Goal: Information Seeking & Learning: Learn about a topic

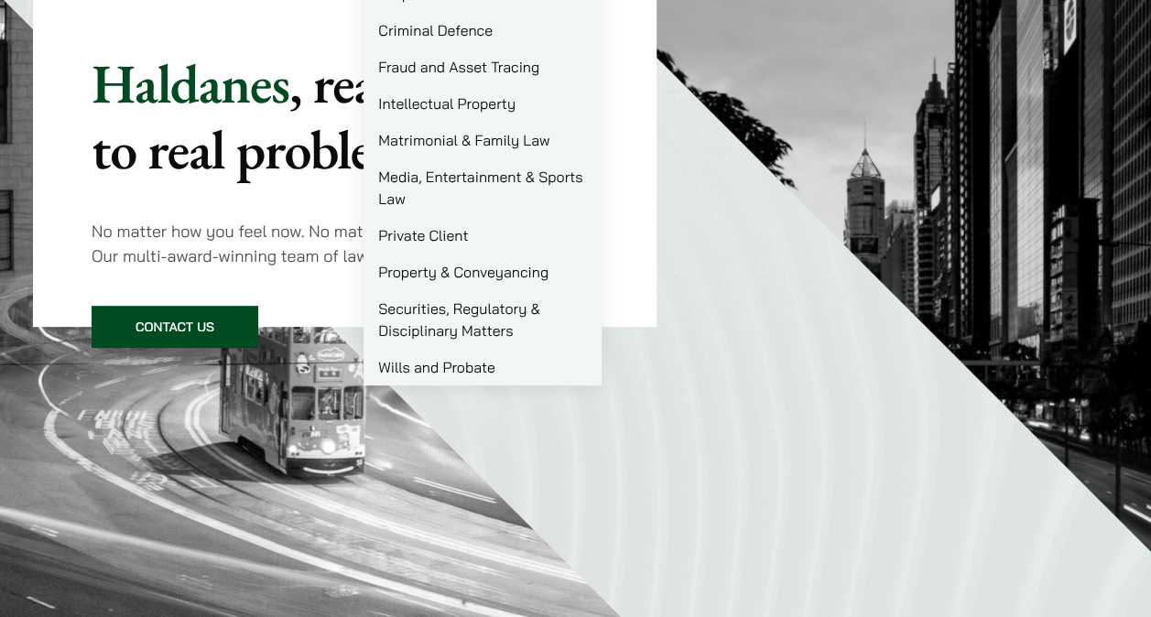
scroll to position [275, 0]
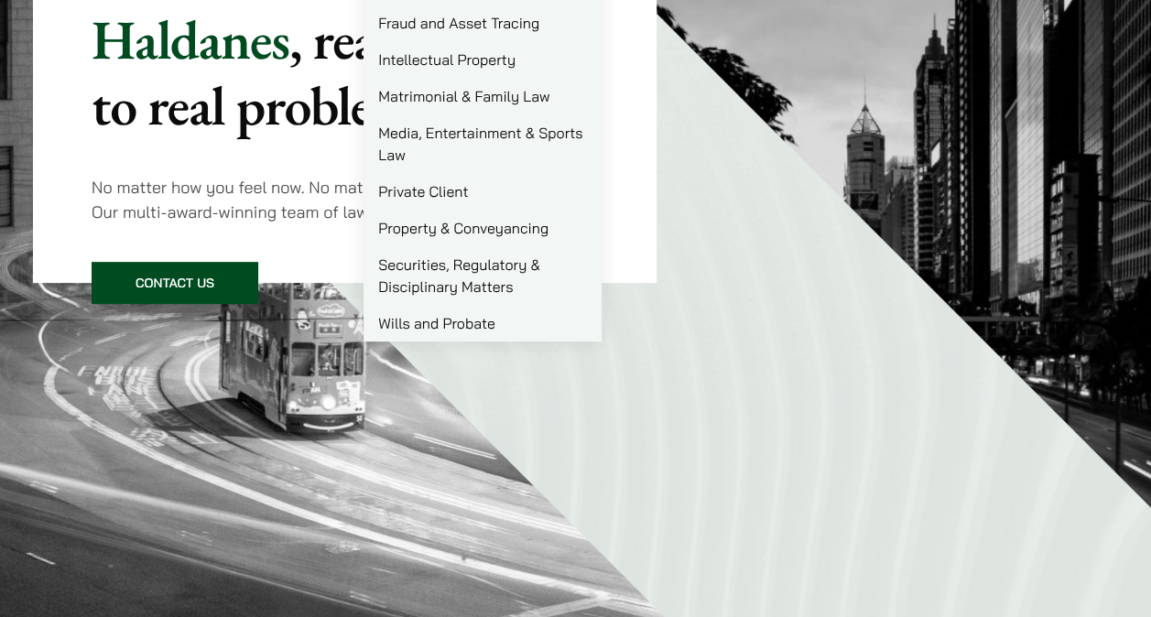
click at [472, 88] on link "Matrimonial & Family Law" at bounding box center [482, 96] width 238 height 37
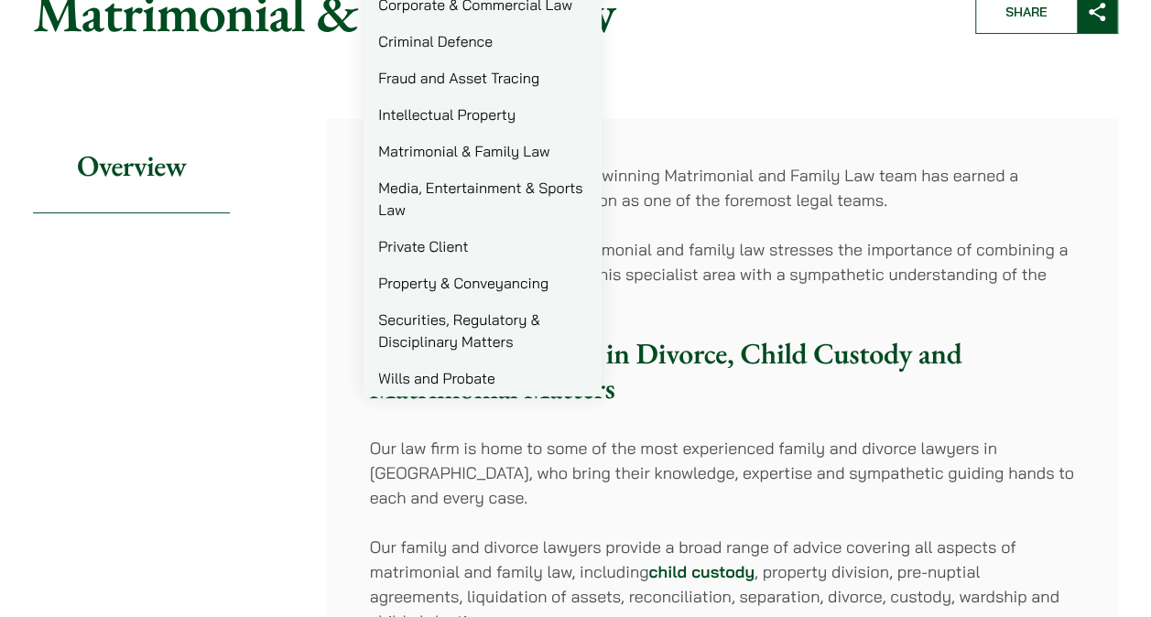
scroll to position [92, 0]
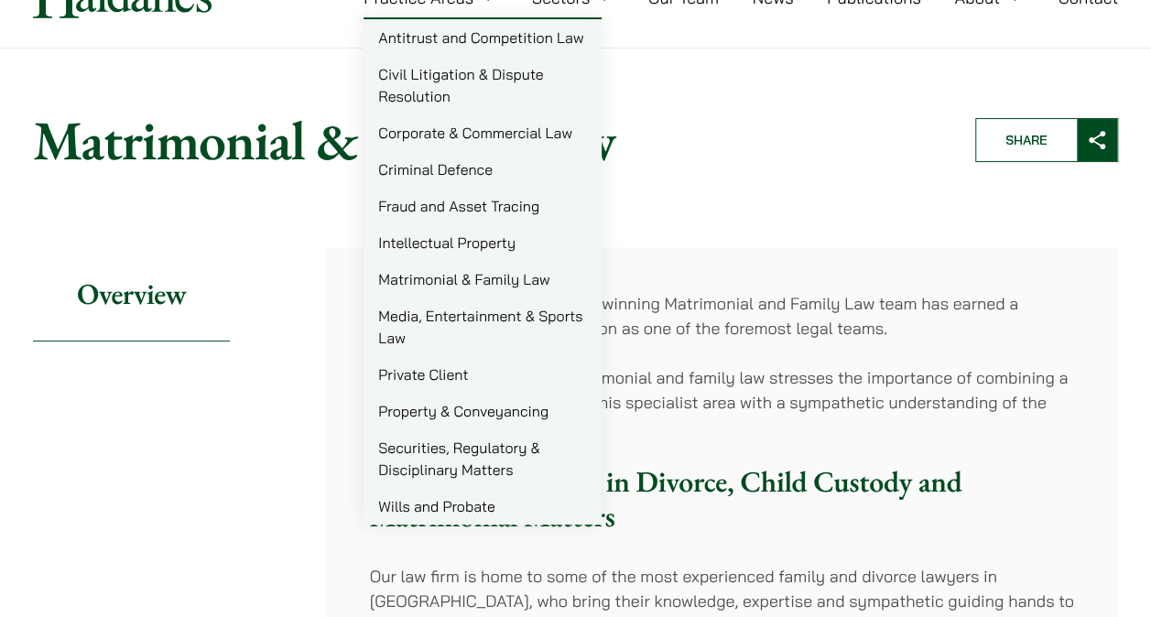
click at [502, 68] on link "Civil Litigation & Dispute Resolution" at bounding box center [482, 85] width 238 height 59
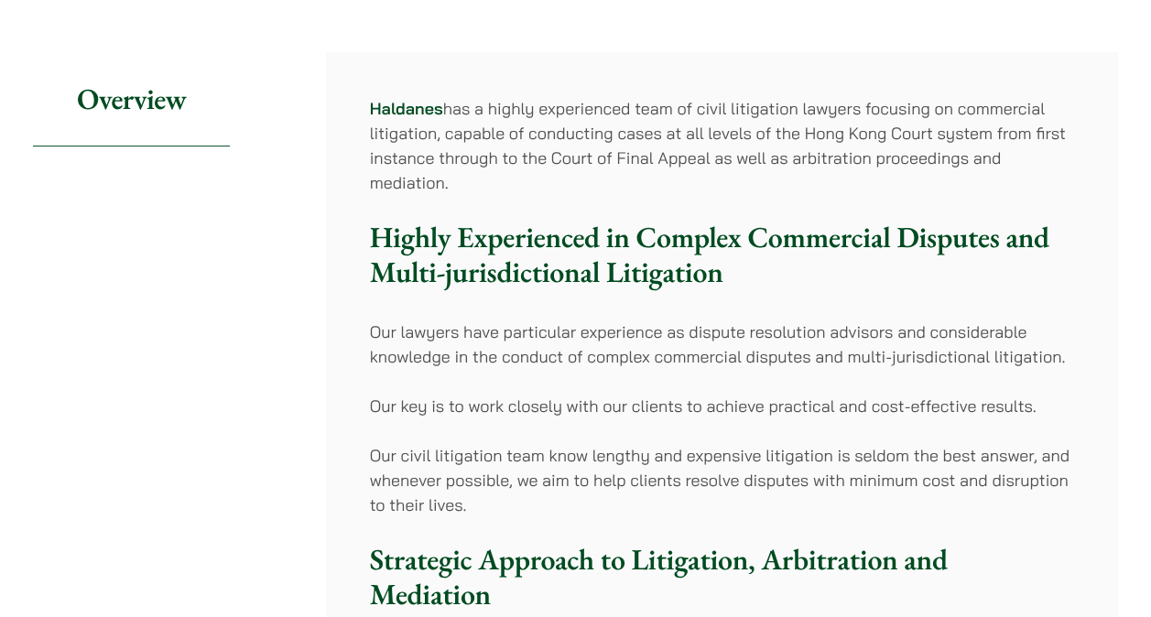
scroll to position [275, 0]
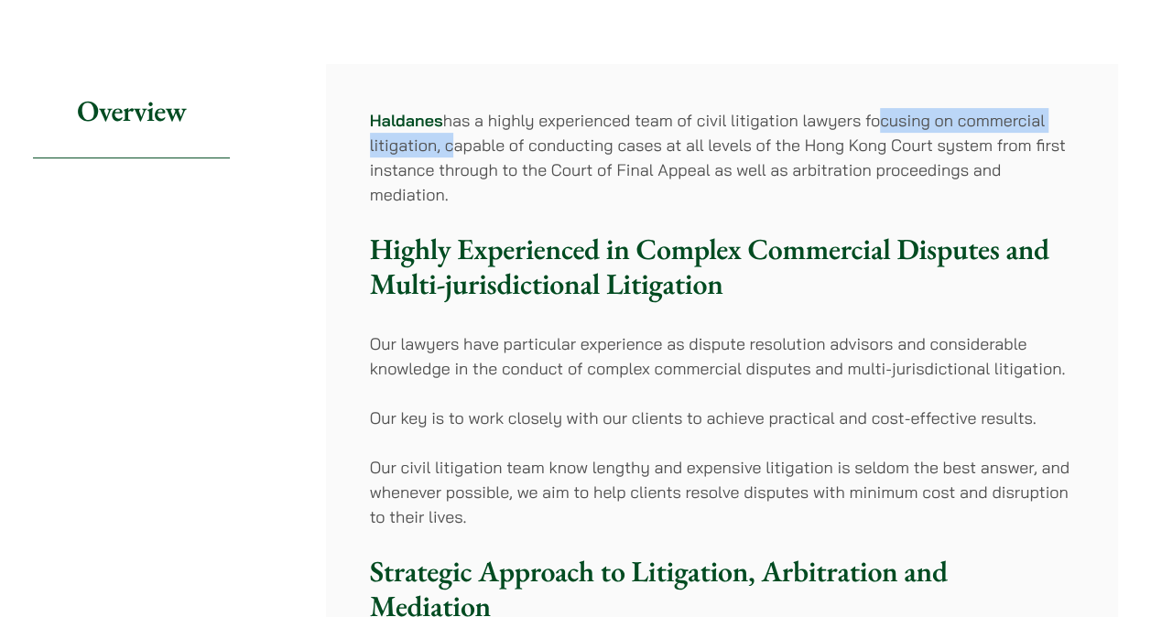
drag, startPoint x: 873, startPoint y: 117, endPoint x: 445, endPoint y: 135, distance: 428.8
click at [445, 135] on p "Haldanes has a highly experienced team of civil litigation lawyers focusing on …" at bounding box center [722, 157] width 704 height 99
click at [948, 110] on p "Haldanes has a highly experienced team of civil litigation lawyers focusing on …" at bounding box center [722, 157] width 704 height 99
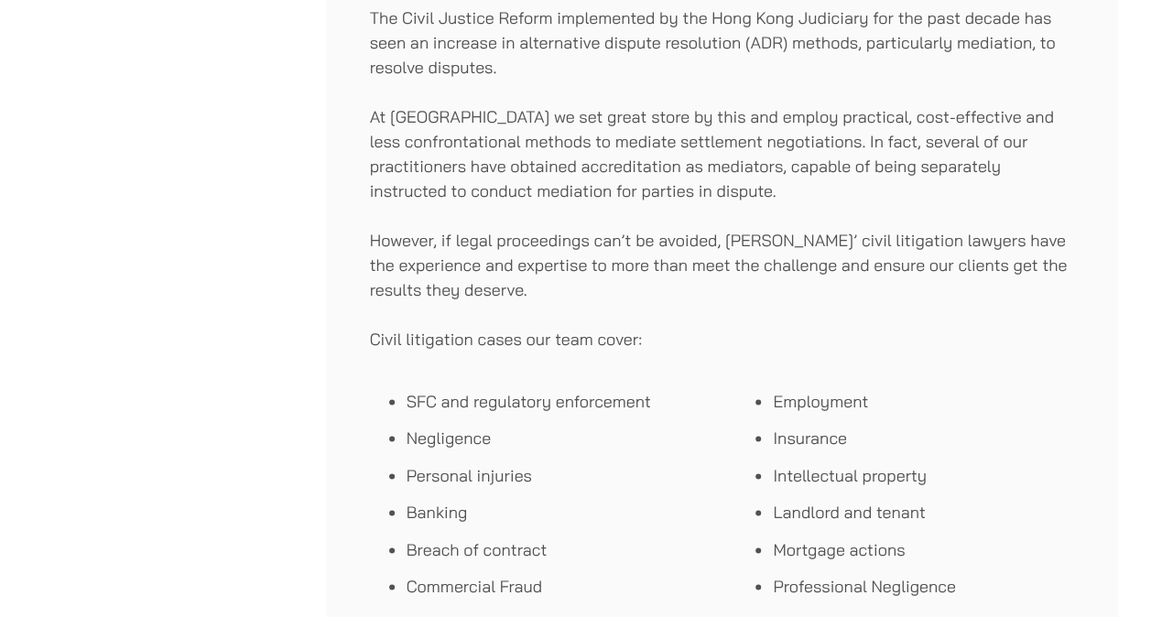
scroll to position [1099, 0]
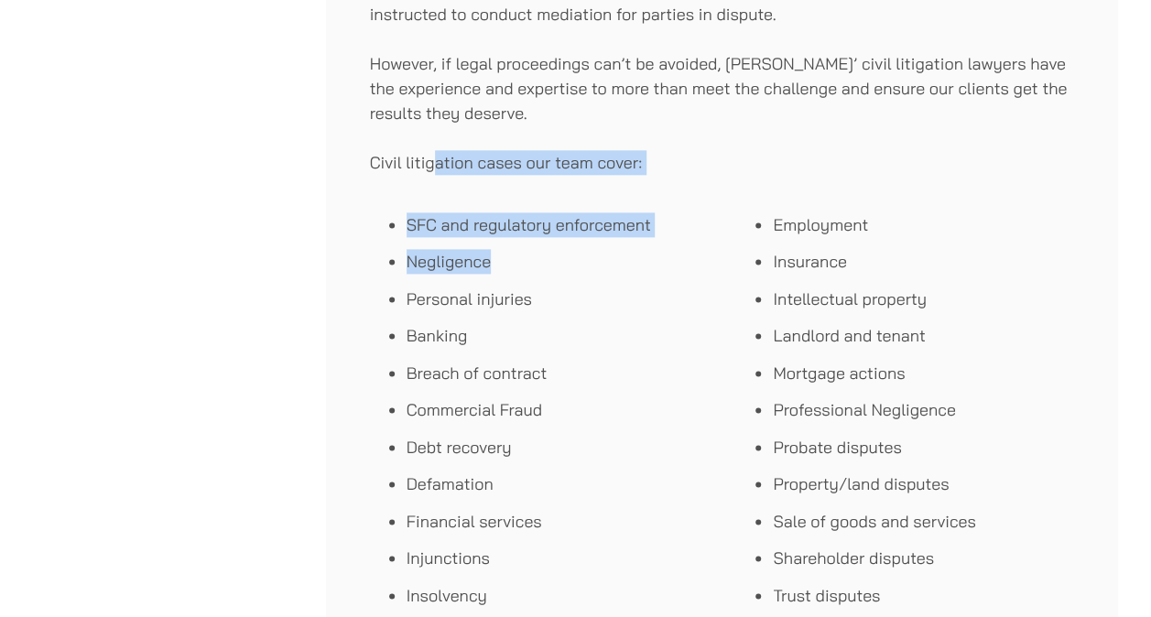
drag, startPoint x: 439, startPoint y: 163, endPoint x: 566, endPoint y: 265, distance: 162.7
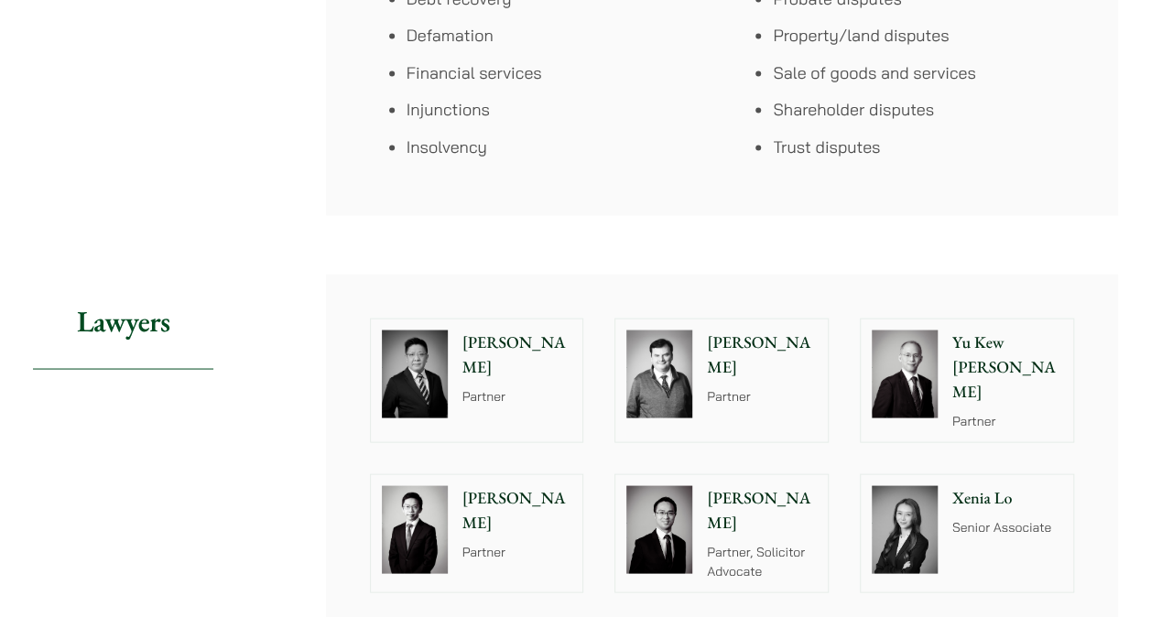
scroll to position [1556, 0]
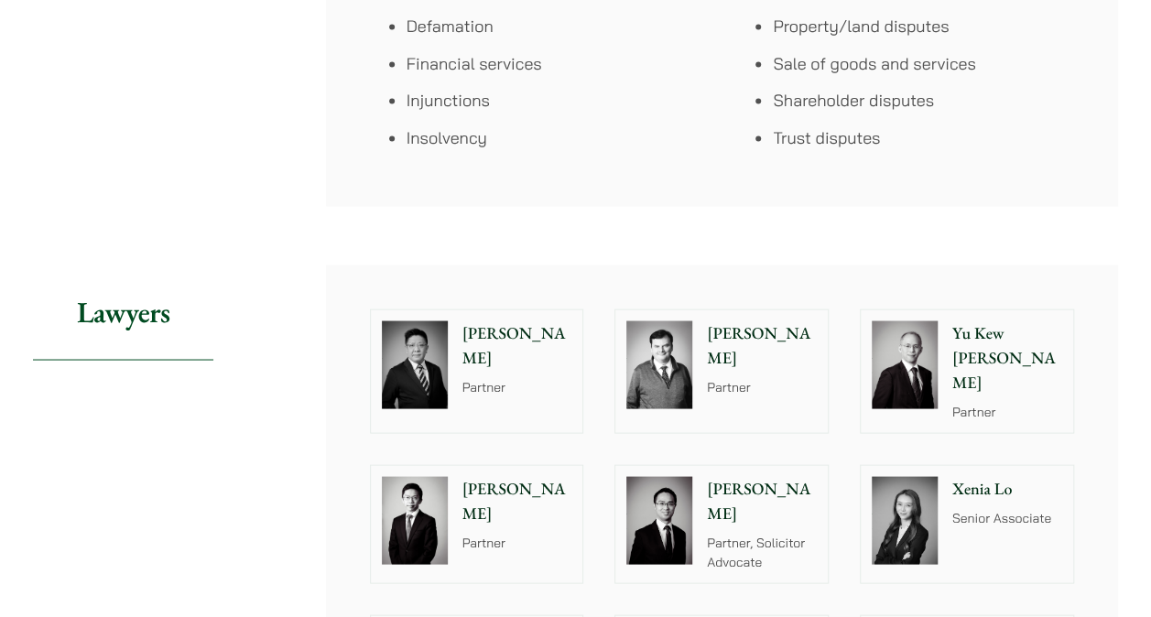
click at [976, 476] on p "Xenia Lo" at bounding box center [1007, 488] width 110 height 25
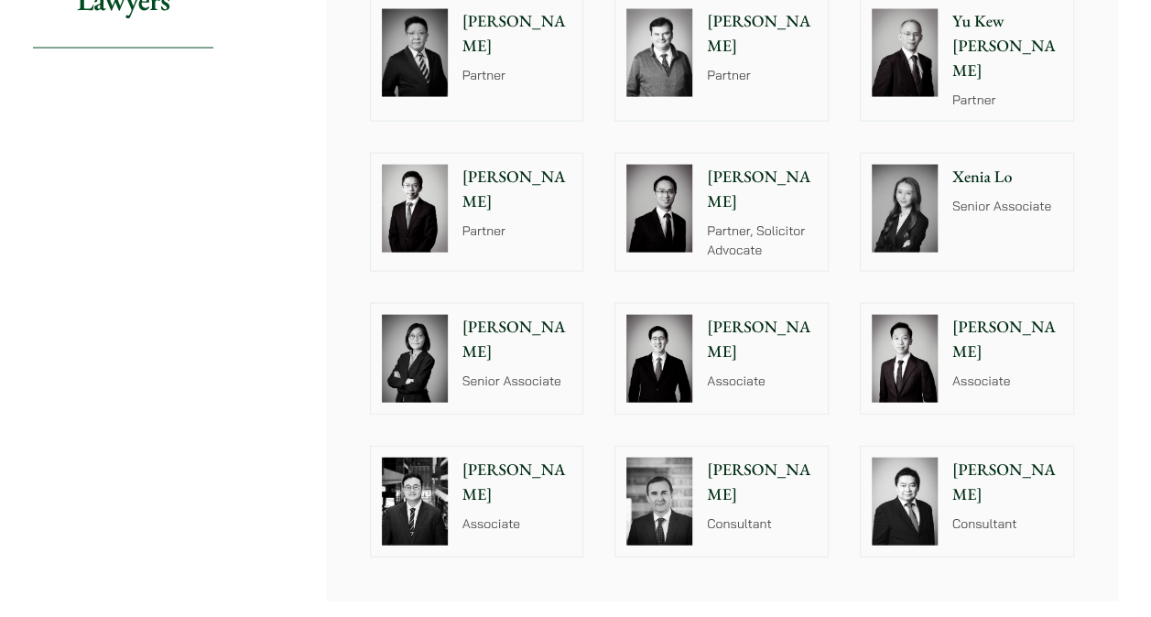
scroll to position [1922, 0]
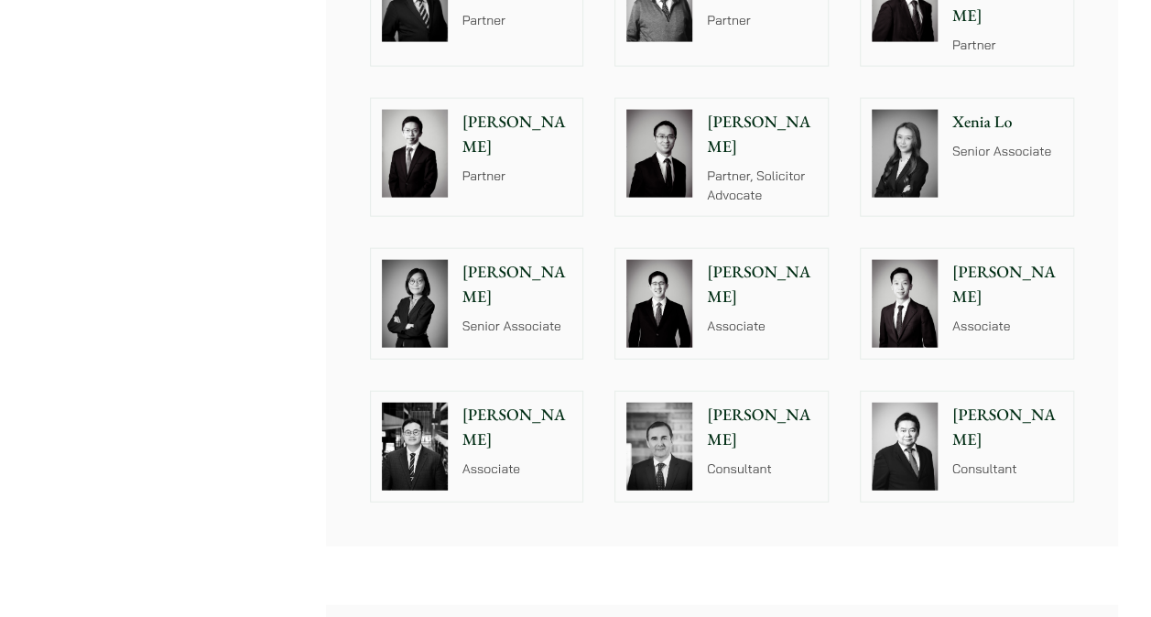
click at [1043, 311] on div "Jacky Tsai Associate" at bounding box center [1010, 304] width 125 height 110
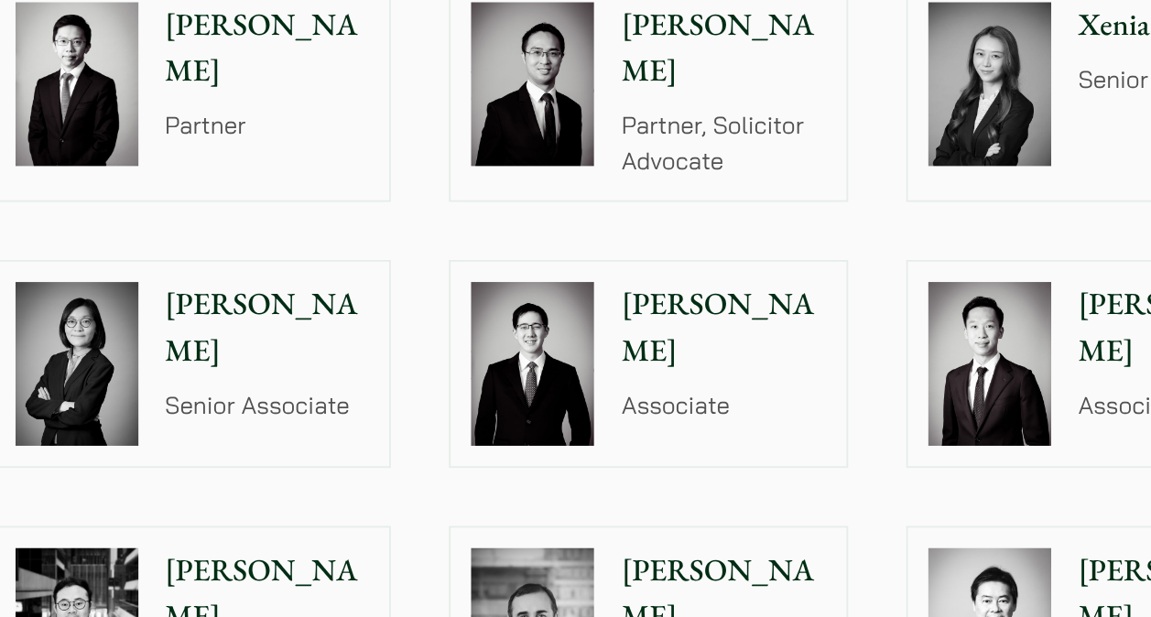
click at [661, 274] on img at bounding box center [659, 304] width 66 height 88
click at [497, 260] on p "Vivian Leung" at bounding box center [517, 284] width 110 height 49
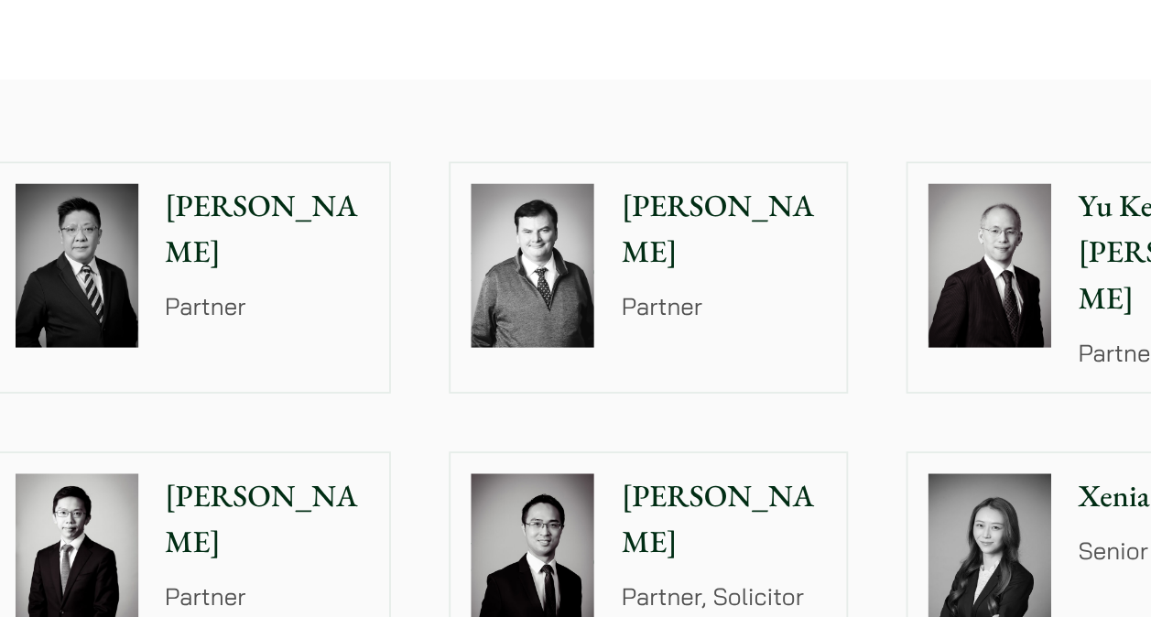
scroll to position [1774, 0]
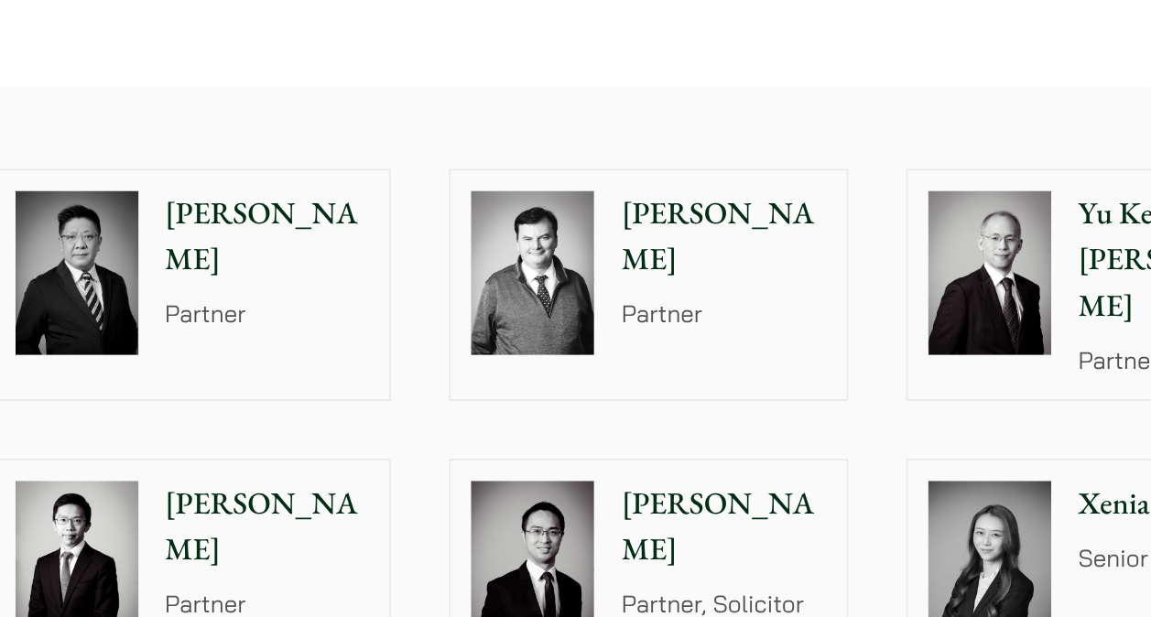
click at [471, 106] on p "Paul Lui" at bounding box center [517, 127] width 110 height 49
click at [773, 119] on p "[PERSON_NAME]" at bounding box center [762, 127] width 110 height 49
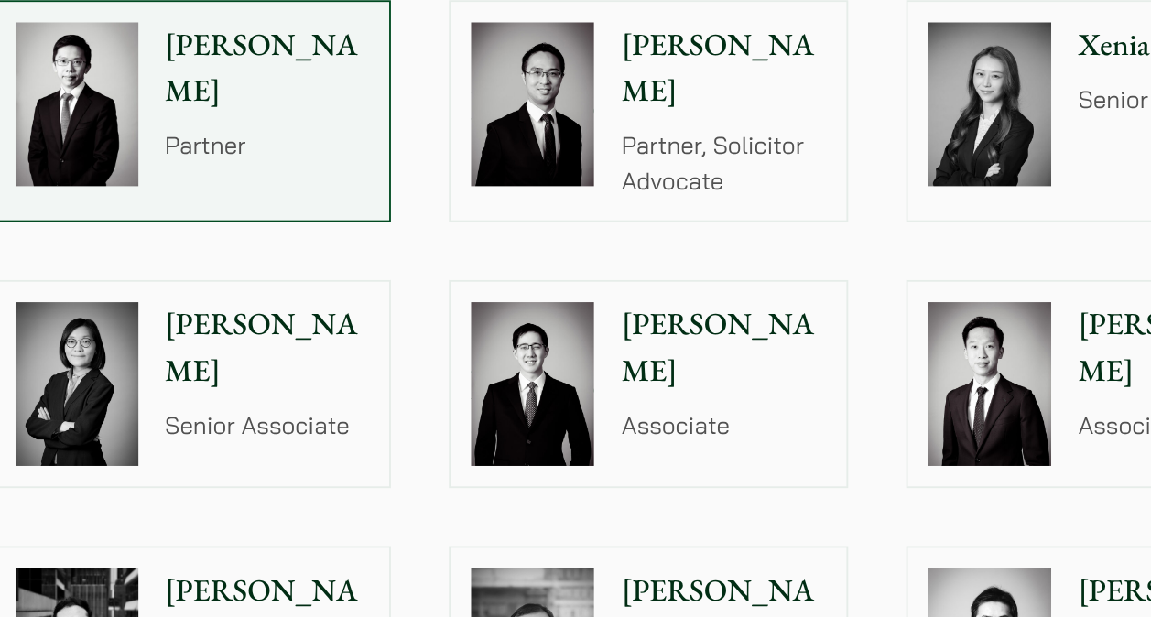
click at [921, 422] on img at bounding box center [905, 452] width 66 height 88
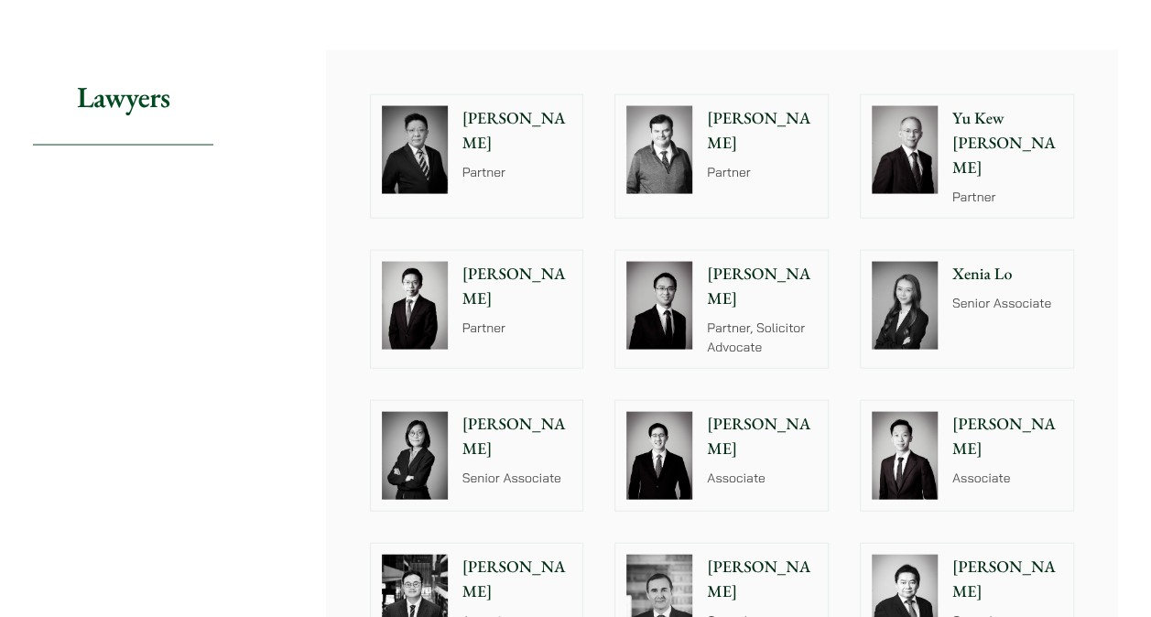
scroll to position [1954, 0]
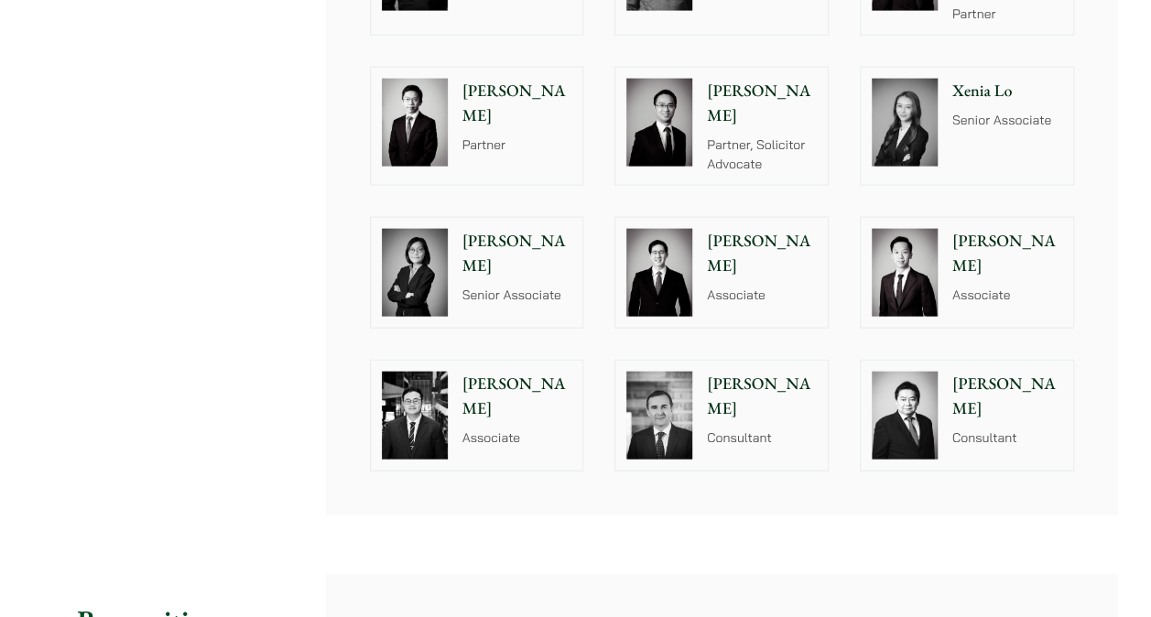
click at [536, 415] on div "Eugene Huang Associate" at bounding box center [521, 416] width 125 height 110
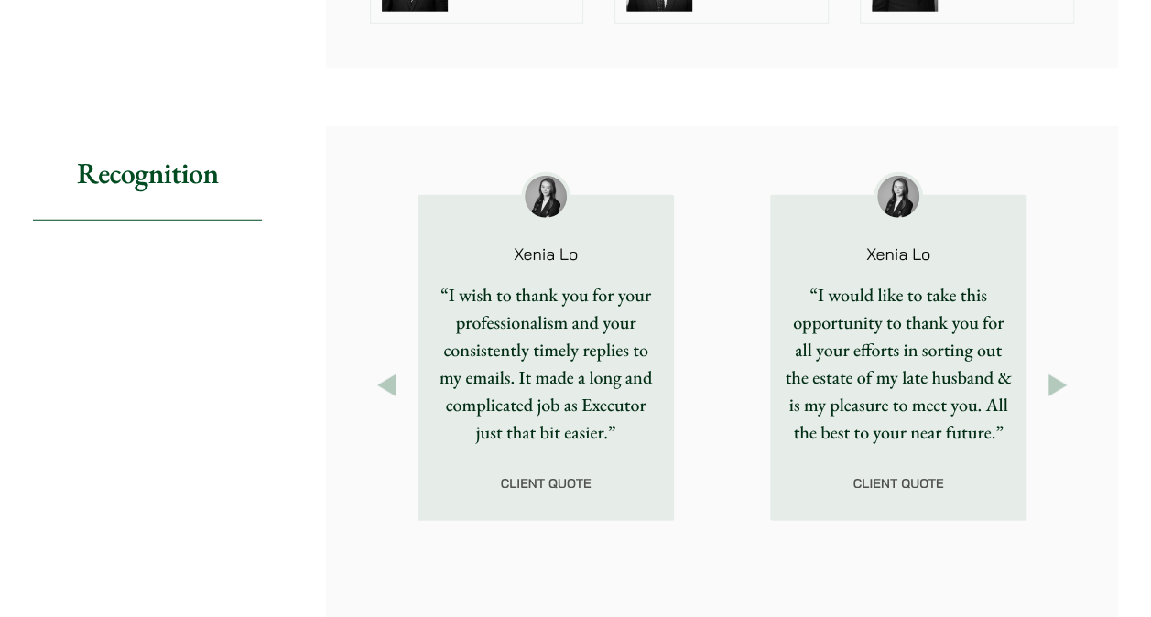
scroll to position [2411, 0]
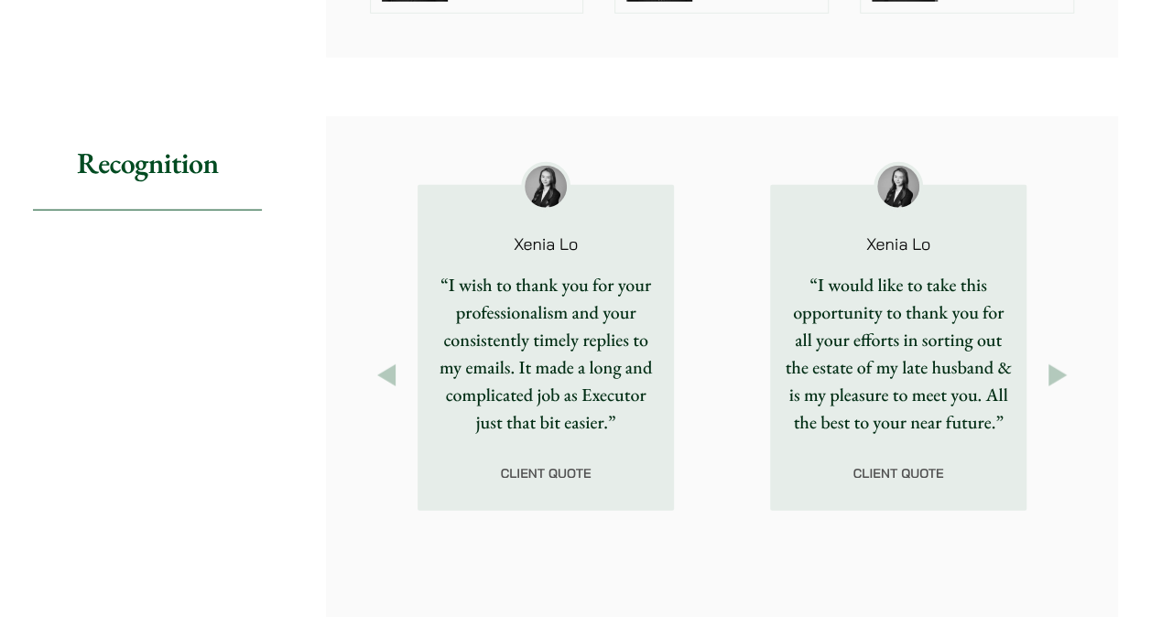
click at [1045, 359] on button "Next" at bounding box center [1057, 375] width 33 height 33
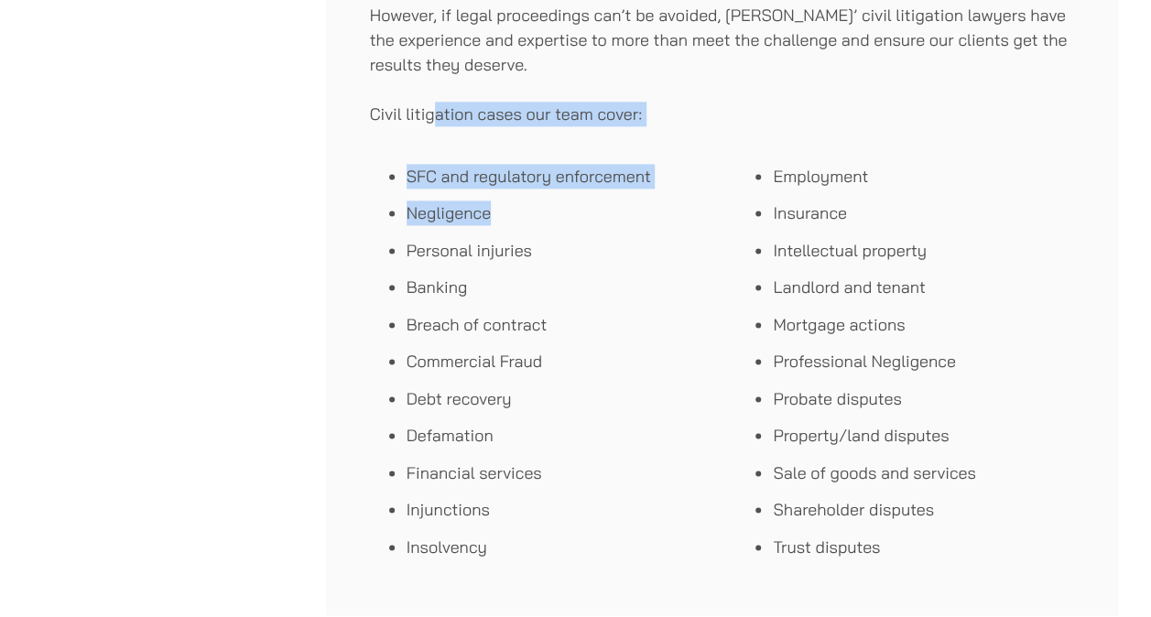
scroll to position [1130, 0]
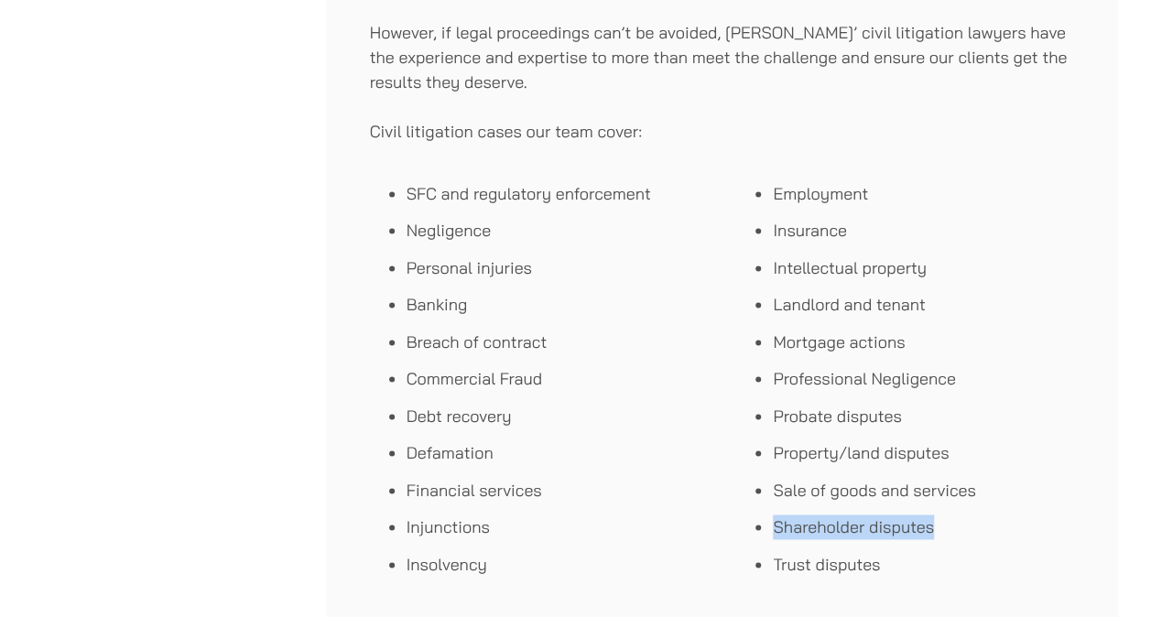
drag, startPoint x: 945, startPoint y: 533, endPoint x: 764, endPoint y: 527, distance: 181.3
click at [764, 527] on ul "Employment Insurance Intellectual property Landlord and tenant Mortgage actions…" at bounding box center [905, 378] width 338 height 395
drag, startPoint x: 764, startPoint y: 527, endPoint x: 795, endPoint y: 525, distance: 31.2
copy li "Shareholder disputes"
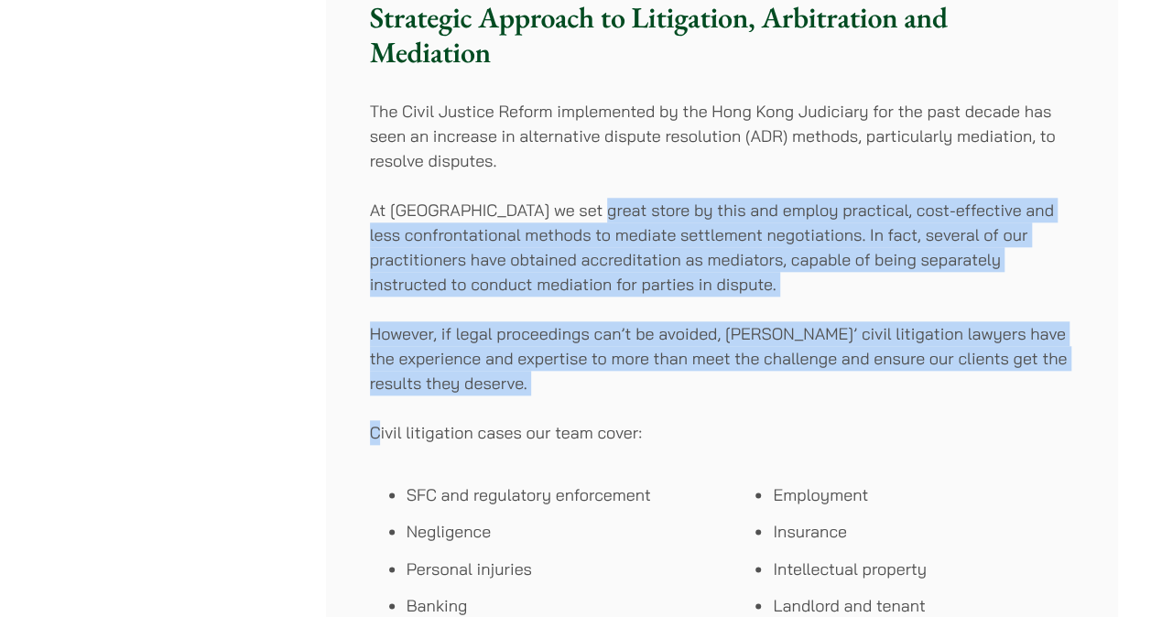
drag, startPoint x: 377, startPoint y: 128, endPoint x: 588, endPoint y: 190, distance: 219.6
click at [588, 190] on div "Haldanes has a highly experienced team of civil litigation lawyers focusing on …" at bounding box center [722, 222] width 792 height 1424
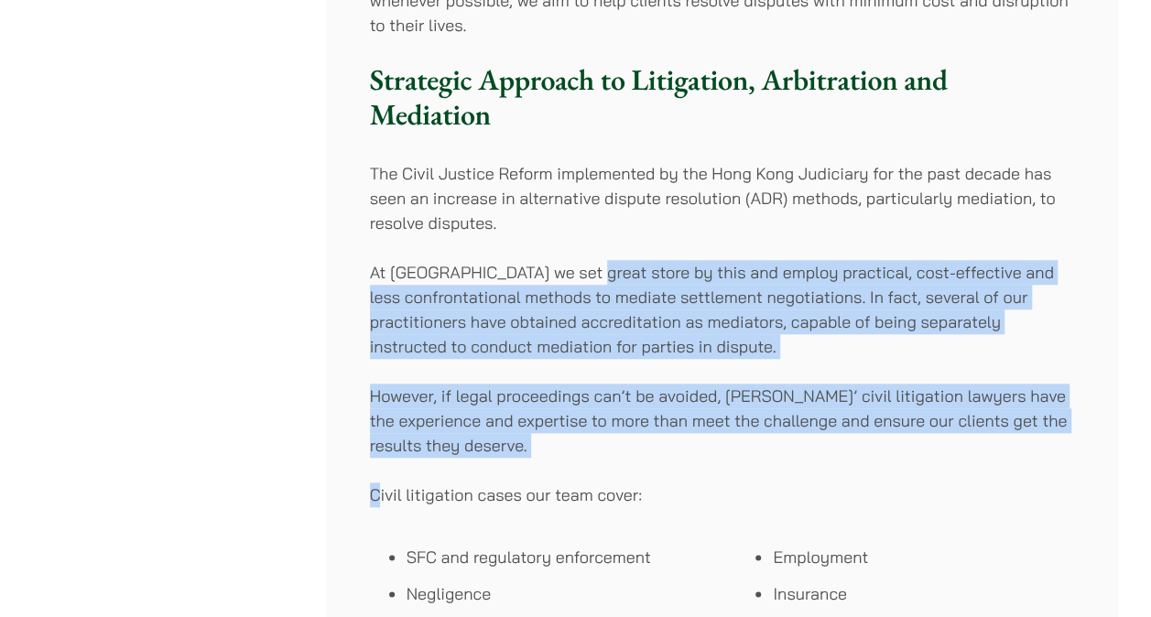
scroll to position [764, 0]
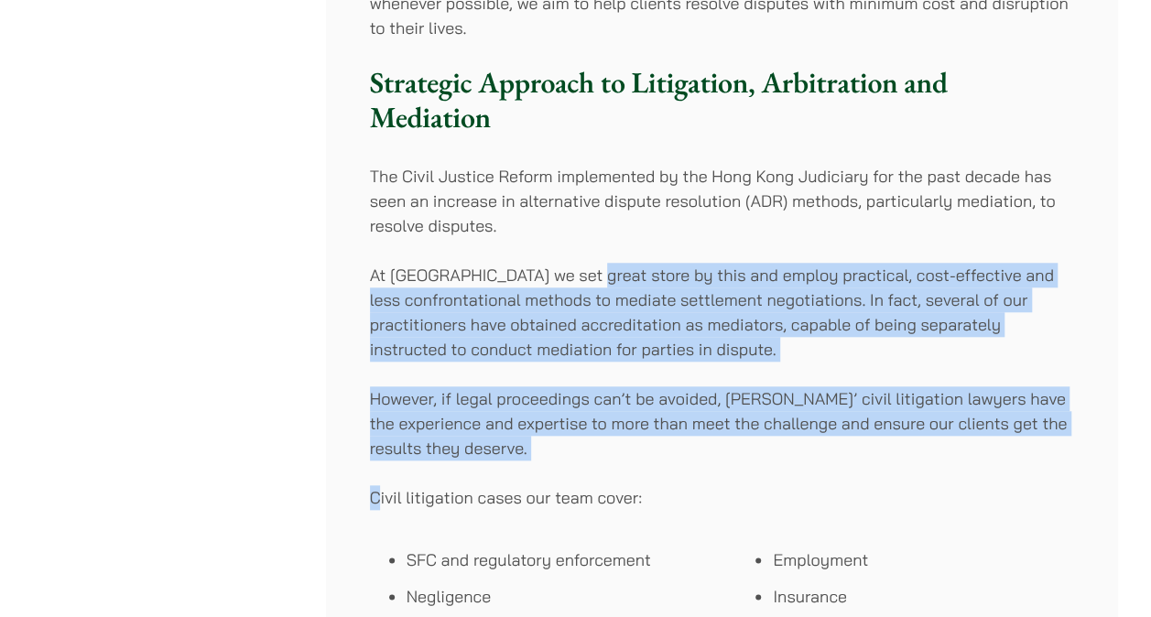
click at [563, 383] on div "Haldanes has a highly experienced team of civil litigation lawyers focusing on …" at bounding box center [722, 287] width 792 height 1424
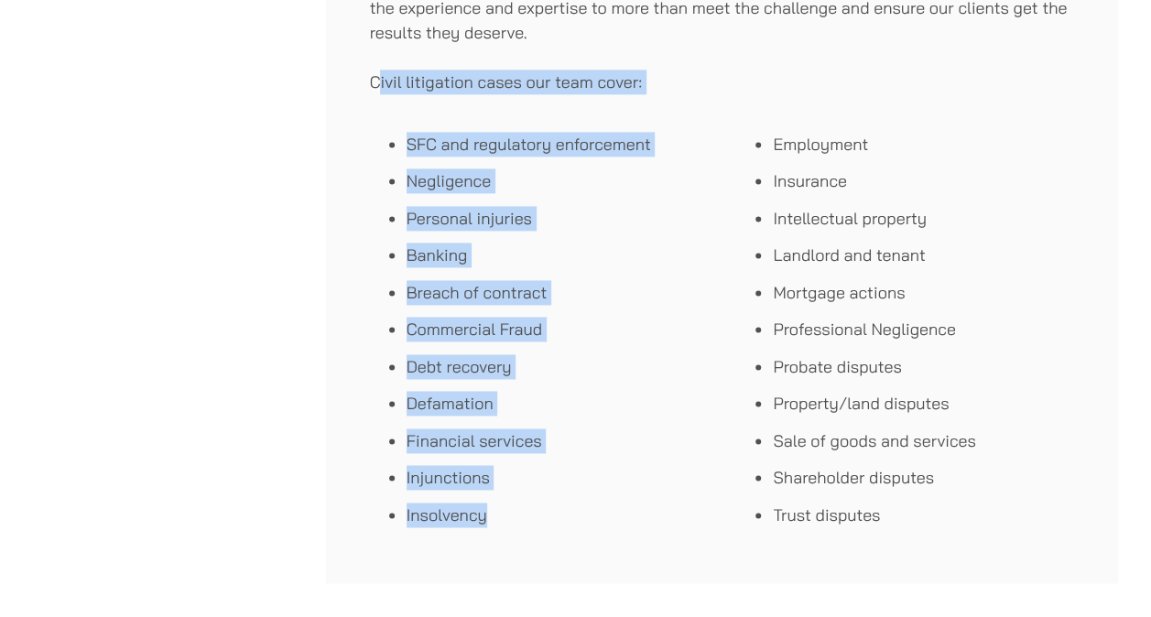
scroll to position [1496, 0]
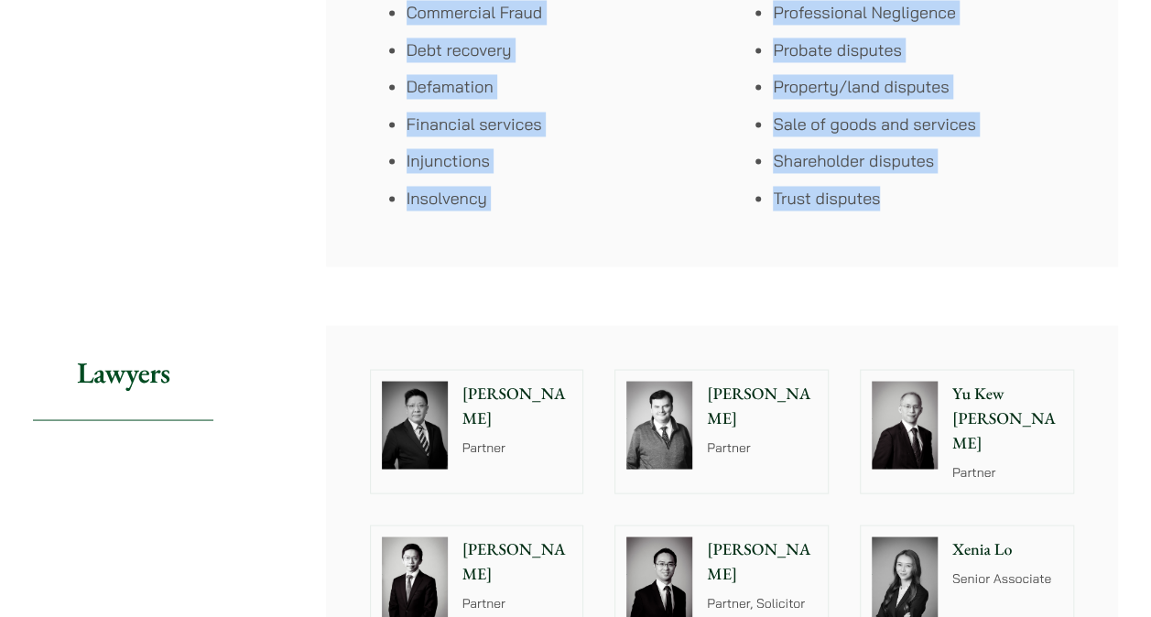
drag, startPoint x: 377, startPoint y: 222, endPoint x: 932, endPoint y: 216, distance: 554.8
copy div "ivil litigation cases our team cover: SFC and regulatory enforcement Negligence…"
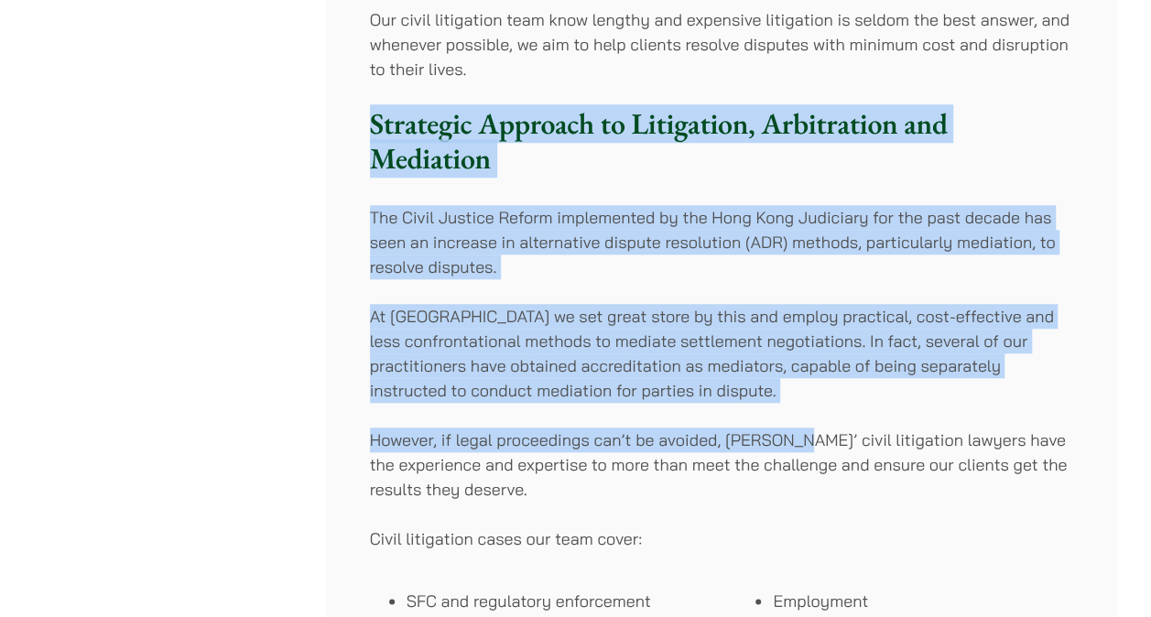
scroll to position [764, 0]
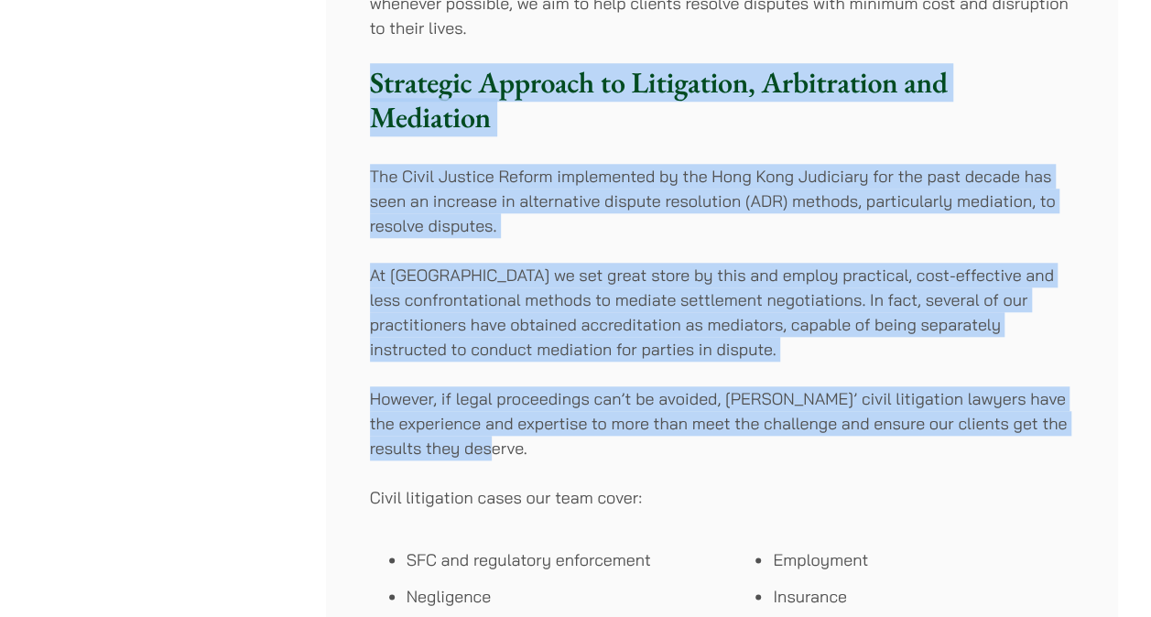
drag, startPoint x: 368, startPoint y: 165, endPoint x: 628, endPoint y: 455, distance: 389.6
click at [628, 455] on div "Haldanes has a highly experienced team of civil litigation lawyers focusing on …" at bounding box center [722, 287] width 792 height 1424
drag, startPoint x: 628, startPoint y: 455, endPoint x: 594, endPoint y: 396, distance: 67.7
copy div "Strategic Approach to Litigation, Arbitration and Mediation The Civil Justice R…"
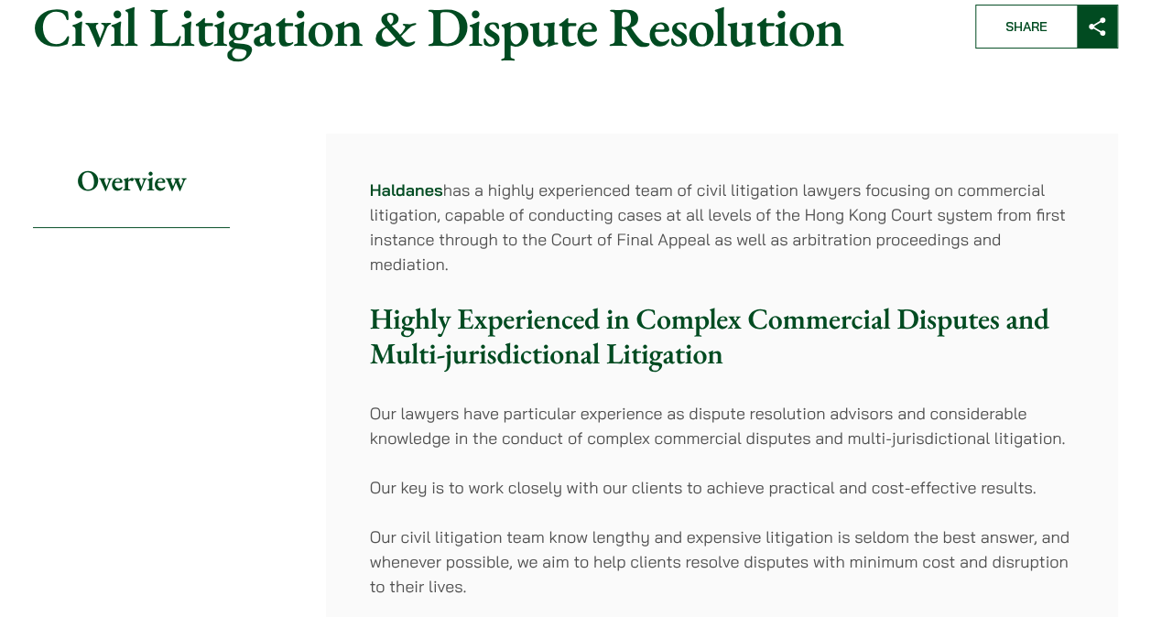
scroll to position [0, 0]
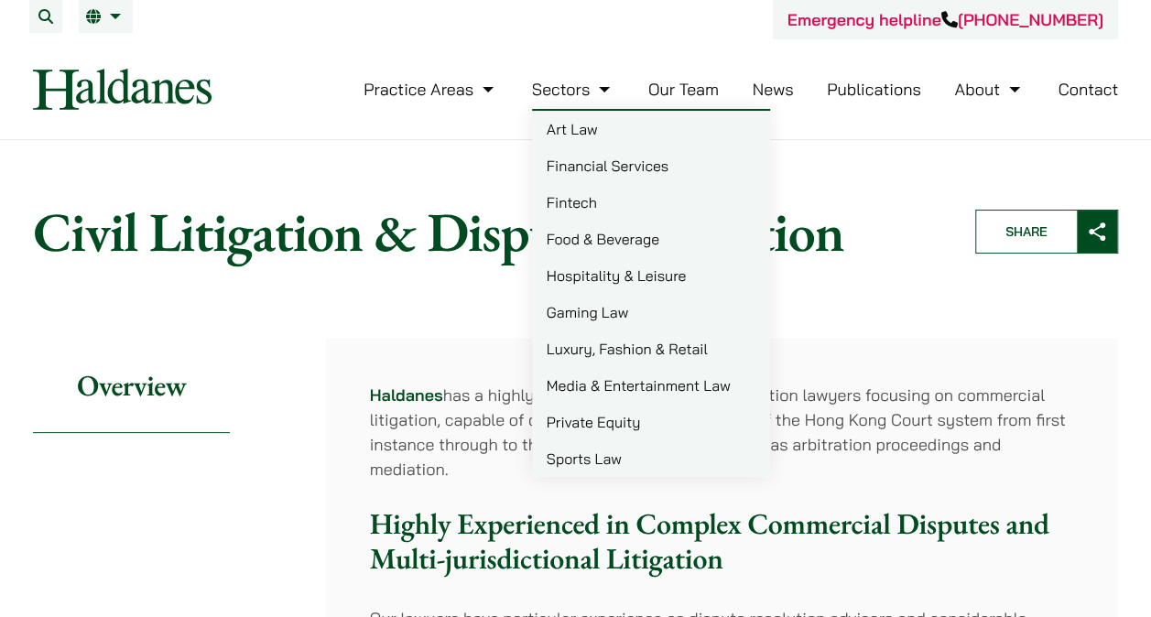
click at [551, 81] on link "Sectors" at bounding box center [573, 89] width 82 height 21
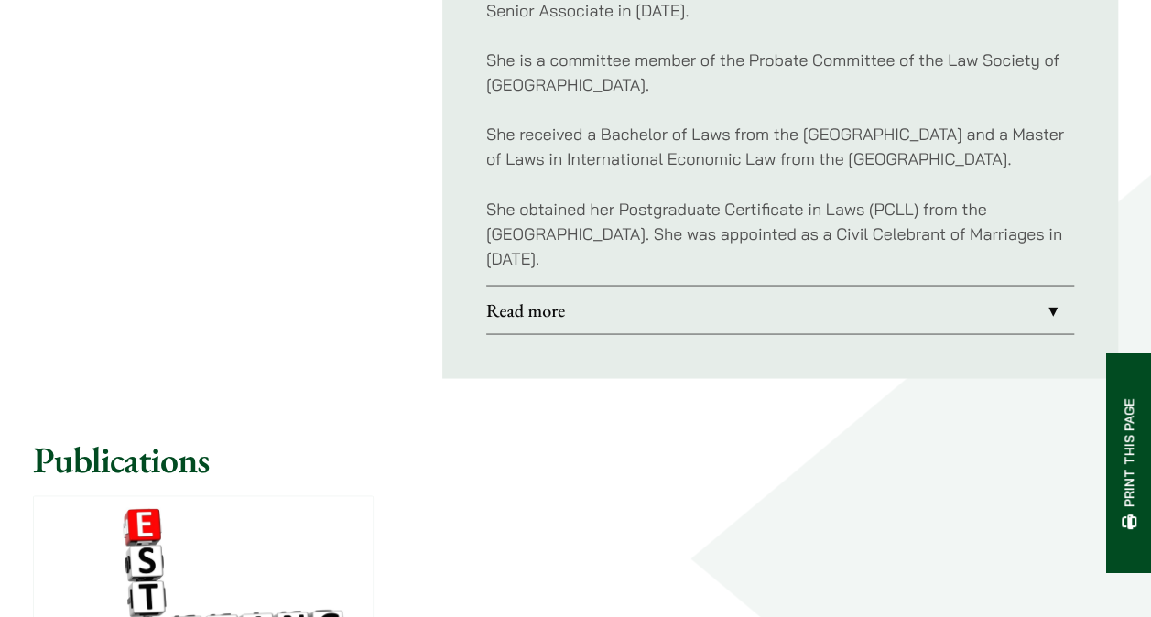
scroll to position [1648, 0]
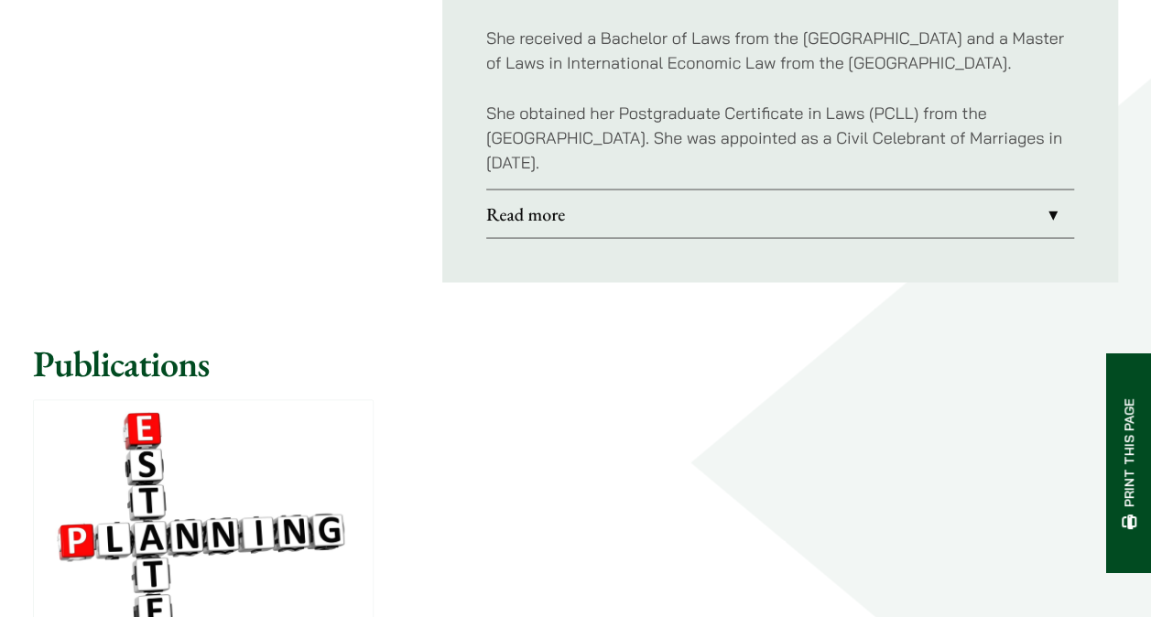
click at [544, 211] on link "Read more" at bounding box center [780, 214] width 588 height 48
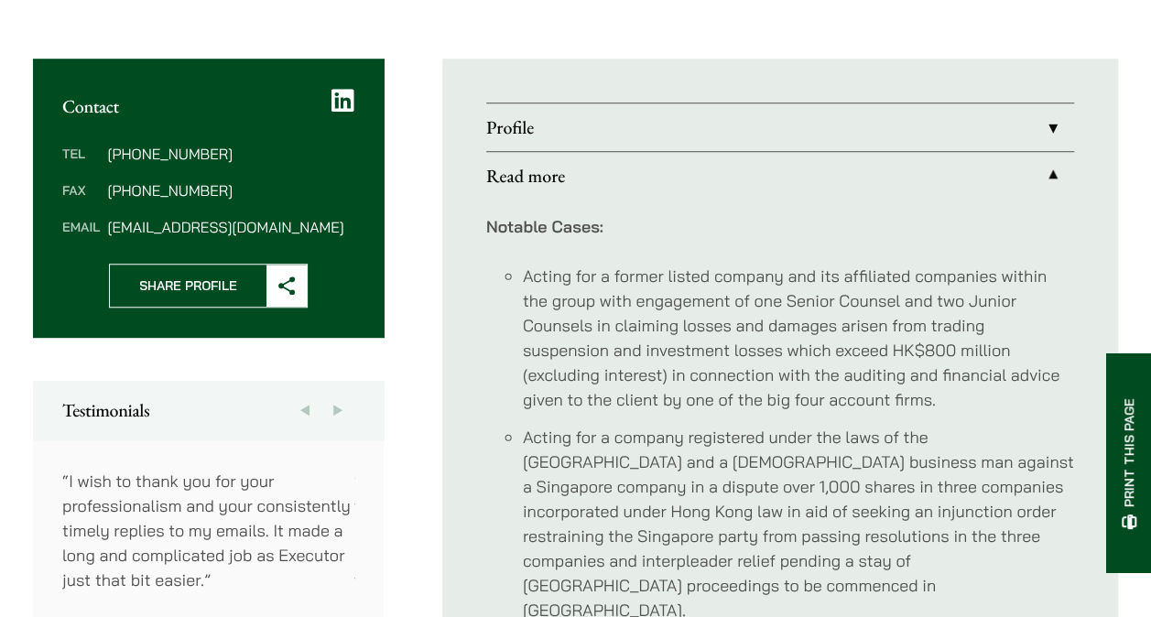
scroll to position [641, 0]
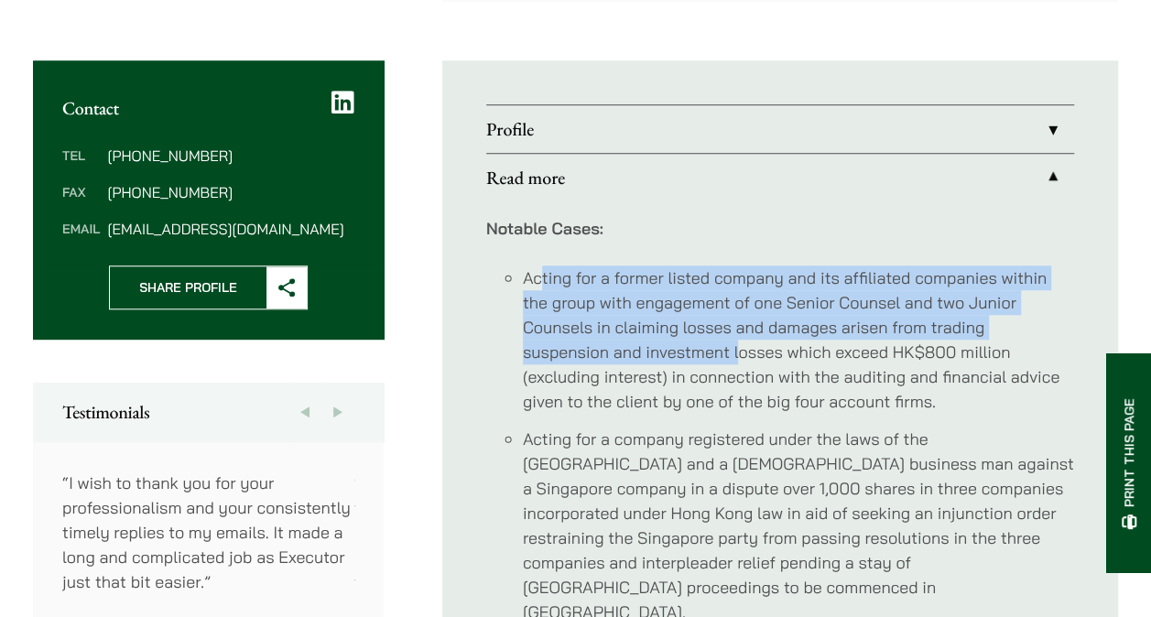
drag, startPoint x: 538, startPoint y: 266, endPoint x: 736, endPoint y: 352, distance: 215.7
click at [736, 352] on li "Acting for a former listed company and its affiliated companies within the grou…" at bounding box center [798, 339] width 551 height 148
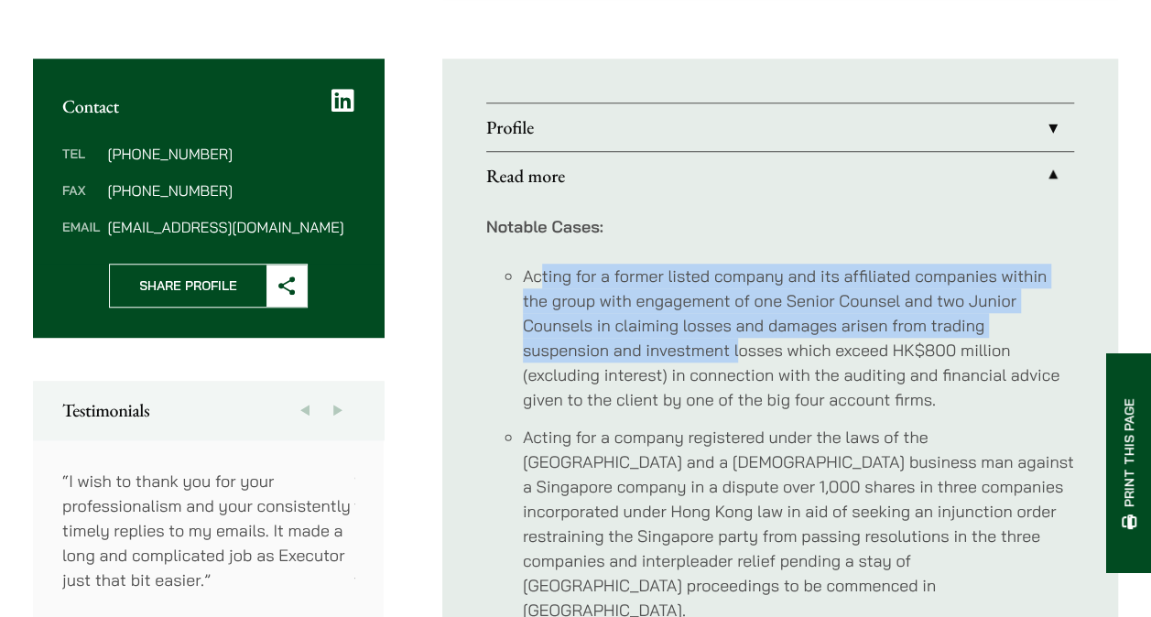
scroll to position [458, 0]
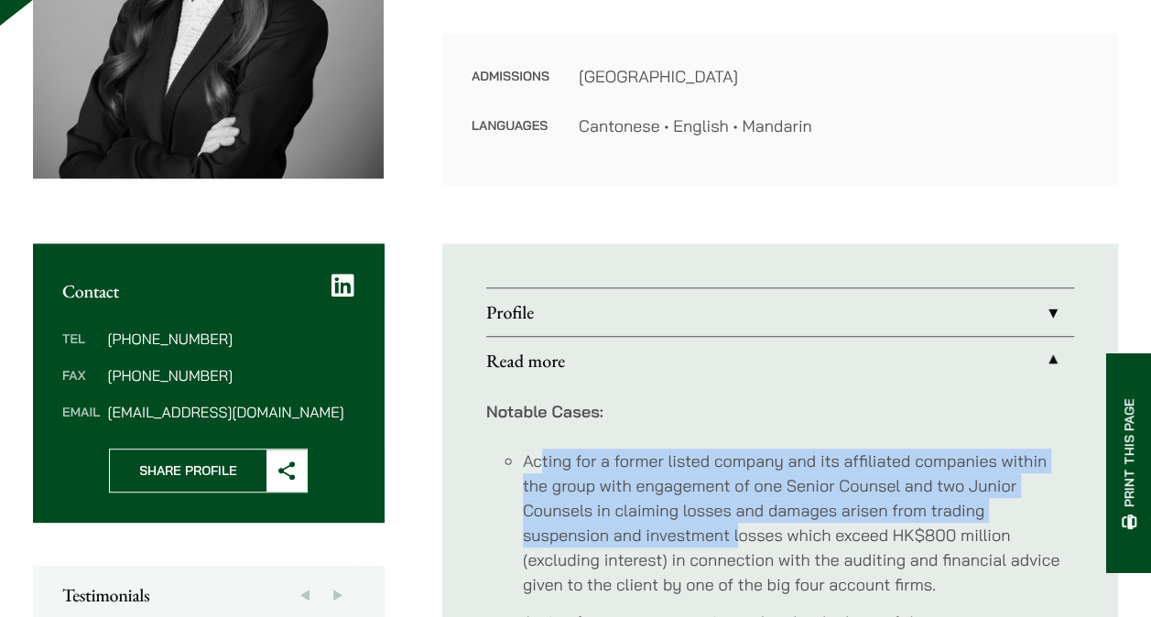
click at [686, 311] on link "Profile" at bounding box center [780, 312] width 588 height 48
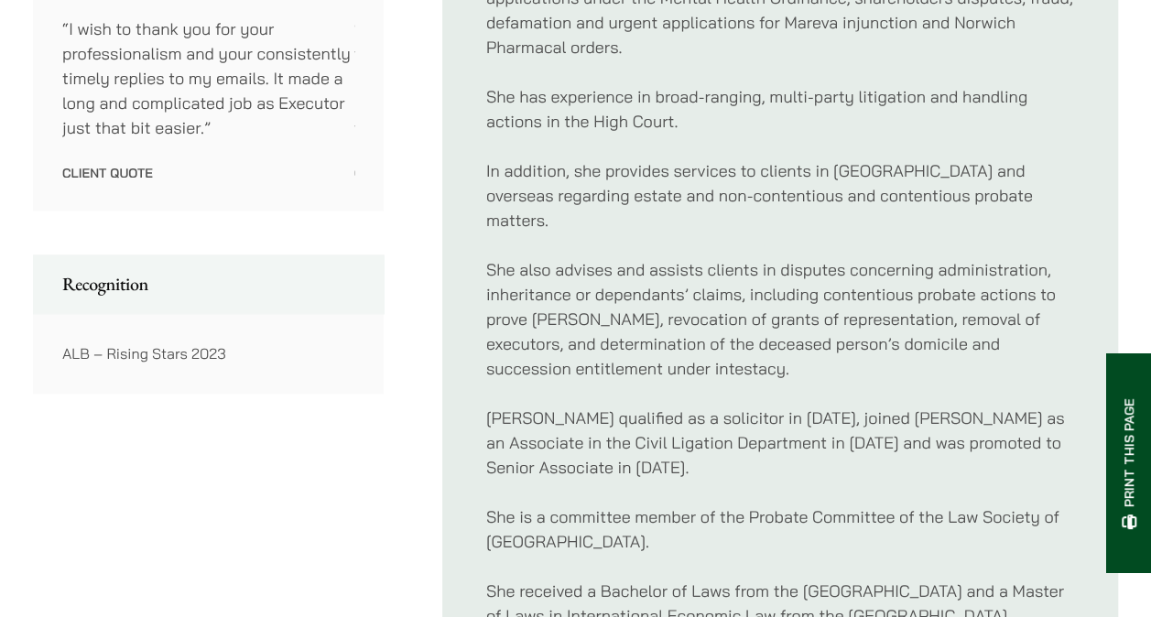
scroll to position [1099, 0]
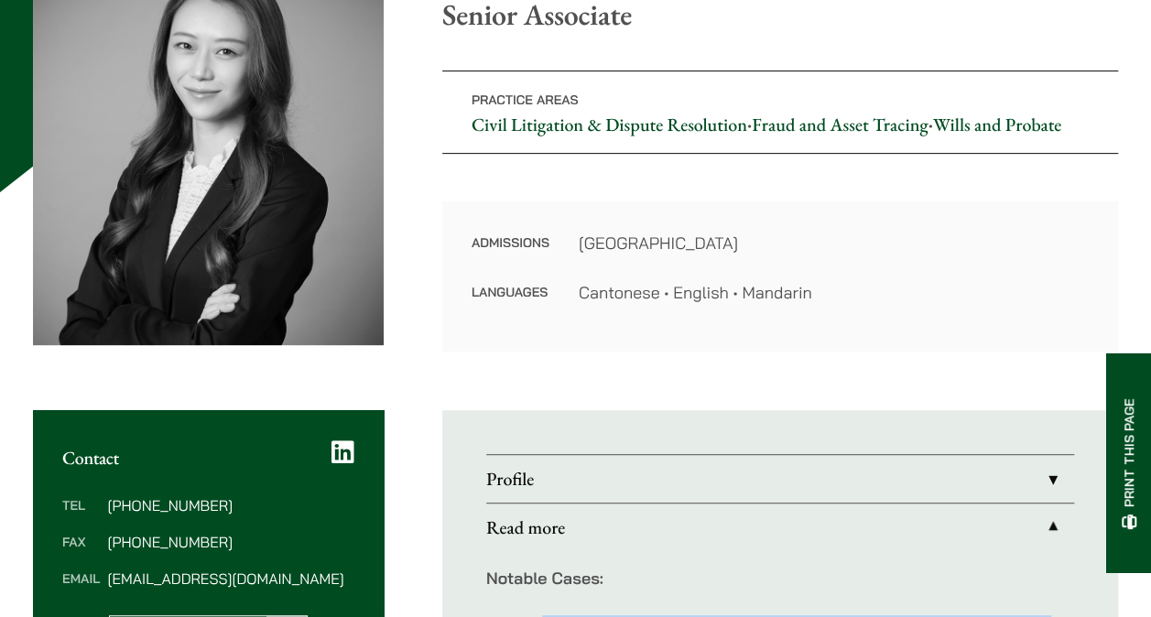
scroll to position [244, 0]
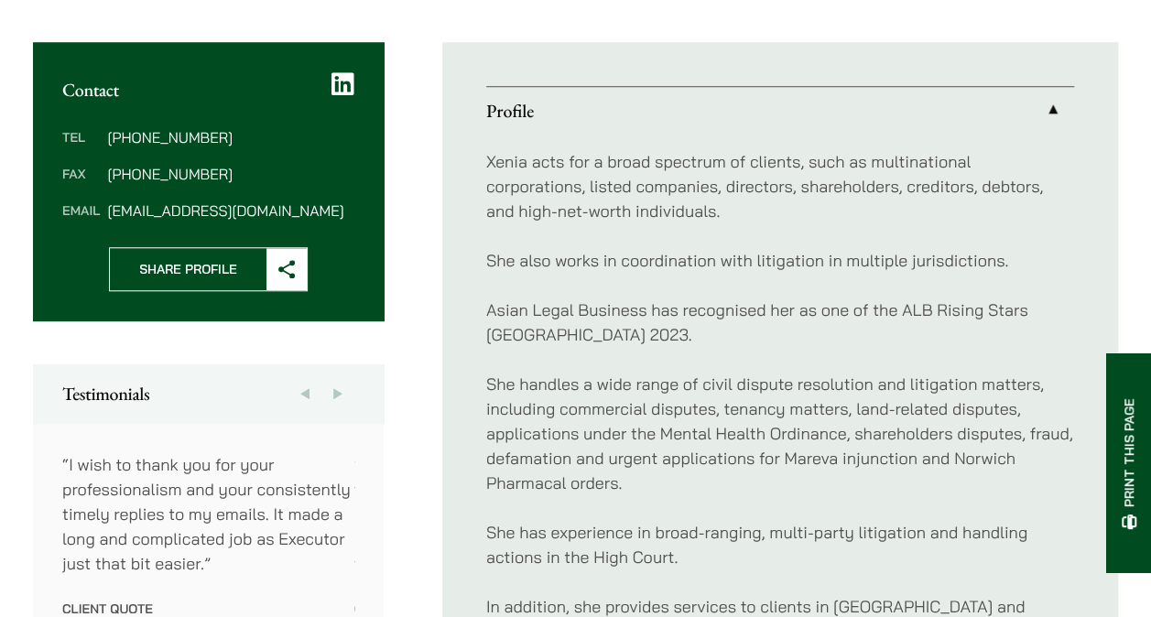
scroll to position [701, 0]
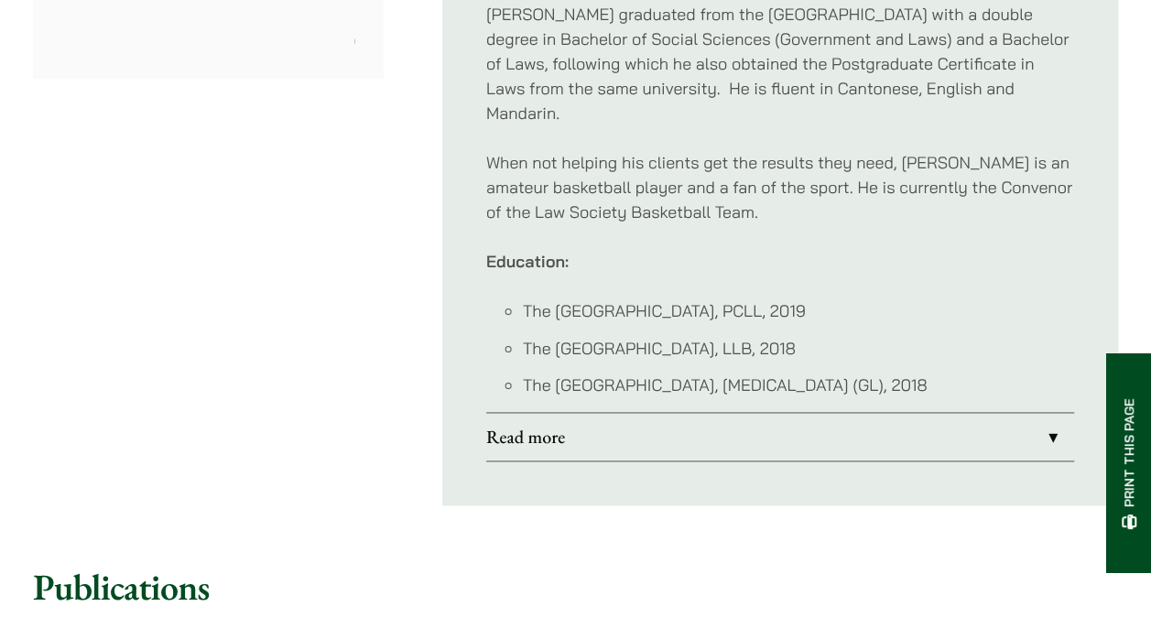
scroll to position [1190, 0]
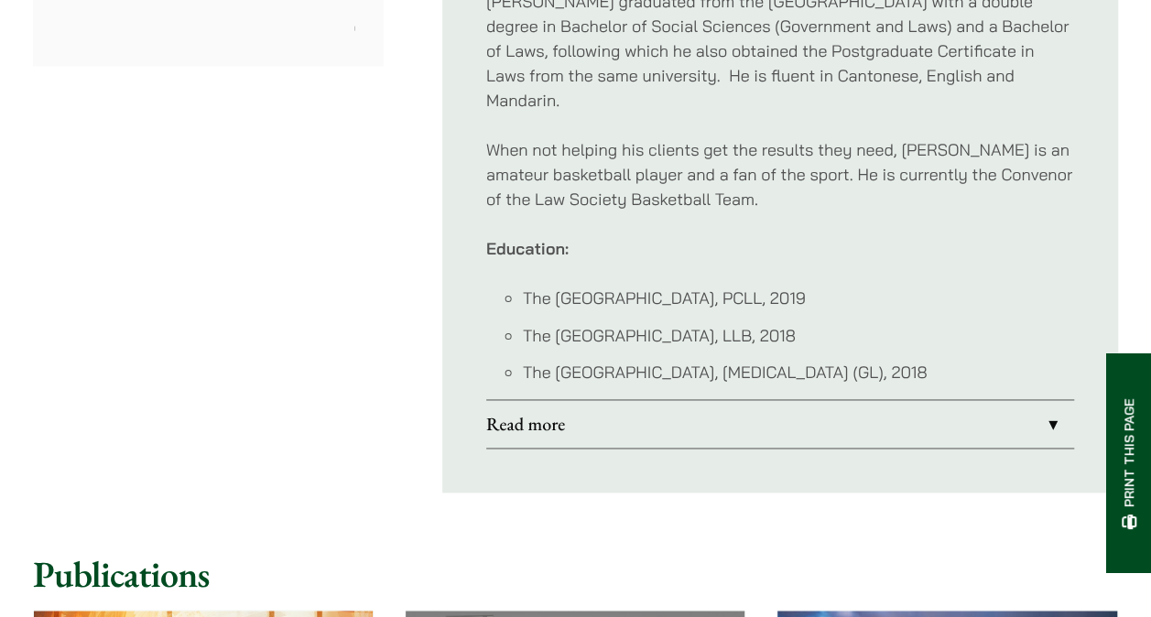
click at [654, 408] on link "Read more" at bounding box center [780, 424] width 588 height 48
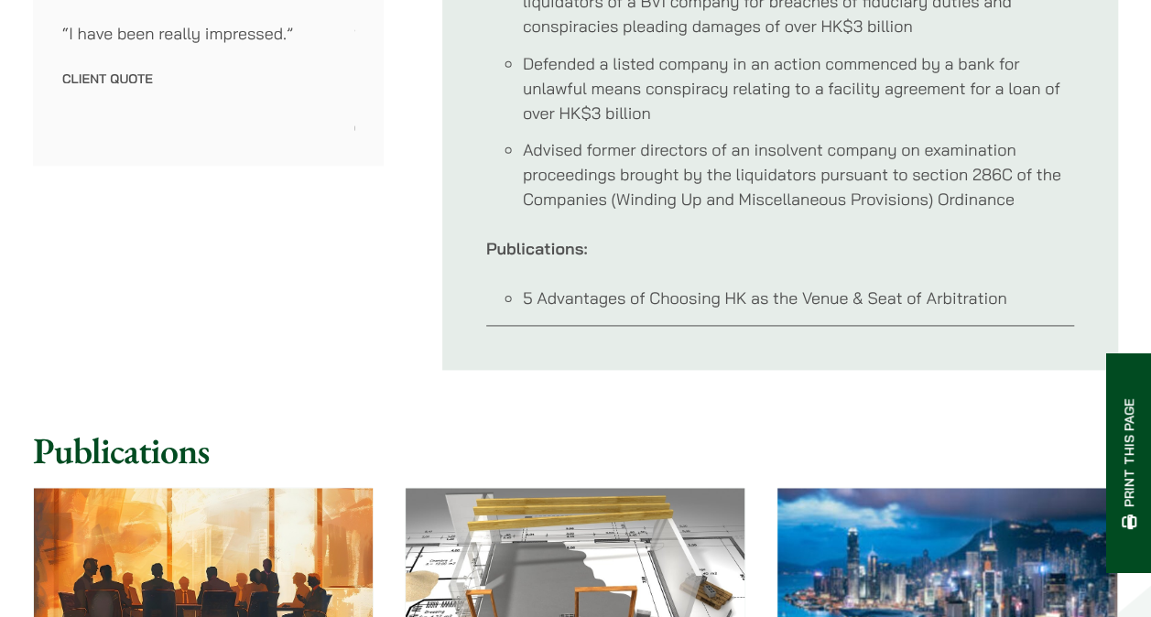
scroll to position [915, 0]
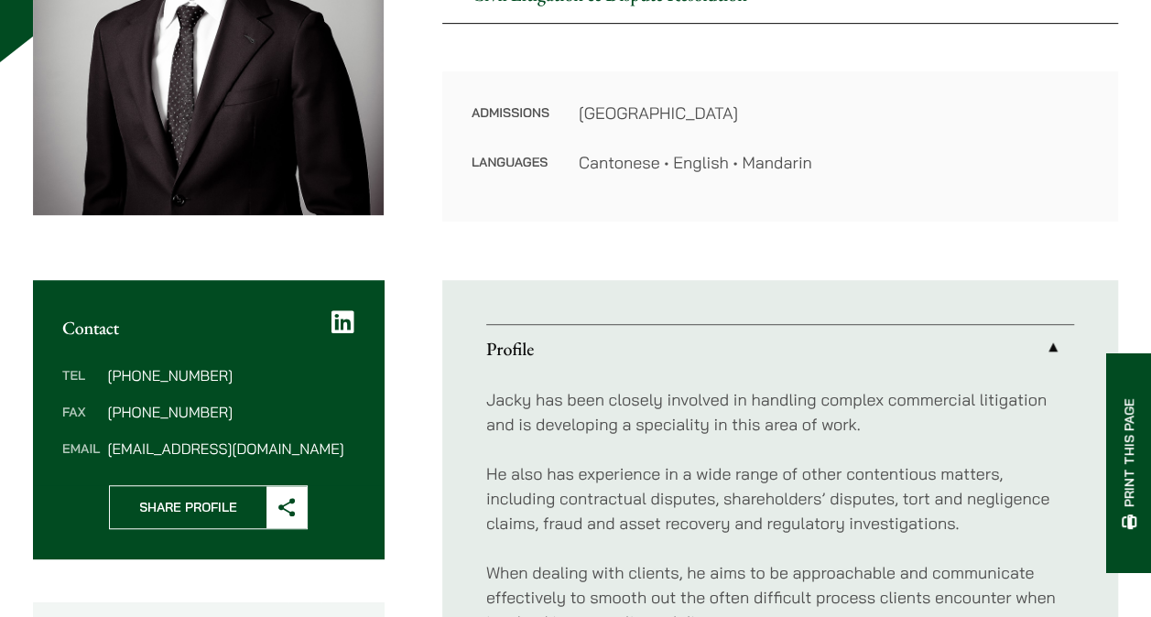
scroll to position [518, 0]
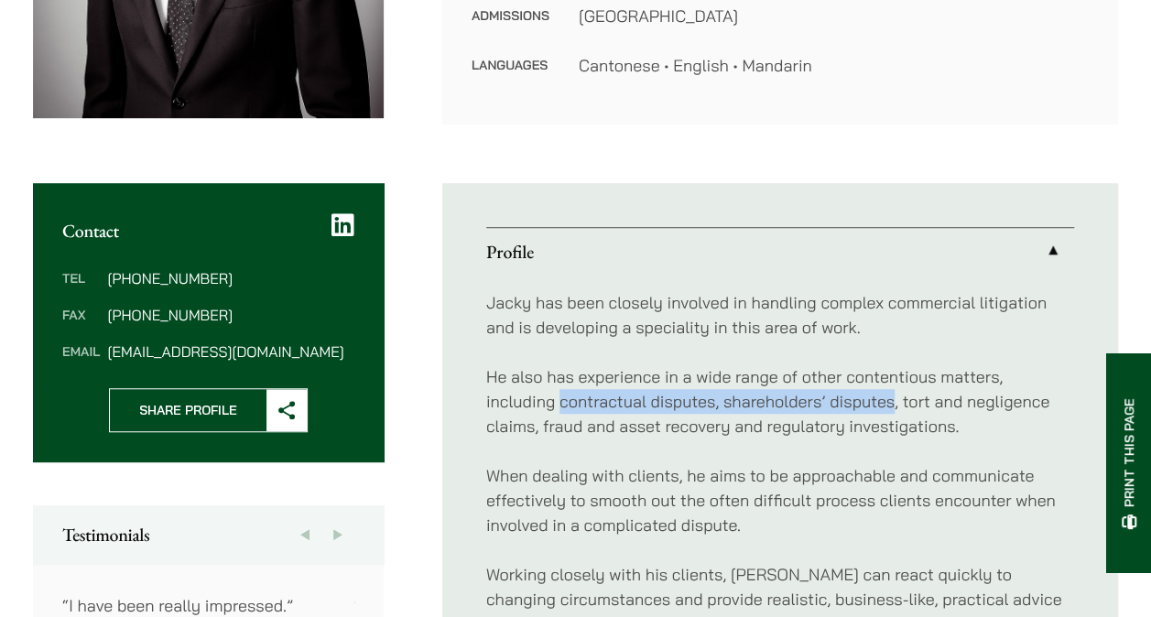
drag, startPoint x: 618, startPoint y: 396, endPoint x: 907, endPoint y: 384, distance: 289.6
click at [907, 384] on p "He also has experience in a wide range of other contentious matters, including …" at bounding box center [780, 401] width 588 height 74
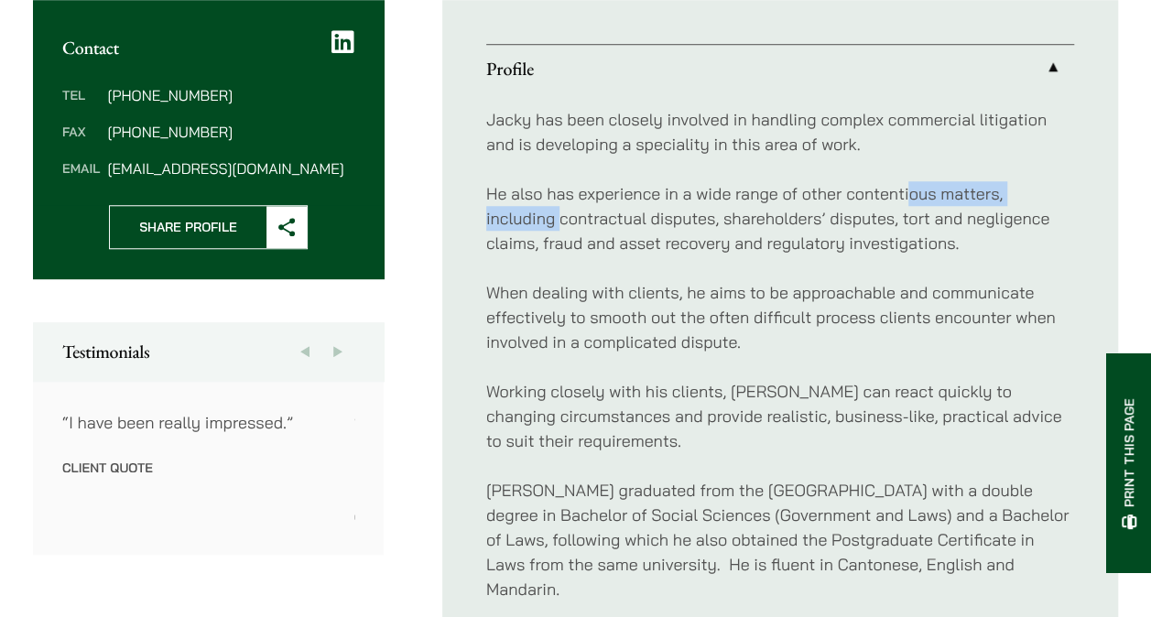
scroll to position [793, 0]
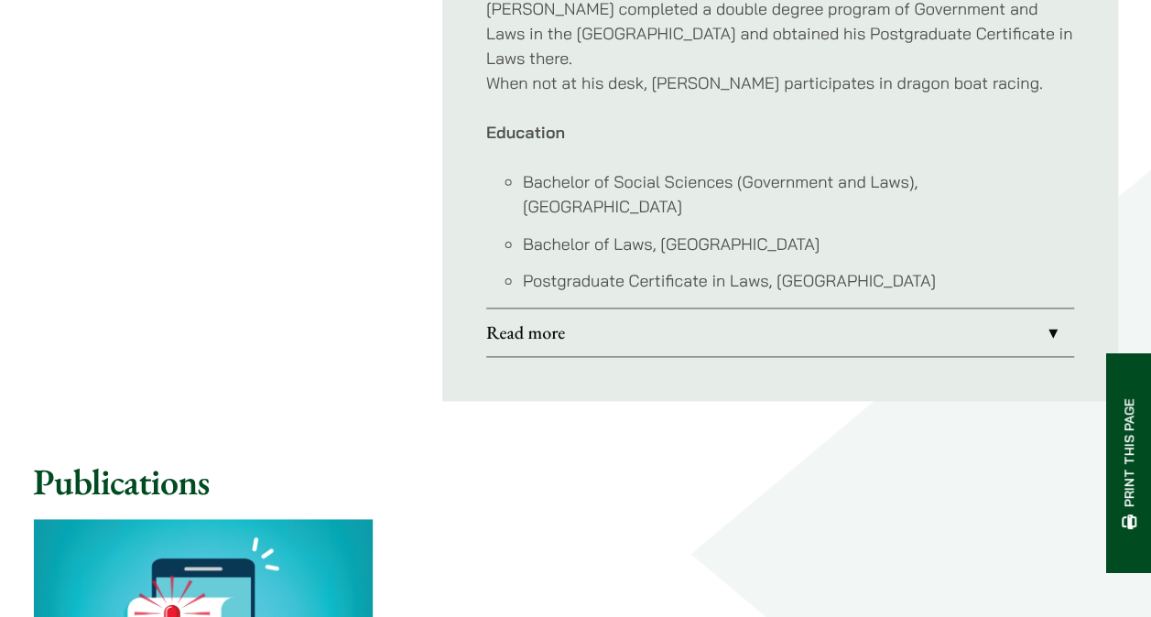
scroll to position [1099, 0]
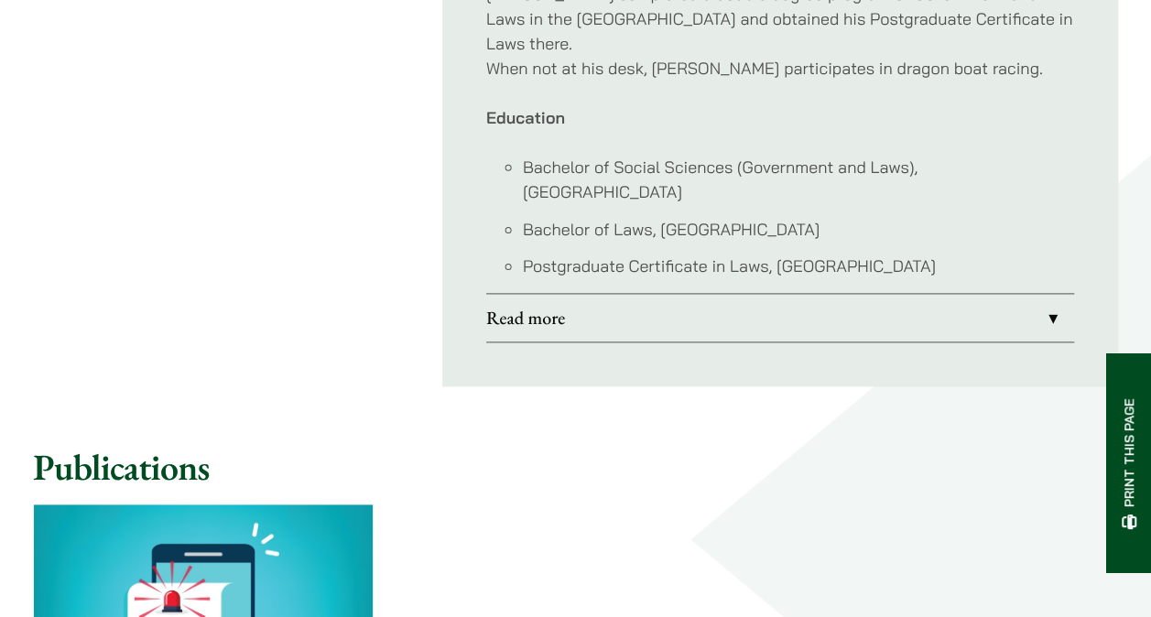
click at [591, 294] on link "Read more" at bounding box center [780, 318] width 588 height 48
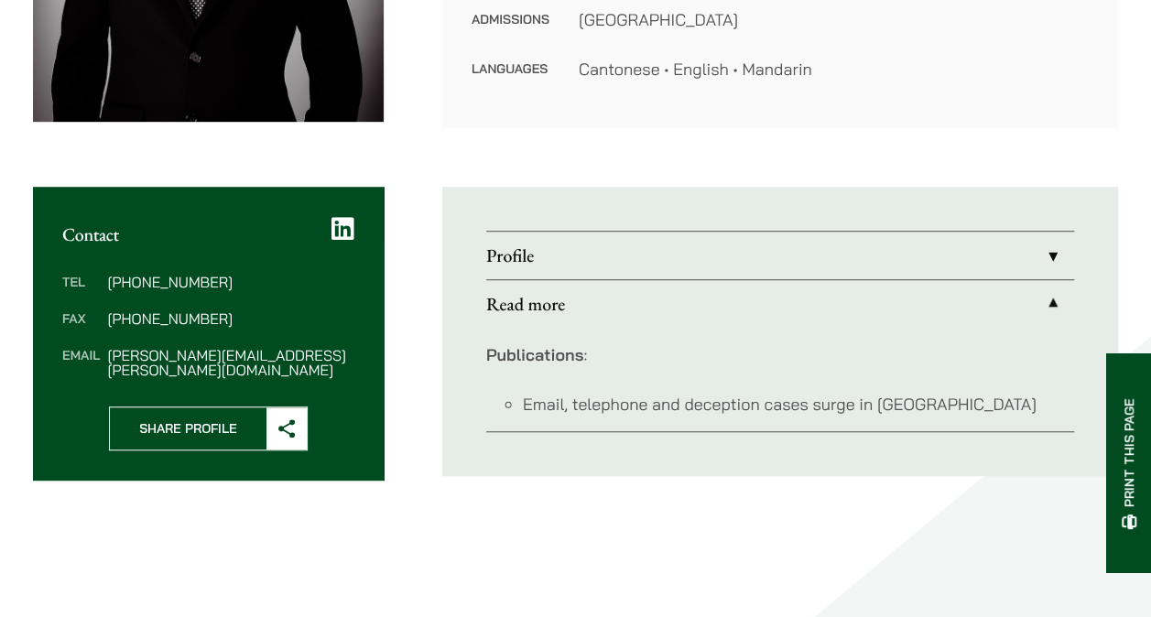
scroll to position [366, 0]
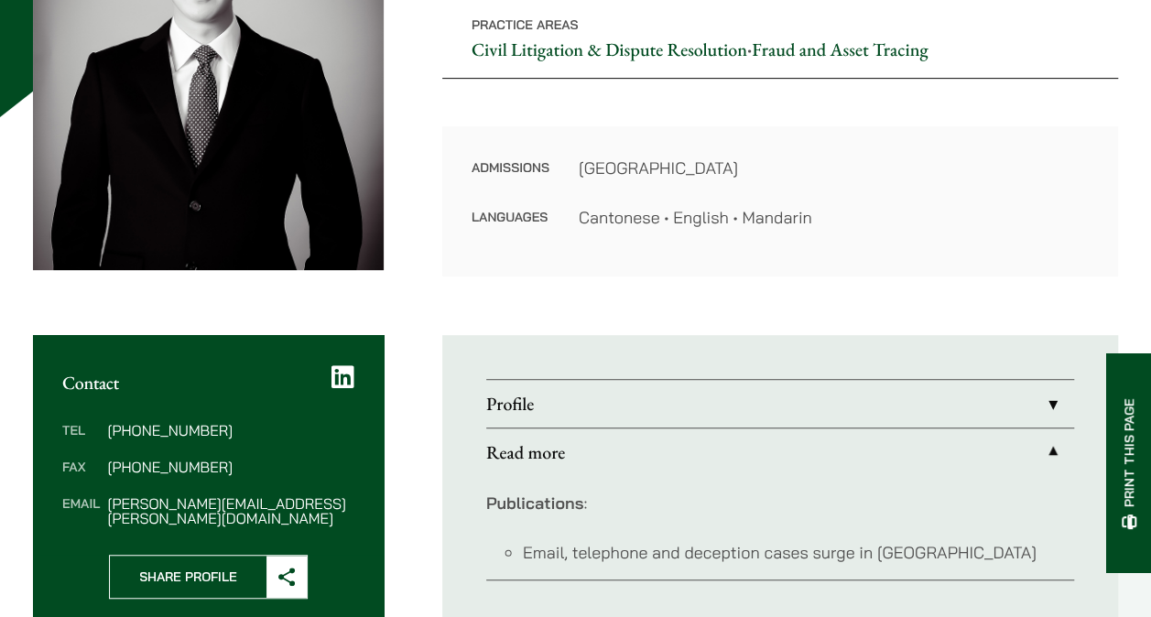
click at [644, 407] on link "Profile" at bounding box center [780, 404] width 588 height 48
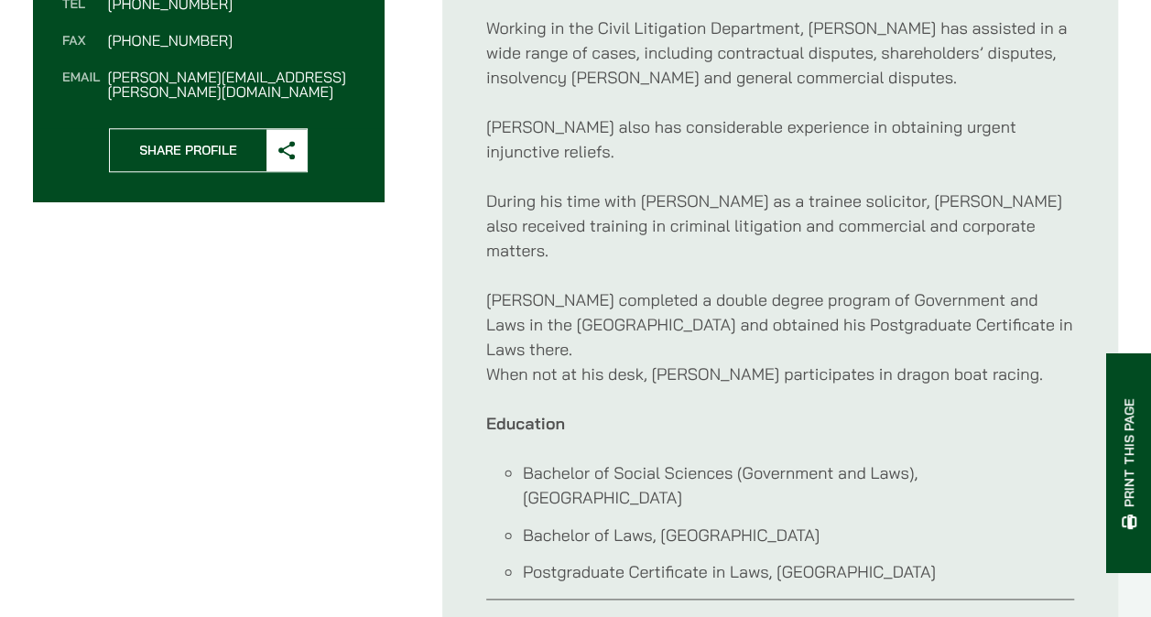
scroll to position [824, 0]
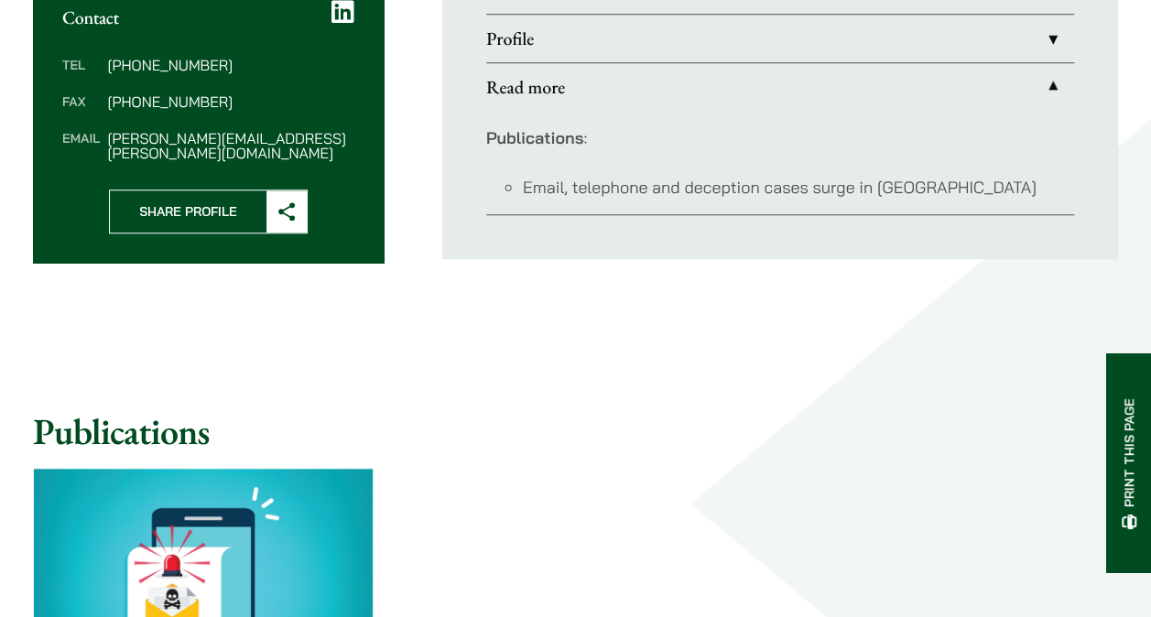
scroll to position [701, 0]
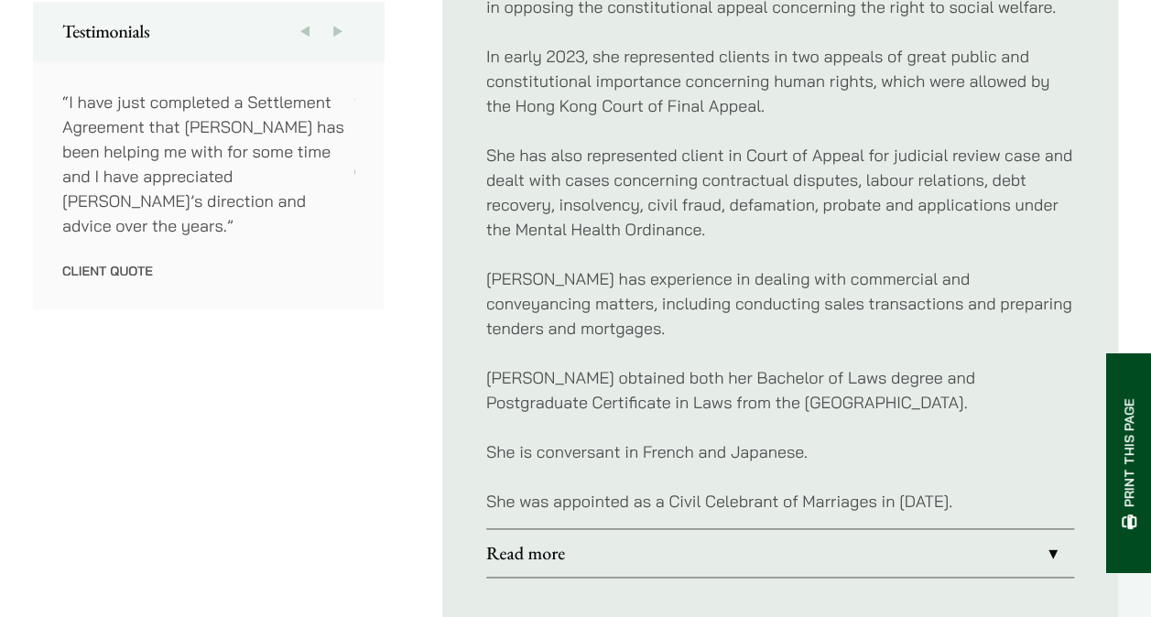
scroll to position [1099, 0]
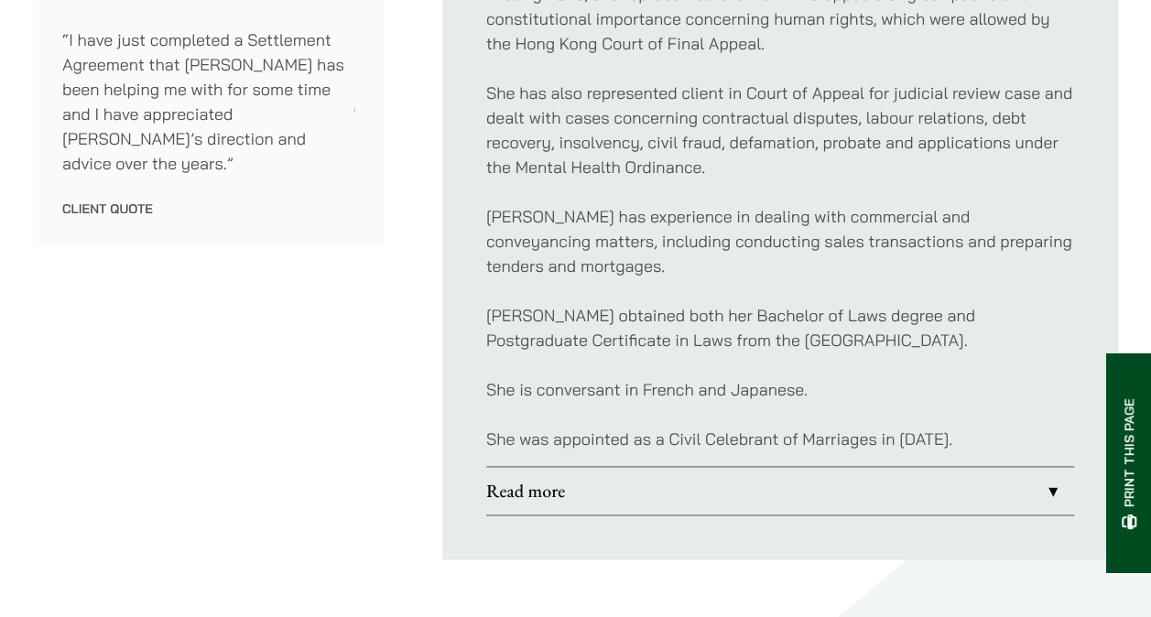
click at [588, 467] on link "Read more" at bounding box center [780, 491] width 588 height 48
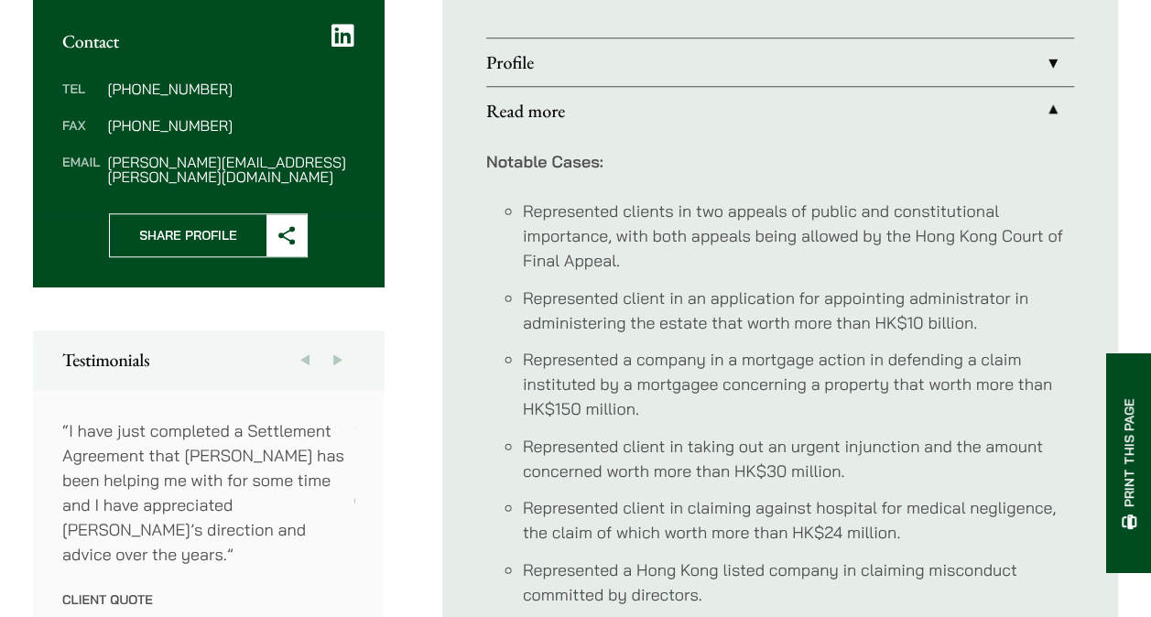
scroll to position [641, 0]
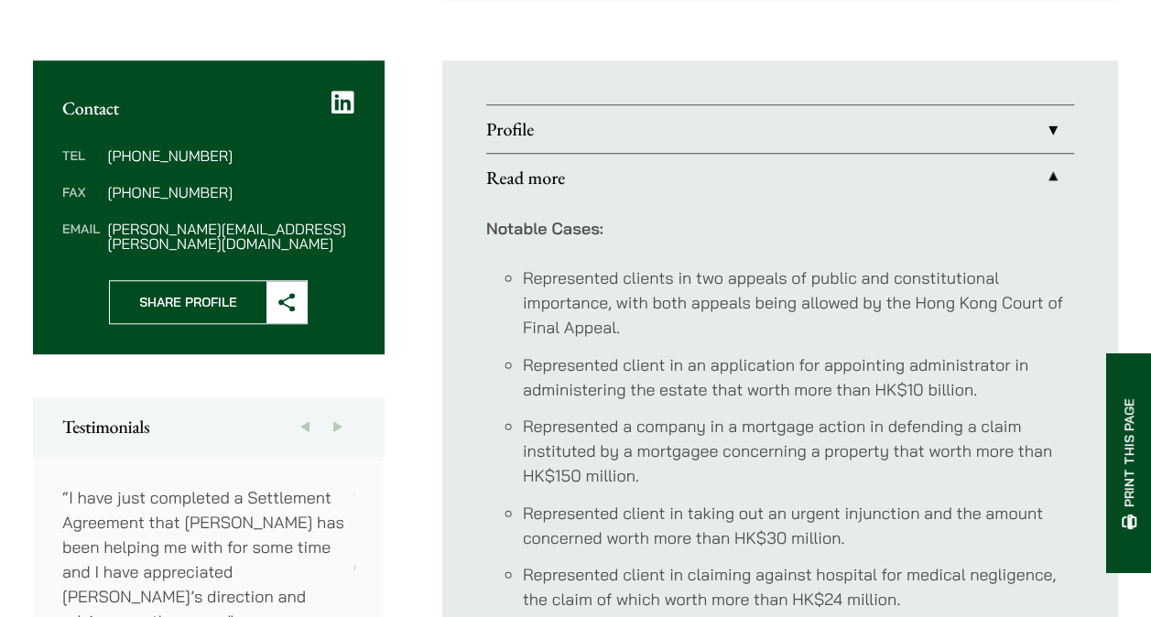
click at [562, 110] on link "Profile" at bounding box center [780, 129] width 588 height 48
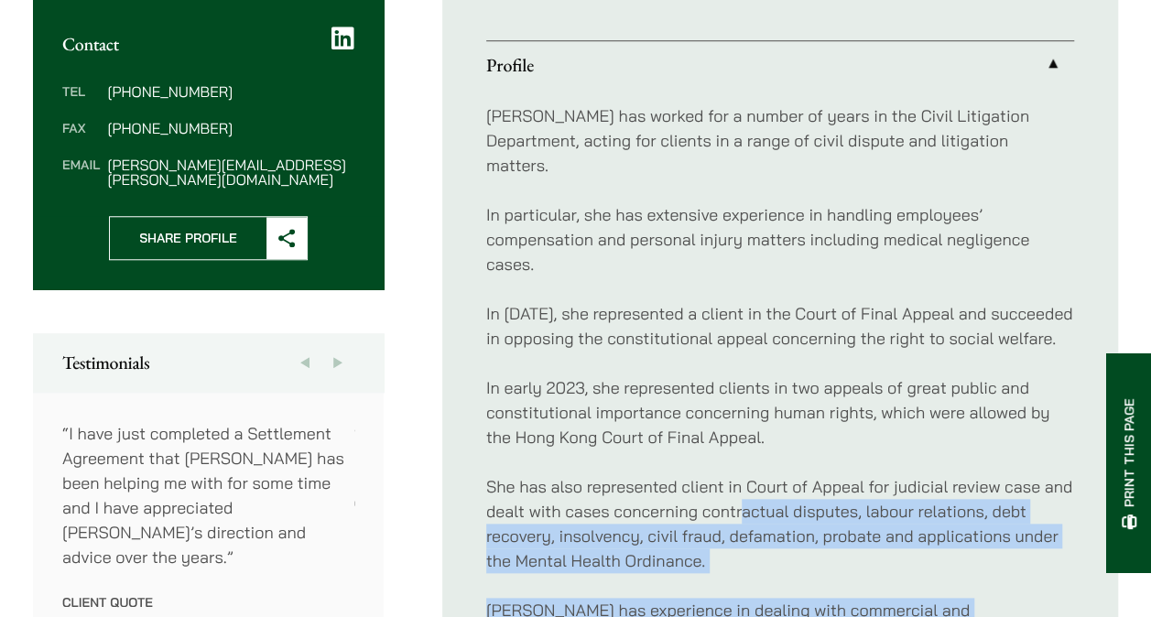
scroll to position [732, 0]
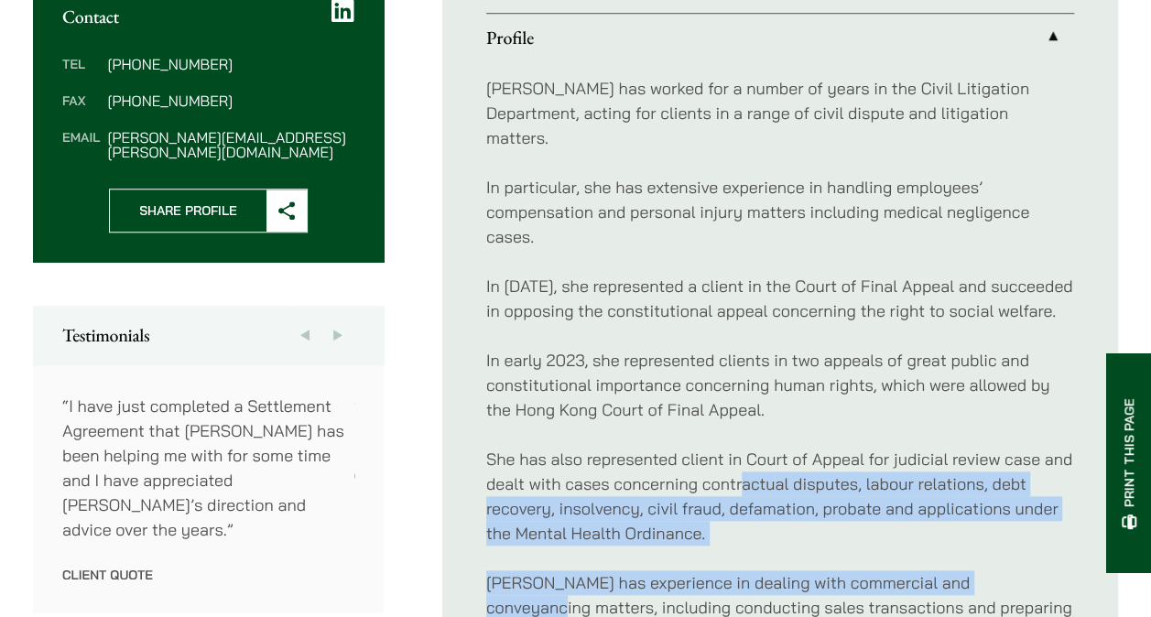
drag, startPoint x: 745, startPoint y: 559, endPoint x: 1032, endPoint y: 559, distance: 286.5
click at [1032, 559] on div "Vivian has worked for a number of years in the Civil Litigation Department, act…" at bounding box center [780, 446] width 588 height 771
click at [791, 570] on p "Vivian has experience in dealing with commercial and conveyancing matters, incl…" at bounding box center [780, 607] width 588 height 74
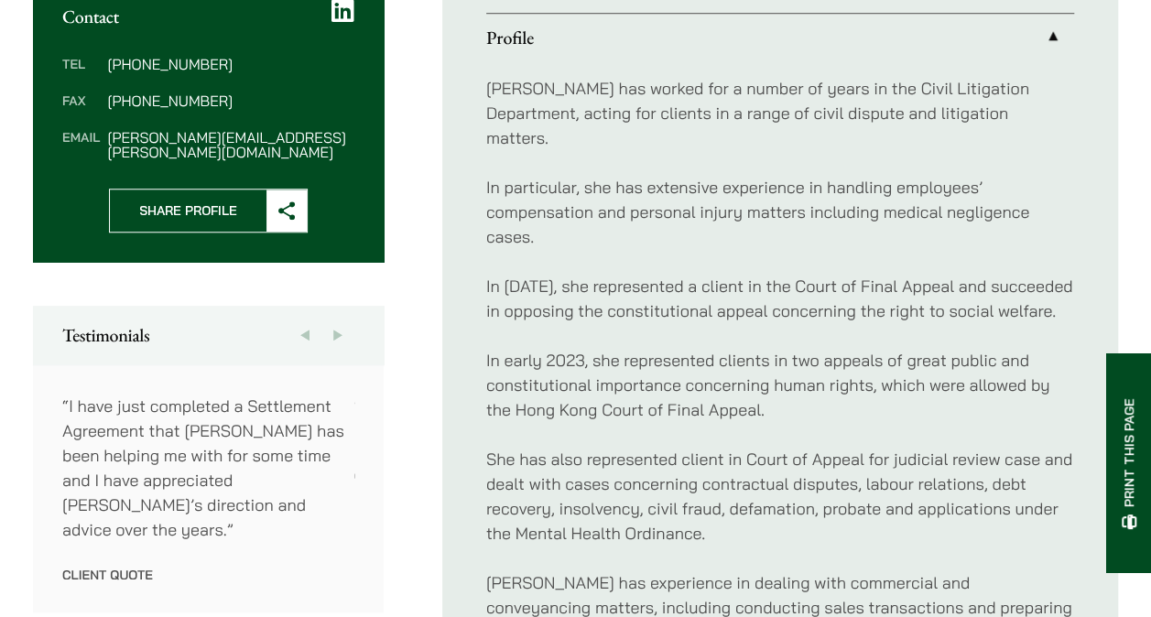
scroll to position [824, 0]
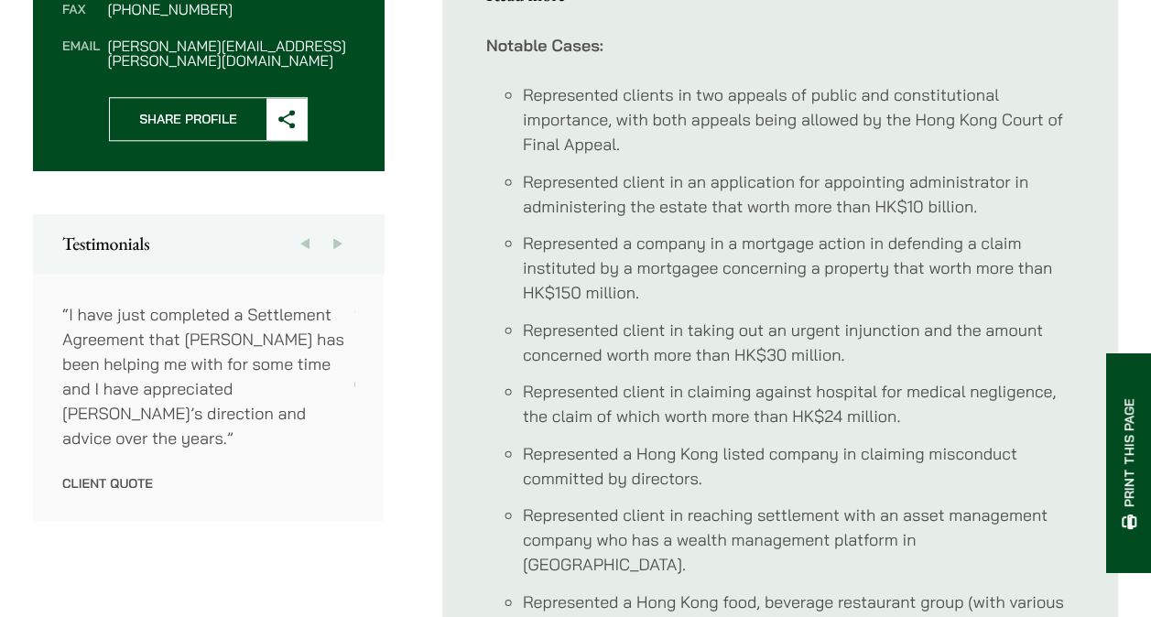
scroll to position [701, 0]
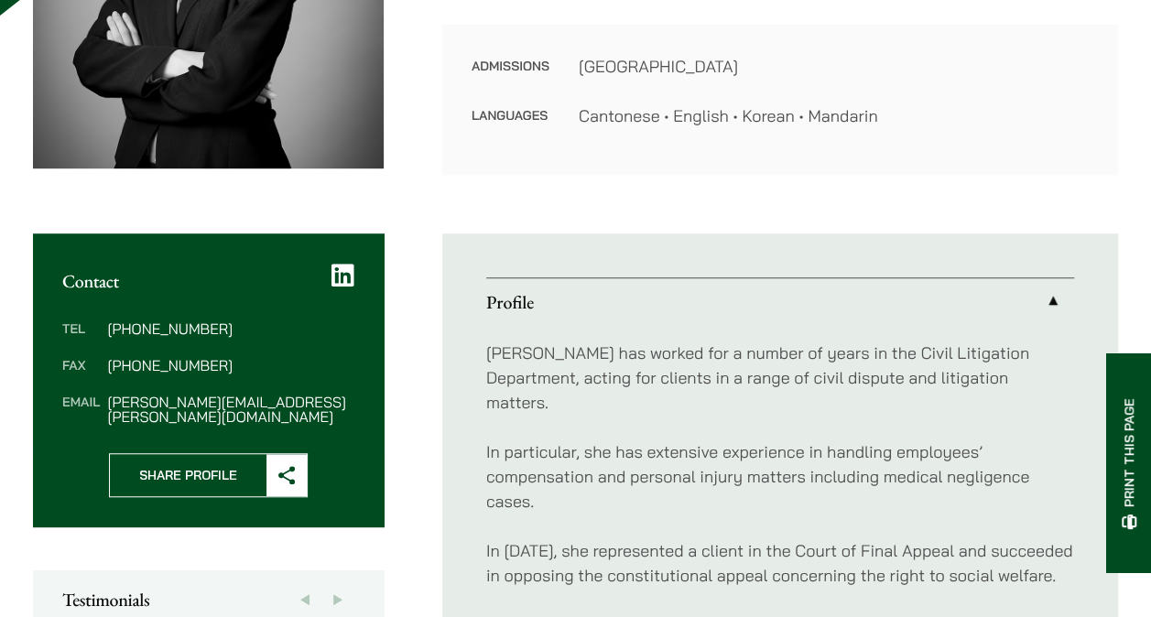
scroll to position [244, 0]
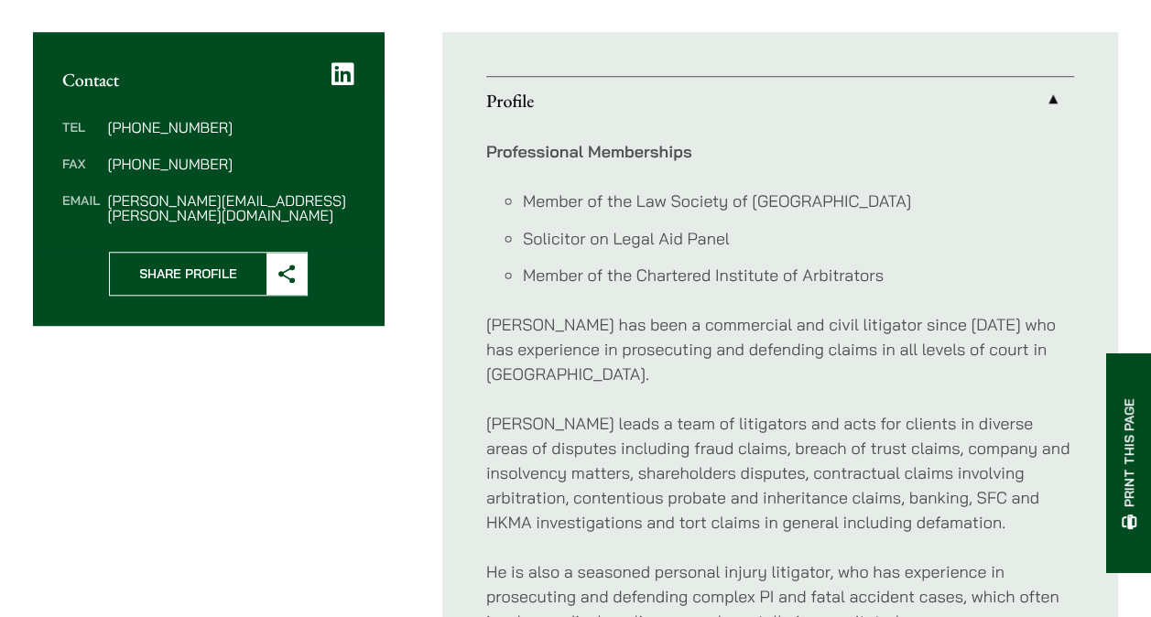
scroll to position [732, 0]
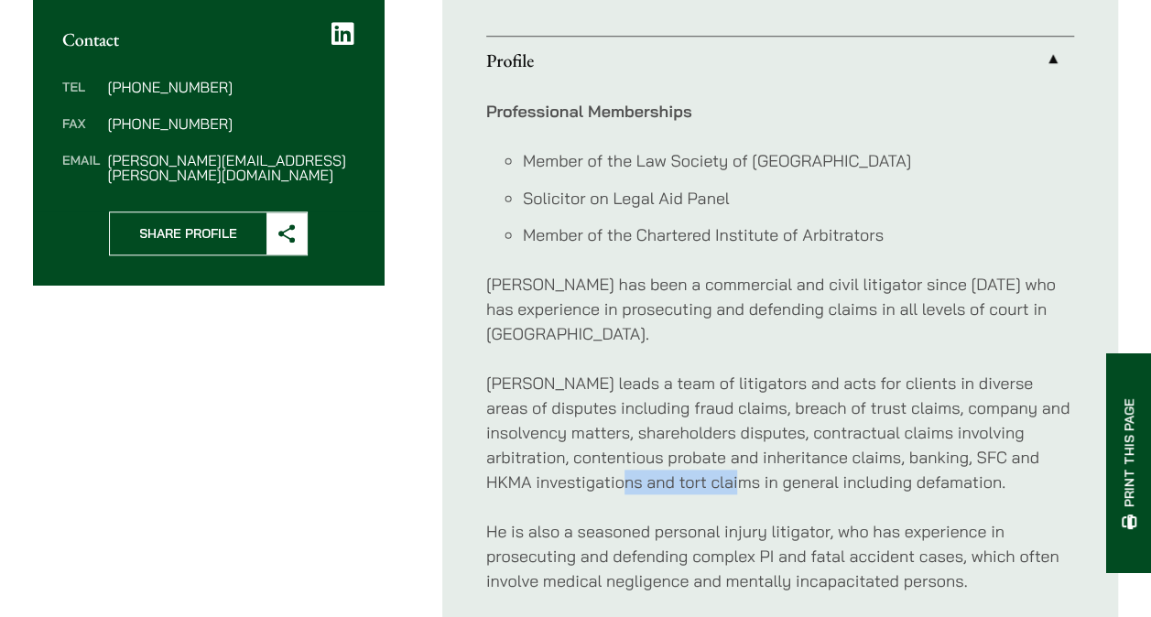
drag, startPoint x: 645, startPoint y: 456, endPoint x: 762, endPoint y: 452, distance: 116.3
click at [762, 452] on p "Paul leads a team of litigators and acts for clients in diverse areas of disput…" at bounding box center [780, 433] width 588 height 124
drag, startPoint x: 762, startPoint y: 452, endPoint x: 941, endPoint y: 430, distance: 180.8
click at [941, 430] on p "Paul leads a team of litigators and acts for clients in diverse areas of disput…" at bounding box center [780, 433] width 588 height 124
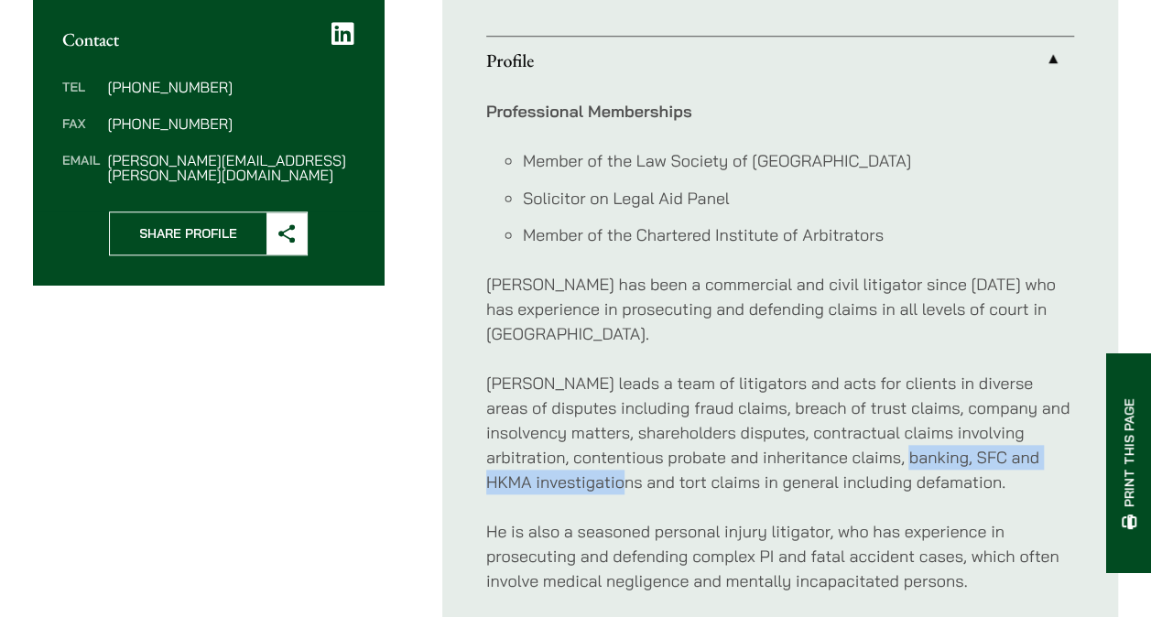
drag, startPoint x: 889, startPoint y: 424, endPoint x: 643, endPoint y: 454, distance: 248.1
click at [643, 454] on p "Paul leads a team of litigators and acts for clients in diverse areas of disput…" at bounding box center [780, 433] width 588 height 124
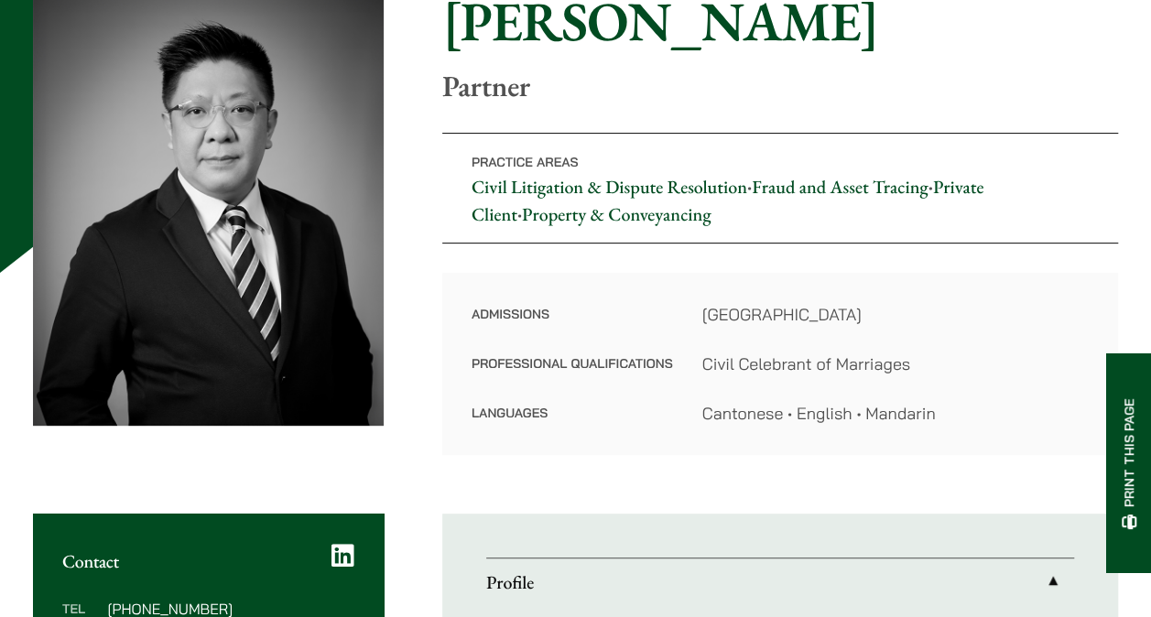
scroll to position [0, 0]
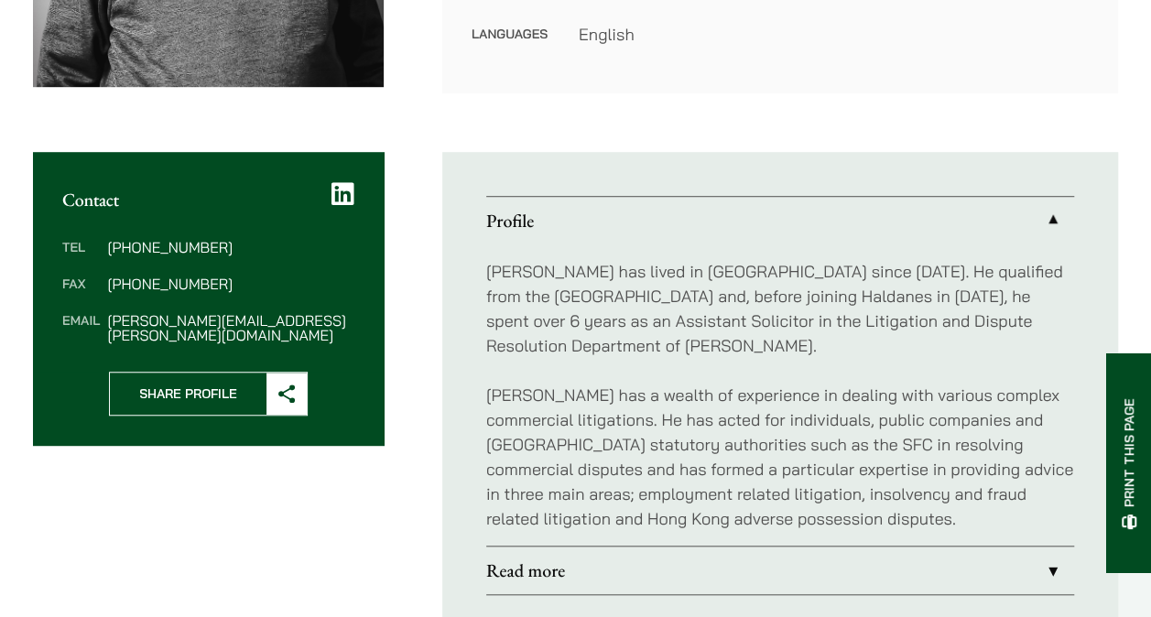
scroll to position [732, 0]
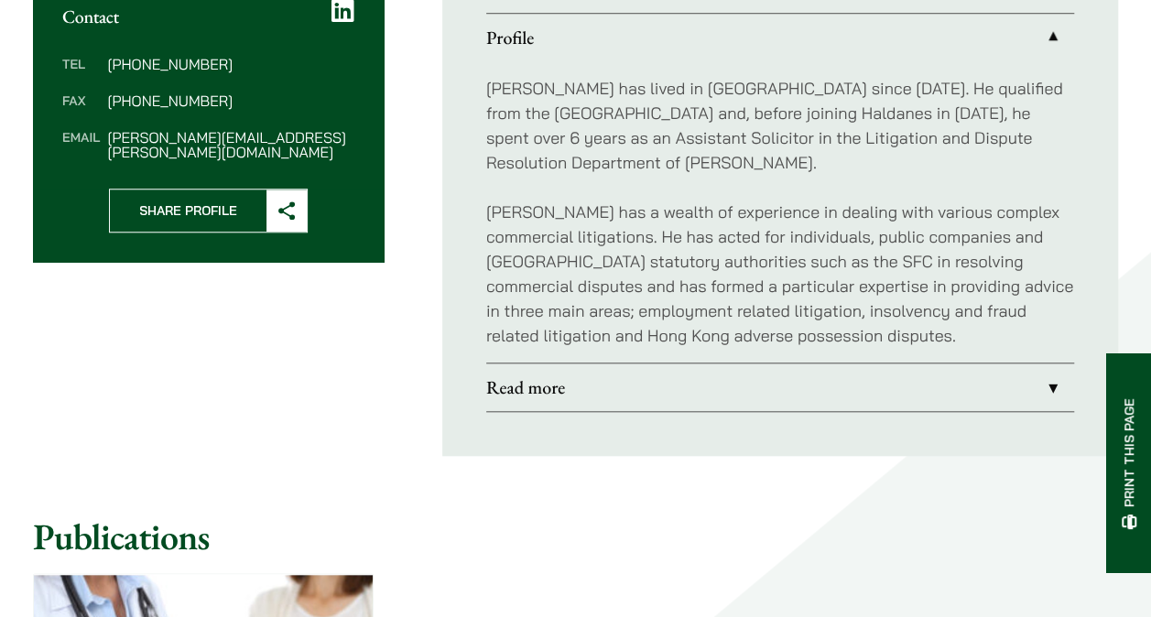
click at [705, 401] on link "Read more" at bounding box center [780, 387] width 588 height 48
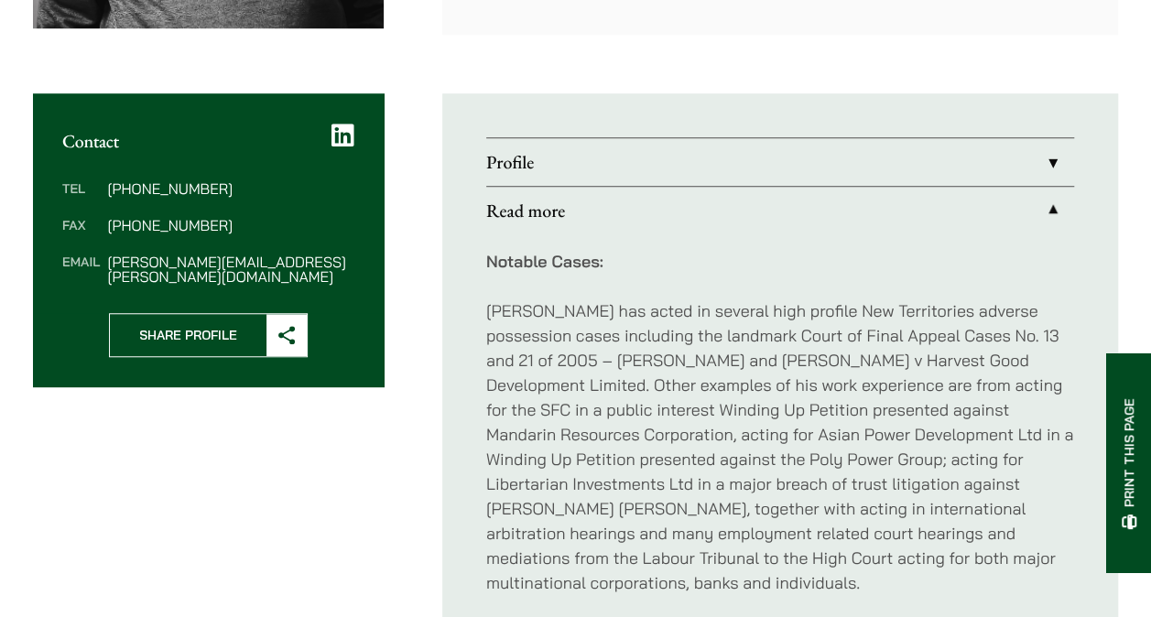
scroll to position [458, 0]
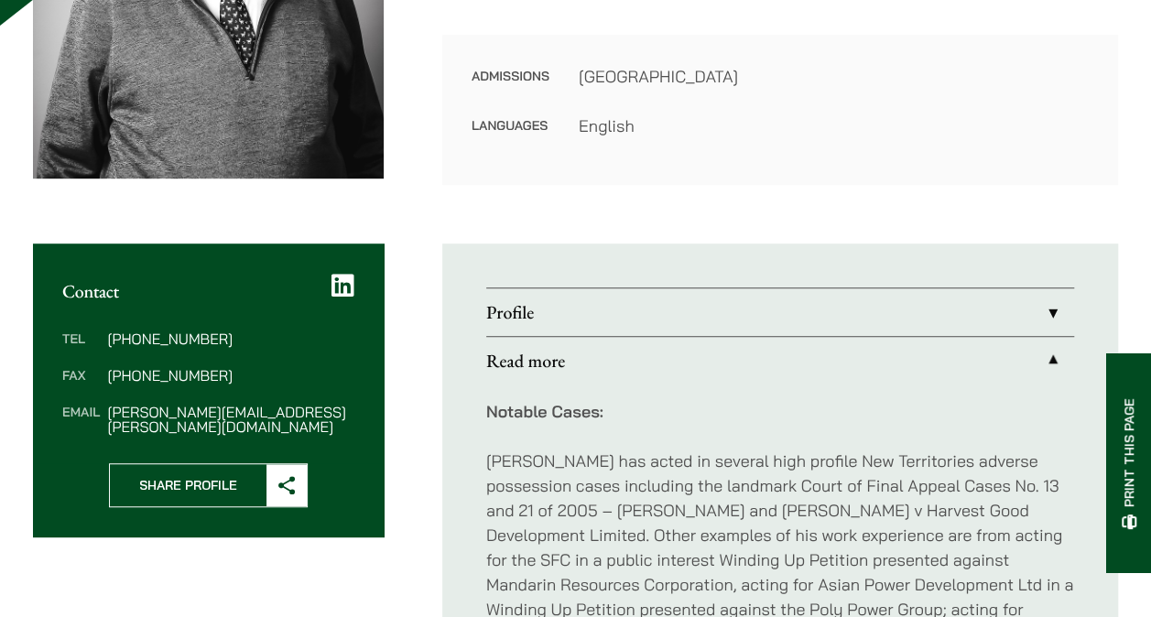
click at [671, 320] on link "Profile" at bounding box center [780, 312] width 588 height 48
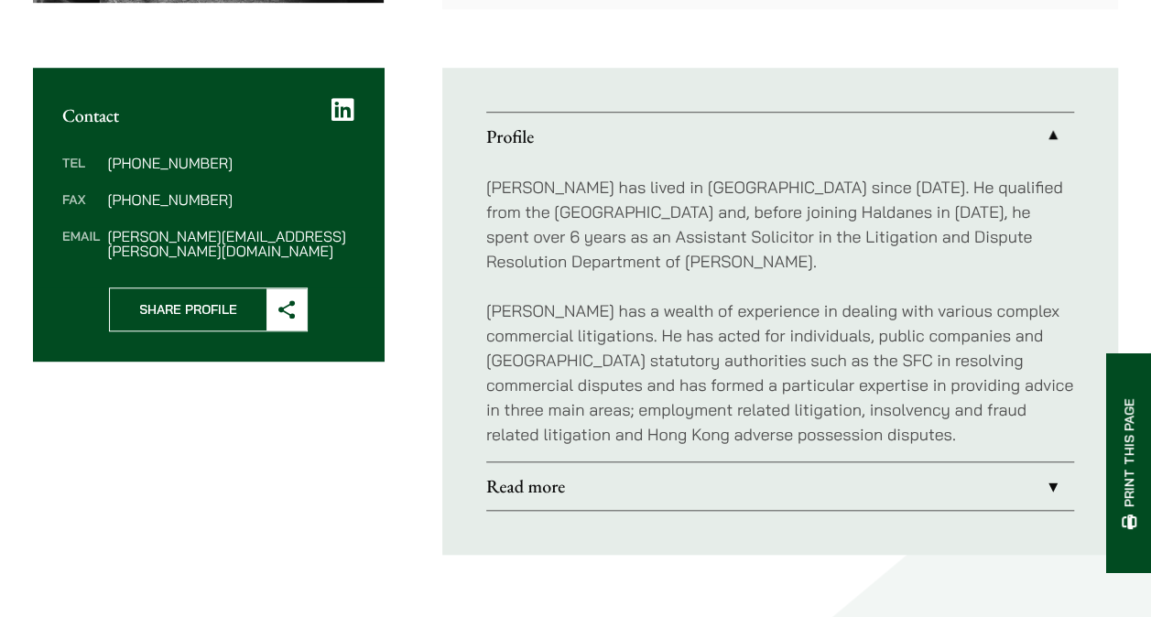
scroll to position [641, 0]
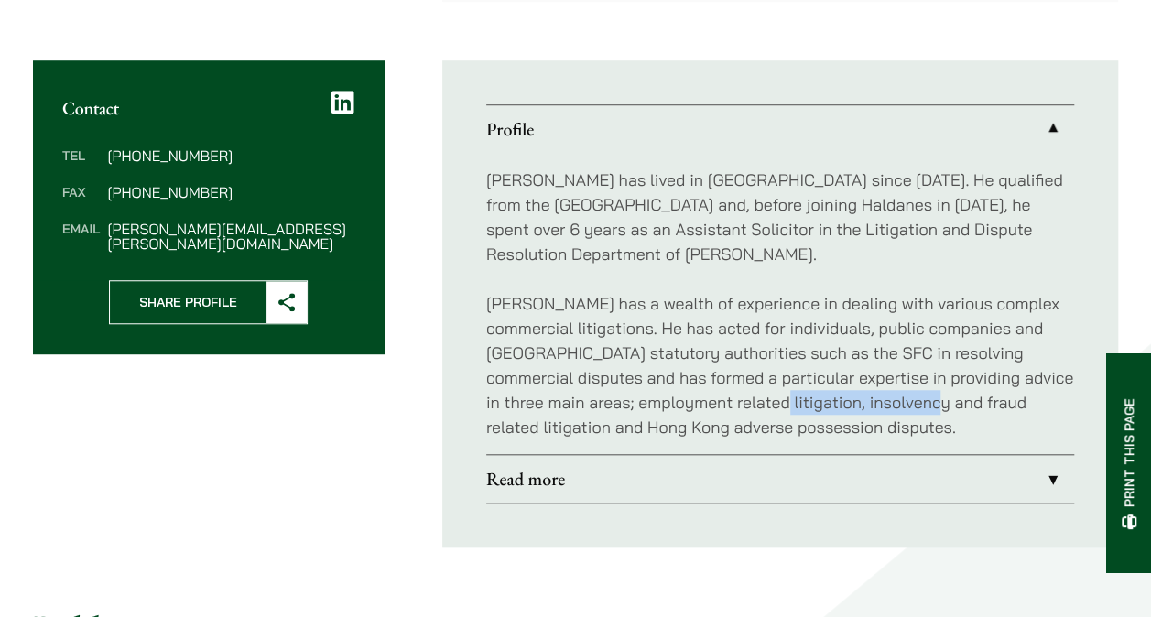
drag, startPoint x: 809, startPoint y: 401, endPoint x: 980, endPoint y: 395, distance: 170.4
click at [980, 395] on p "Patrick has a wealth of experience in dealing with various complex commercial l…" at bounding box center [780, 365] width 588 height 148
click at [564, 480] on link "Read more" at bounding box center [780, 479] width 588 height 48
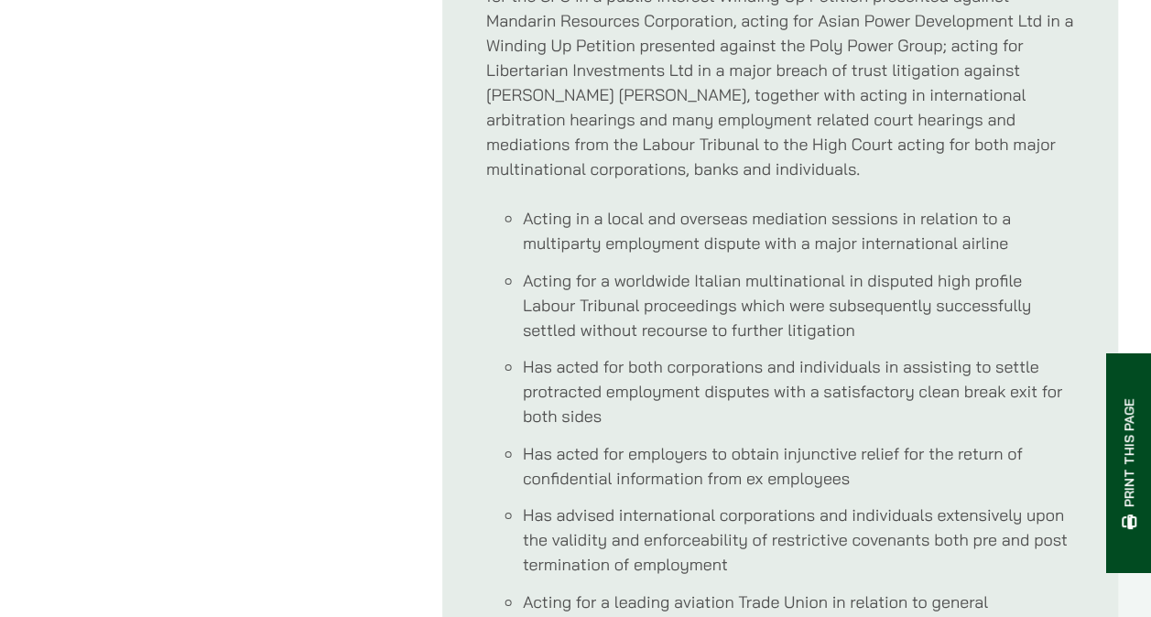
scroll to position [1099, 0]
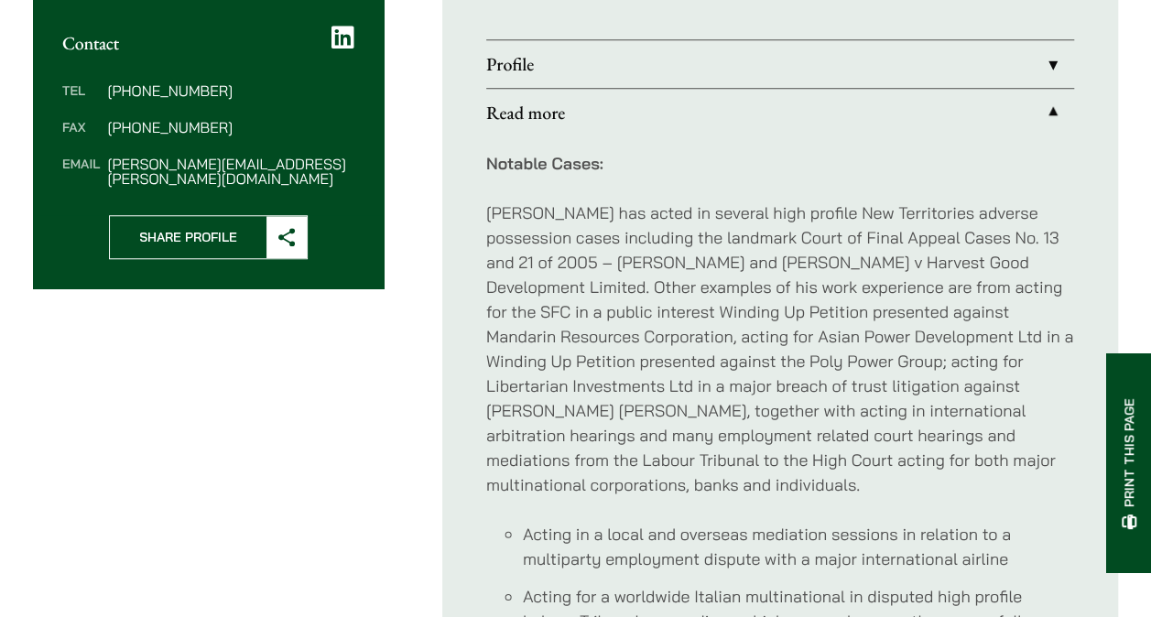
scroll to position [701, 0]
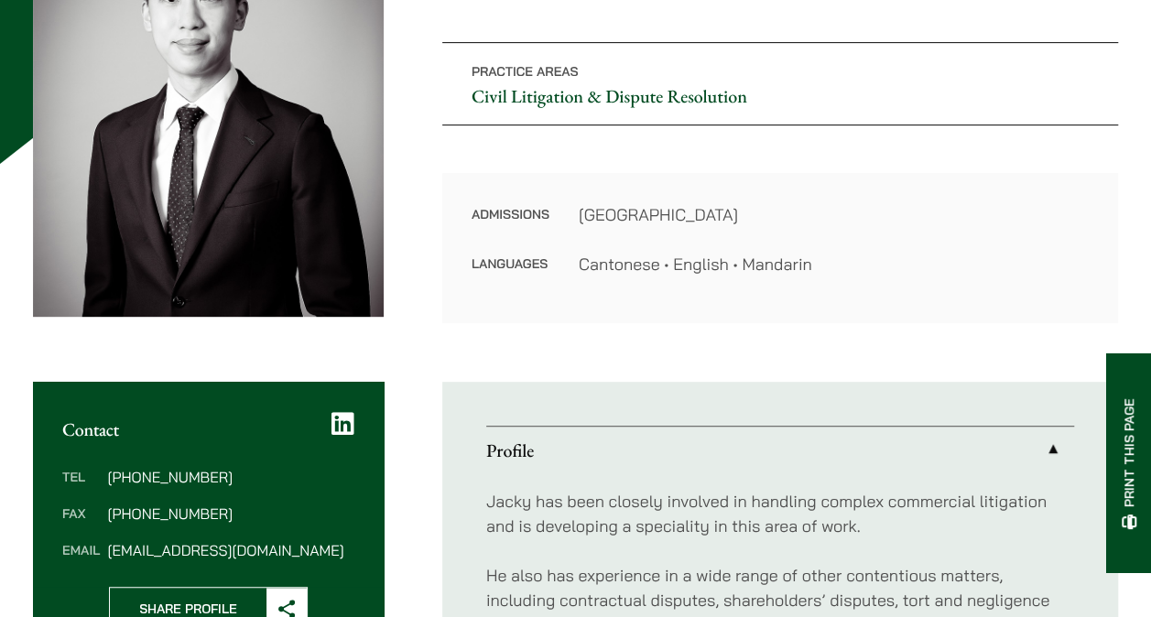
scroll to position [549, 0]
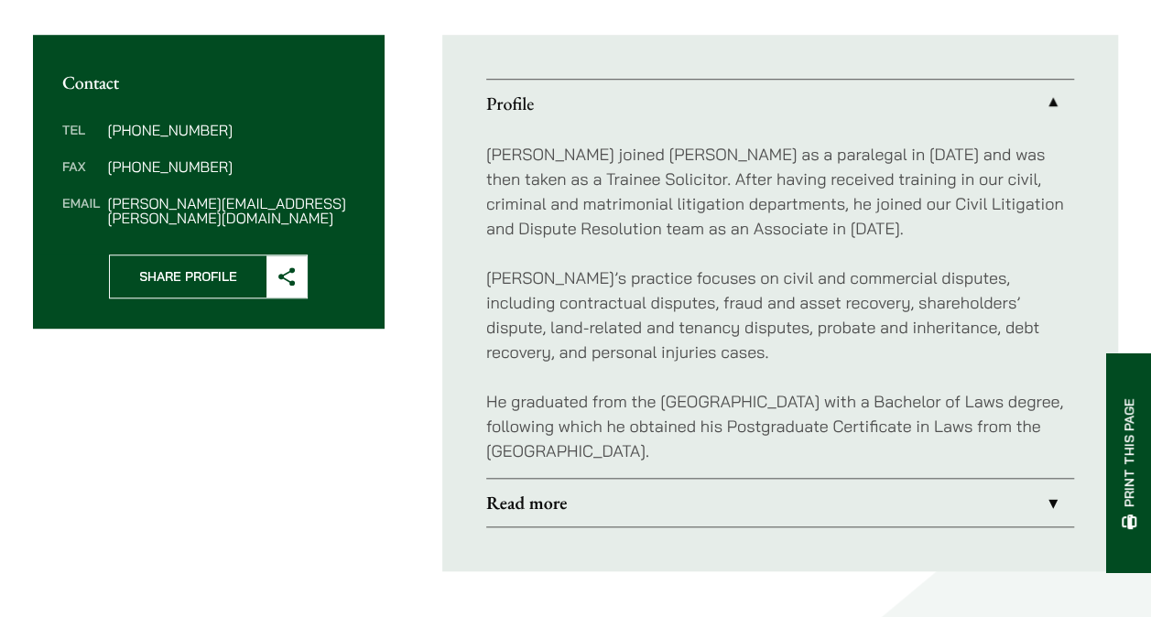
scroll to position [732, 0]
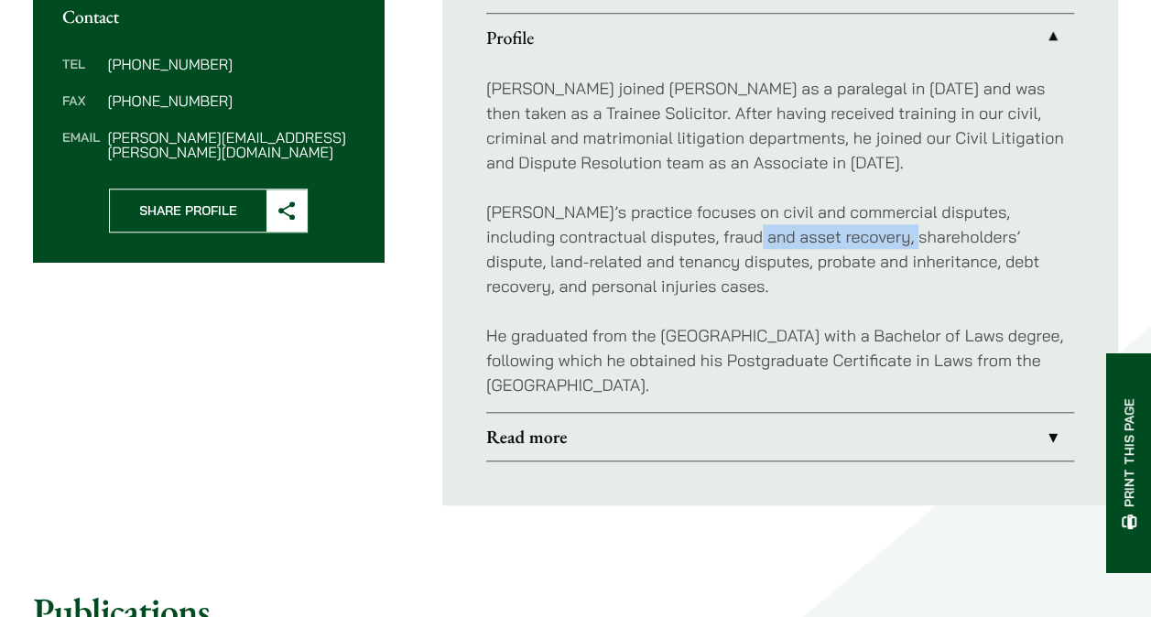
drag, startPoint x: 743, startPoint y: 229, endPoint x: 903, endPoint y: 227, distance: 159.3
click at [903, 227] on p "[PERSON_NAME]’s practice focuses on civil and commercial disputes, including co…" at bounding box center [780, 249] width 588 height 99
click at [645, 349] on p "He graduated from the University of Birmingham with a Bachelor of Laws degree, …" at bounding box center [780, 360] width 588 height 74
click at [624, 429] on link "Read more" at bounding box center [780, 437] width 588 height 48
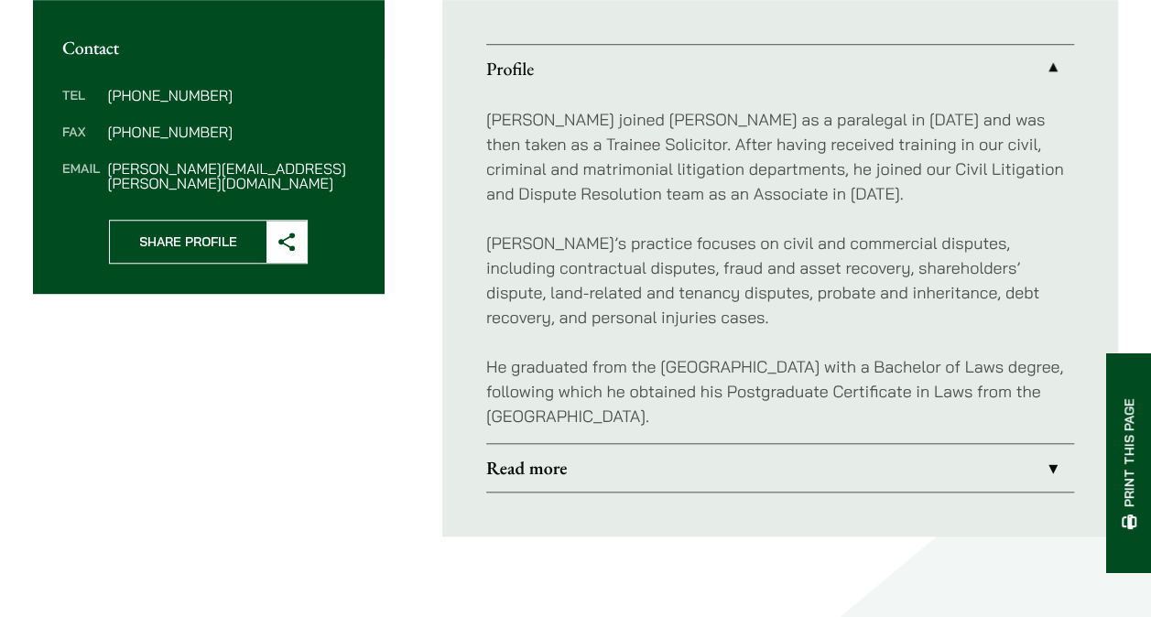
scroll to position [701, 0]
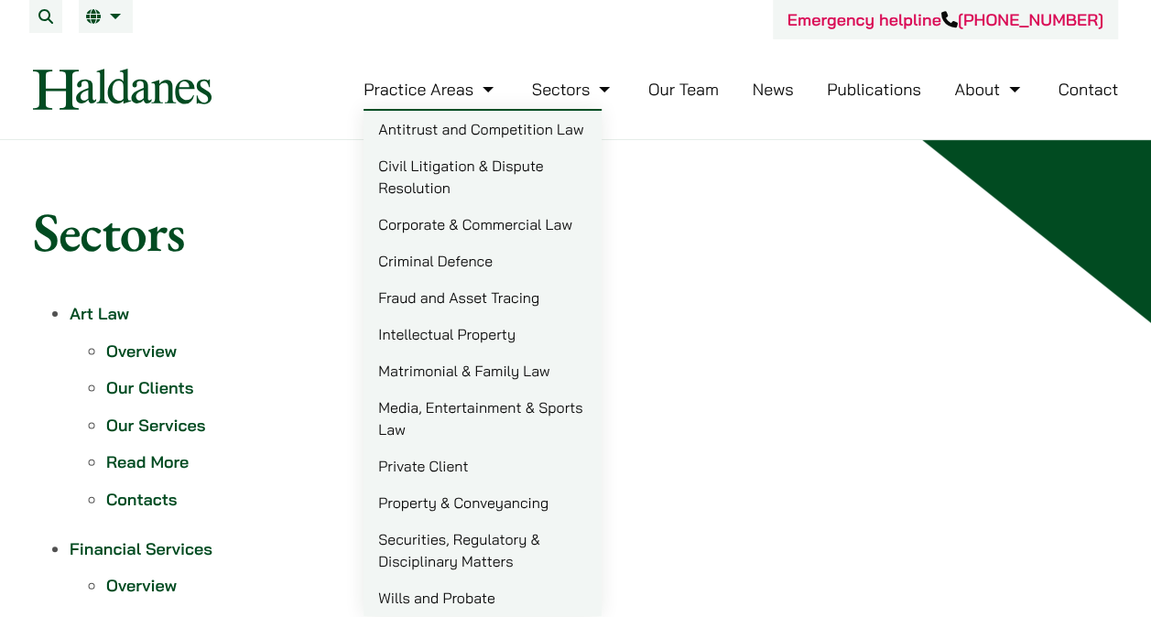
click at [517, 233] on link "Corporate & Commercial Law" at bounding box center [482, 224] width 238 height 37
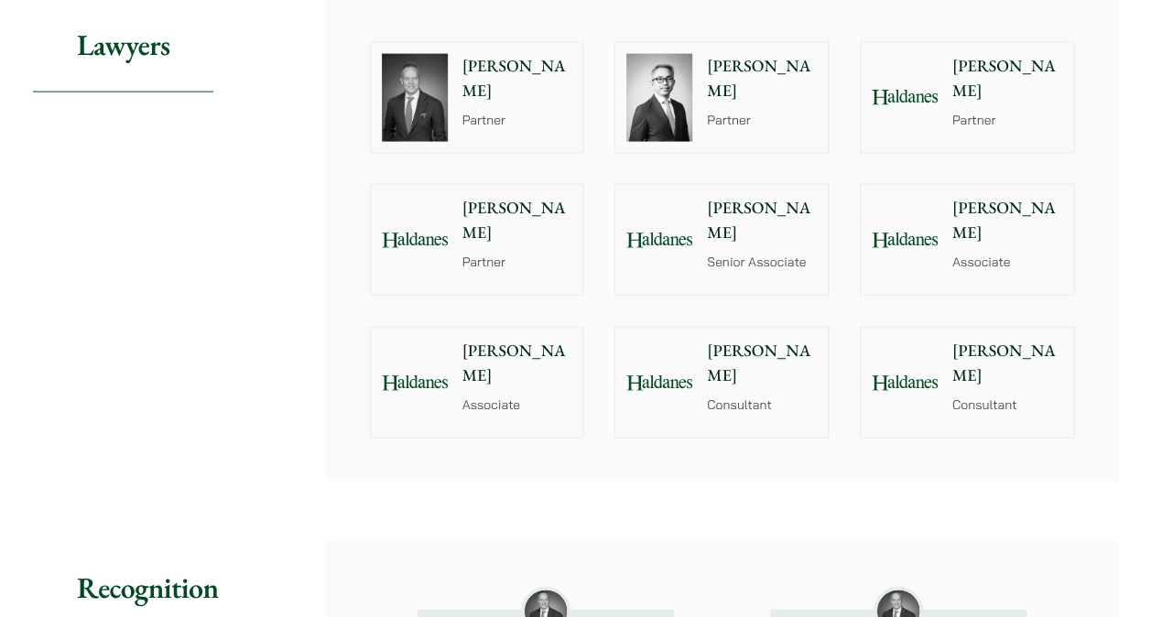
scroll to position [1831, 0]
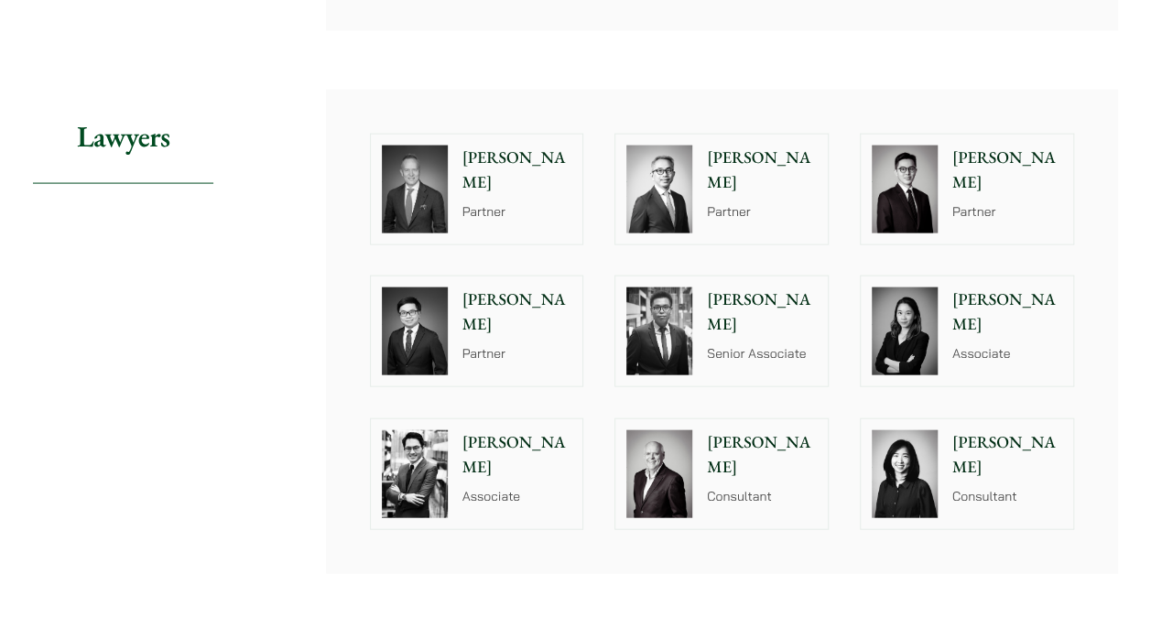
click at [954, 165] on p "Kenley Mak" at bounding box center [1007, 170] width 110 height 49
click at [958, 339] on div "Ivy Ng Associate" at bounding box center [1010, 331] width 125 height 110
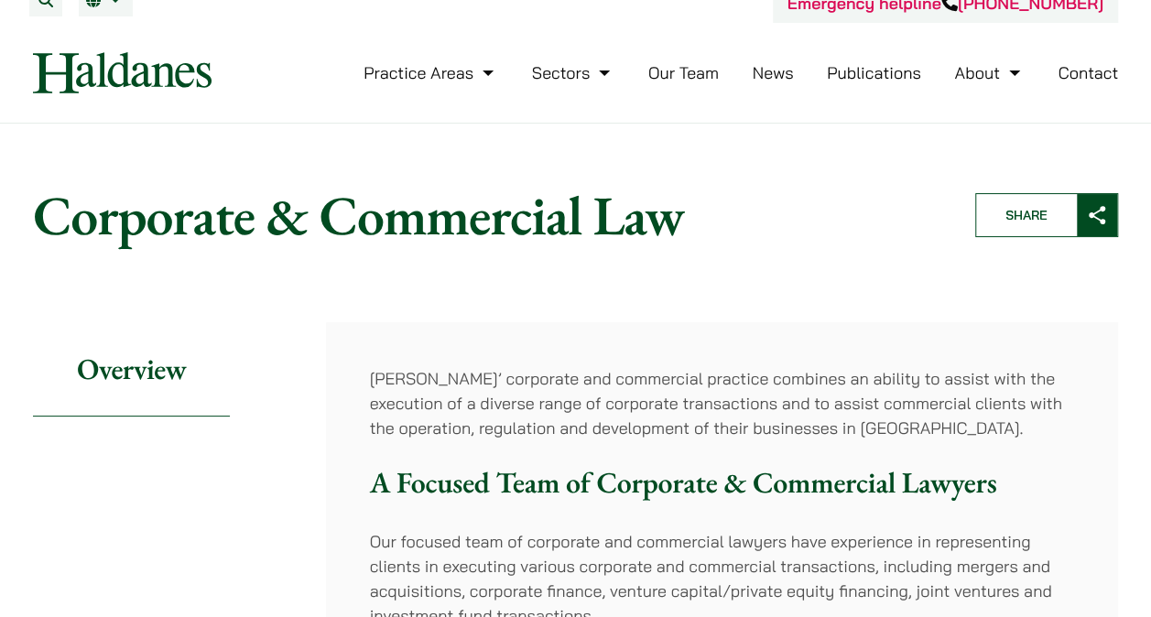
scroll to position [0, 0]
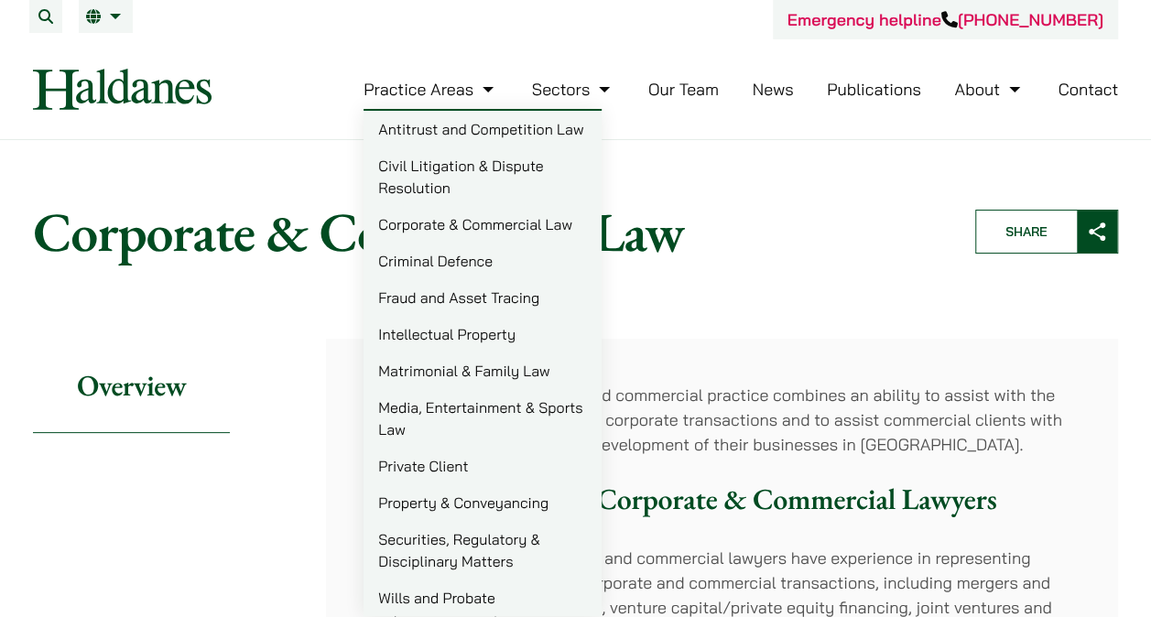
click at [426, 265] on link "Criminal Defence" at bounding box center [482, 261] width 238 height 37
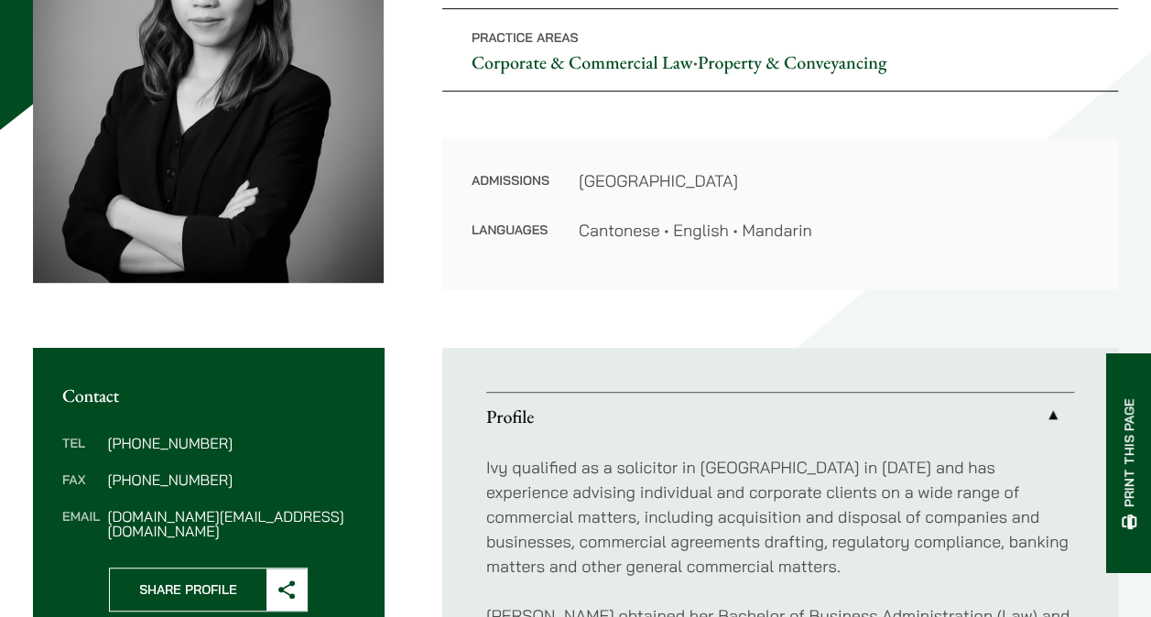
scroll to position [183, 0]
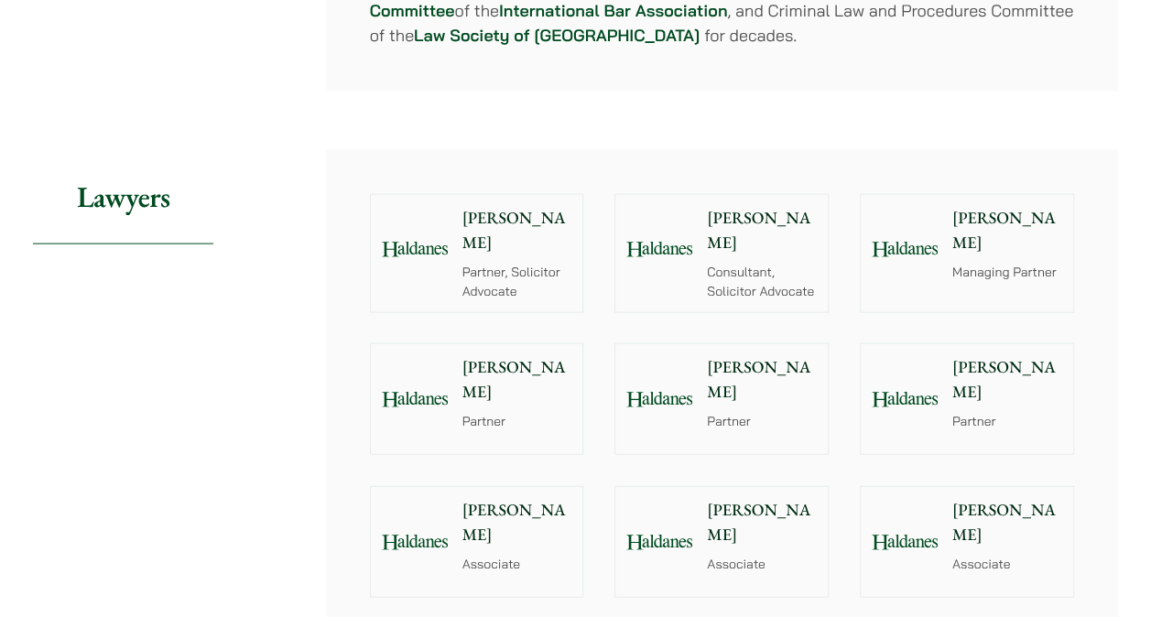
scroll to position [1922, 0]
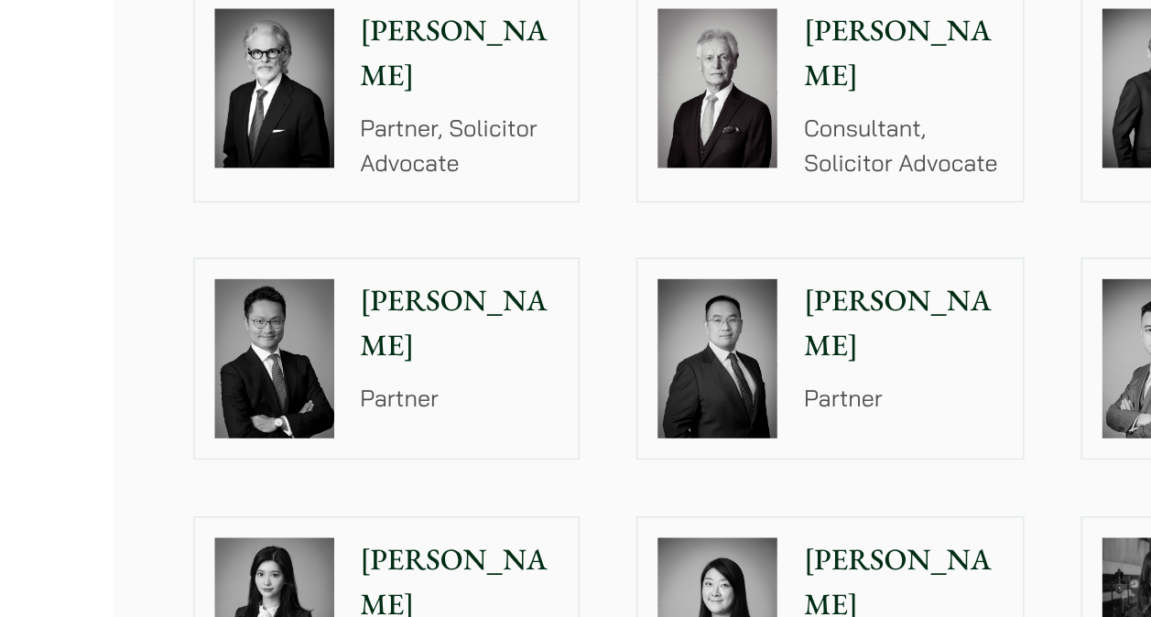
click at [502, 498] on p "[PERSON_NAME]" at bounding box center [517, 522] width 110 height 49
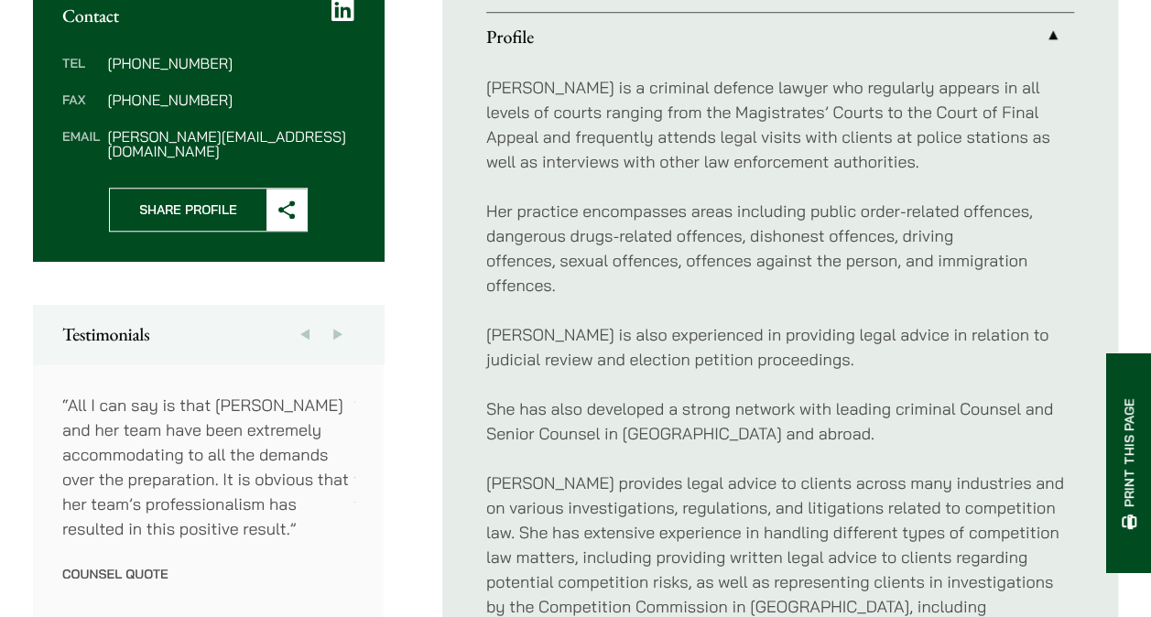
scroll to position [737, 0]
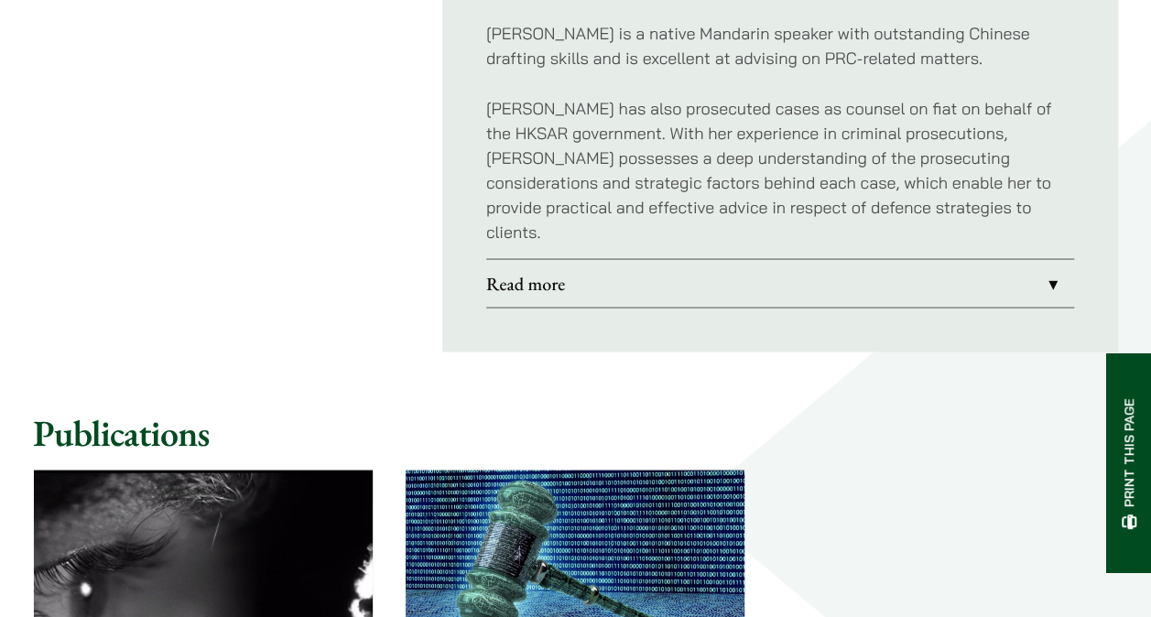
click at [720, 259] on link "Read more" at bounding box center [780, 283] width 588 height 48
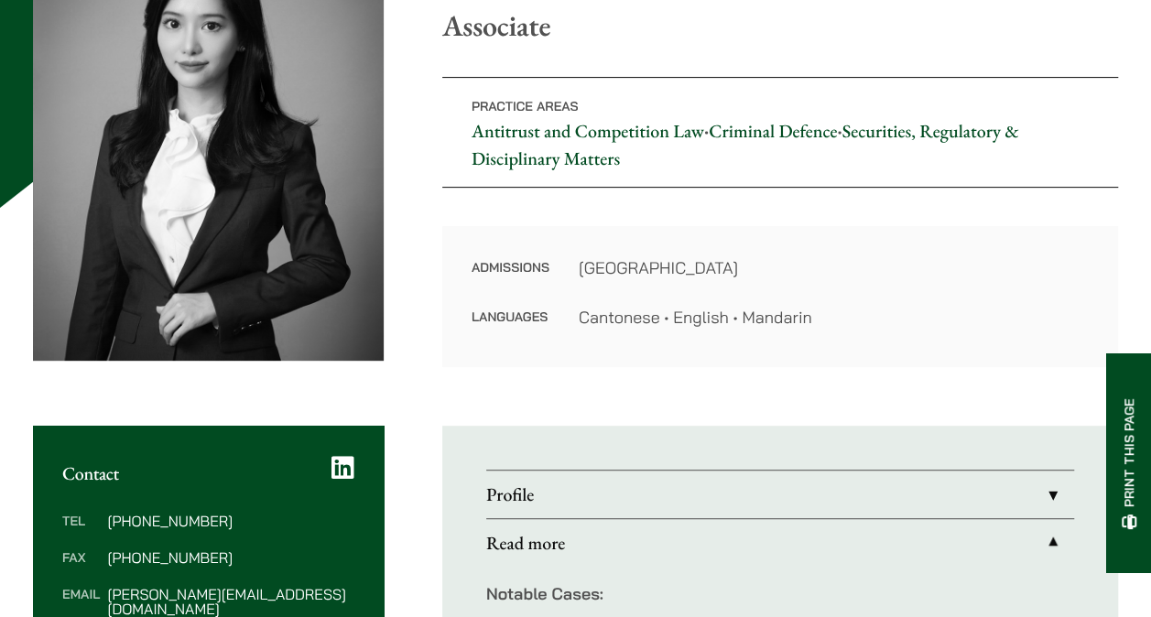
scroll to position [453, 0]
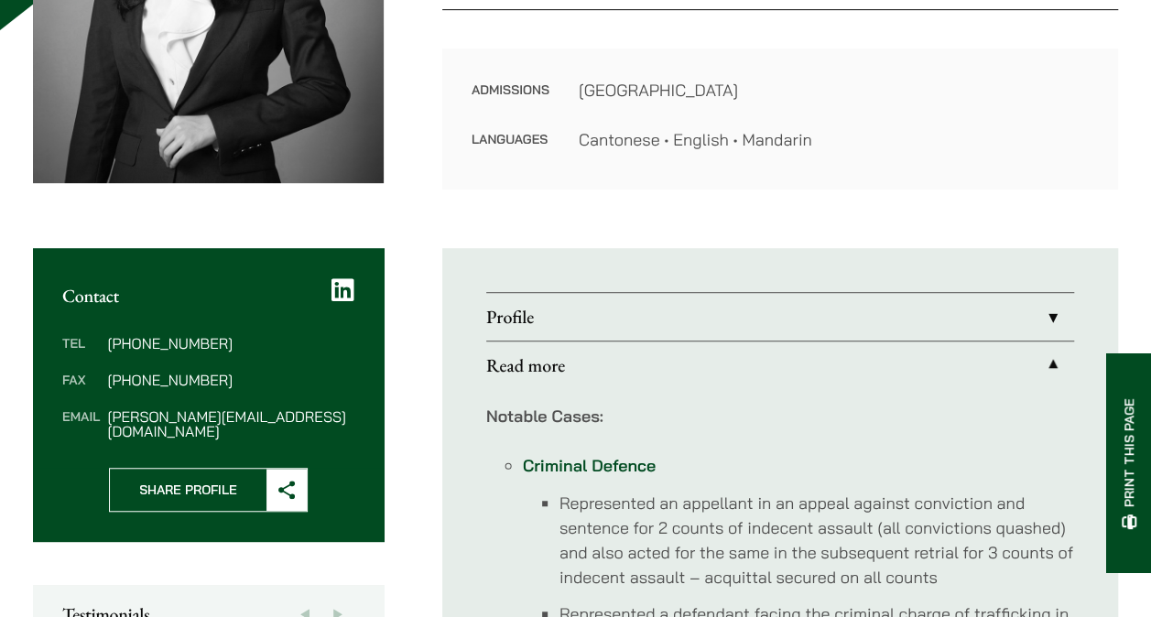
click at [627, 345] on link "Read more" at bounding box center [780, 365] width 588 height 48
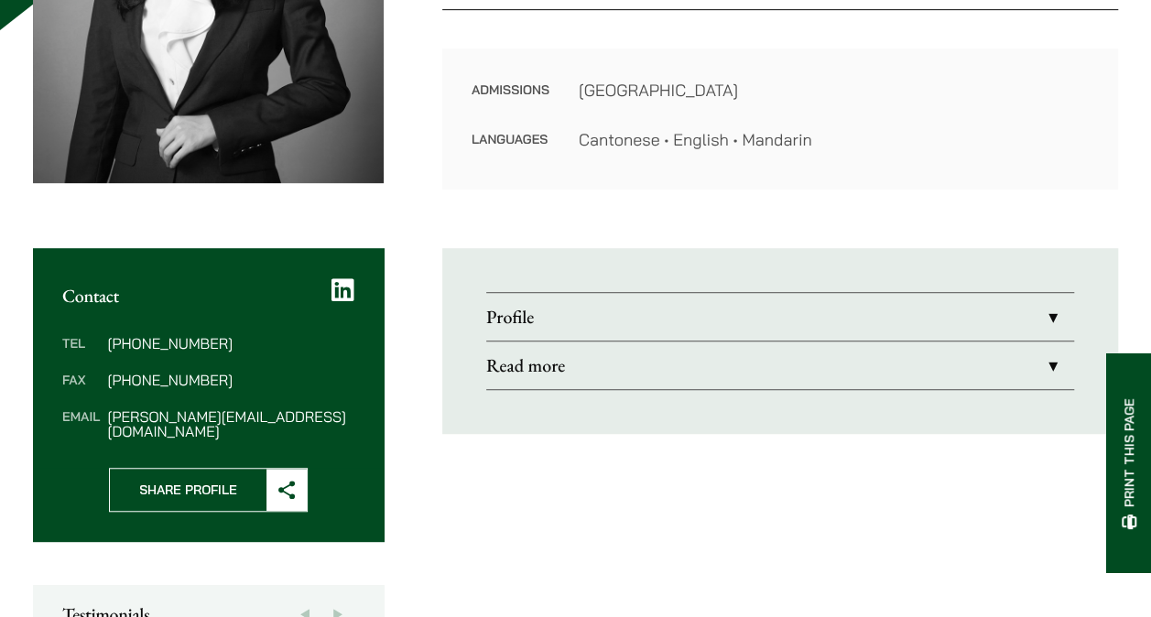
click at [632, 313] on link "Profile" at bounding box center [780, 317] width 588 height 48
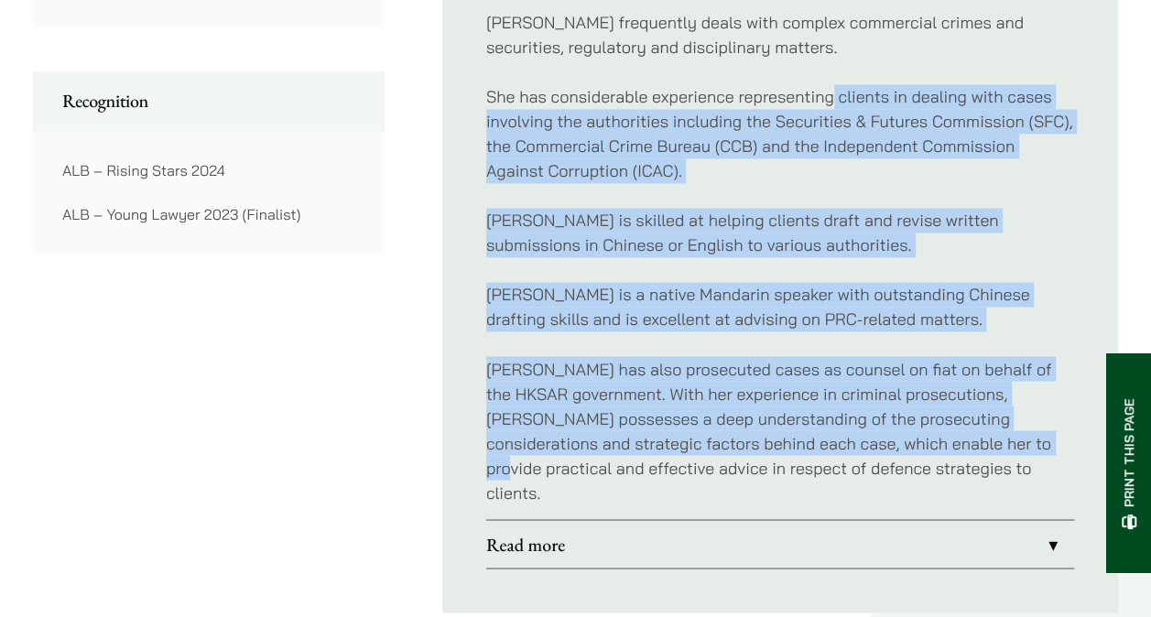
scroll to position [1460, 0]
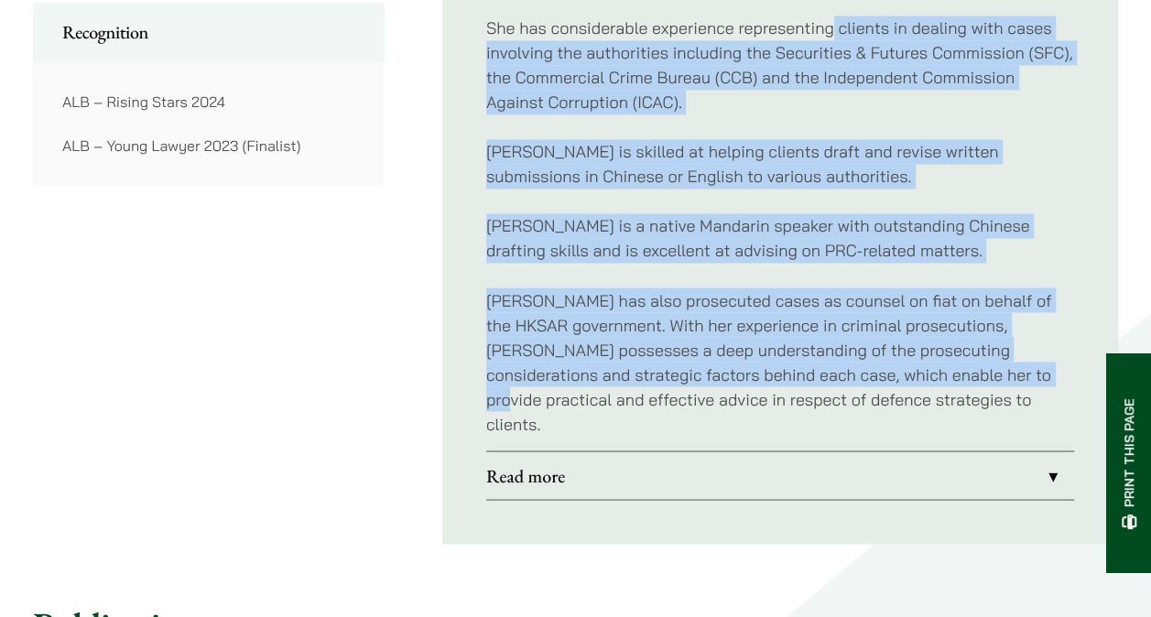
drag, startPoint x: 833, startPoint y: 304, endPoint x: 1005, endPoint y: 377, distance: 187.0
click at [835, 161] on p "[PERSON_NAME] is skilled at helping clients draft and revise written submission…" at bounding box center [780, 163] width 588 height 49
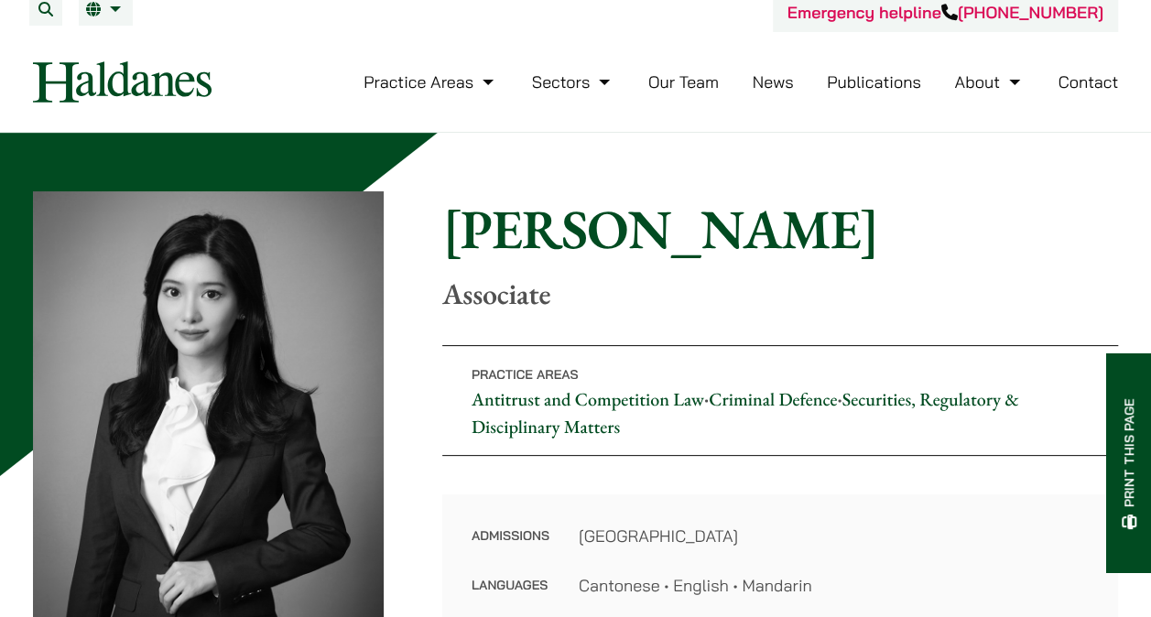
scroll to position [0, 0]
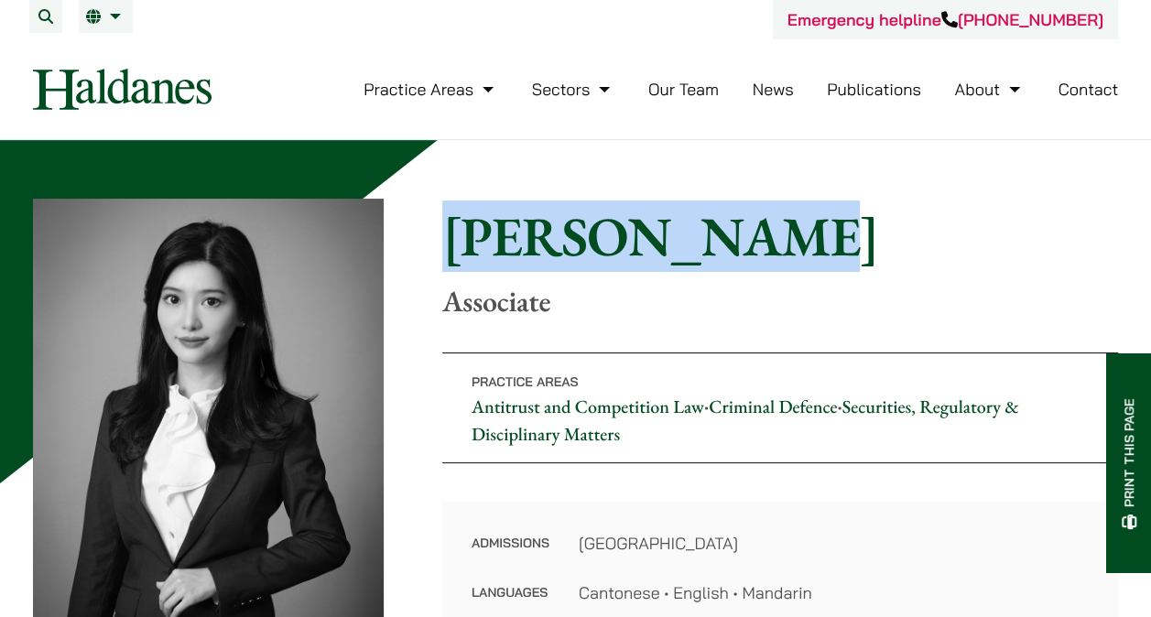
drag, startPoint x: 469, startPoint y: 231, endPoint x: 745, endPoint y: 258, distance: 277.8
click at [745, 258] on h1 "Florence Yan" at bounding box center [780, 236] width 676 height 66
drag, startPoint x: 745, startPoint y: 258, endPoint x: 565, endPoint y: 257, distance: 180.3
copy h1 "Florence Yan"
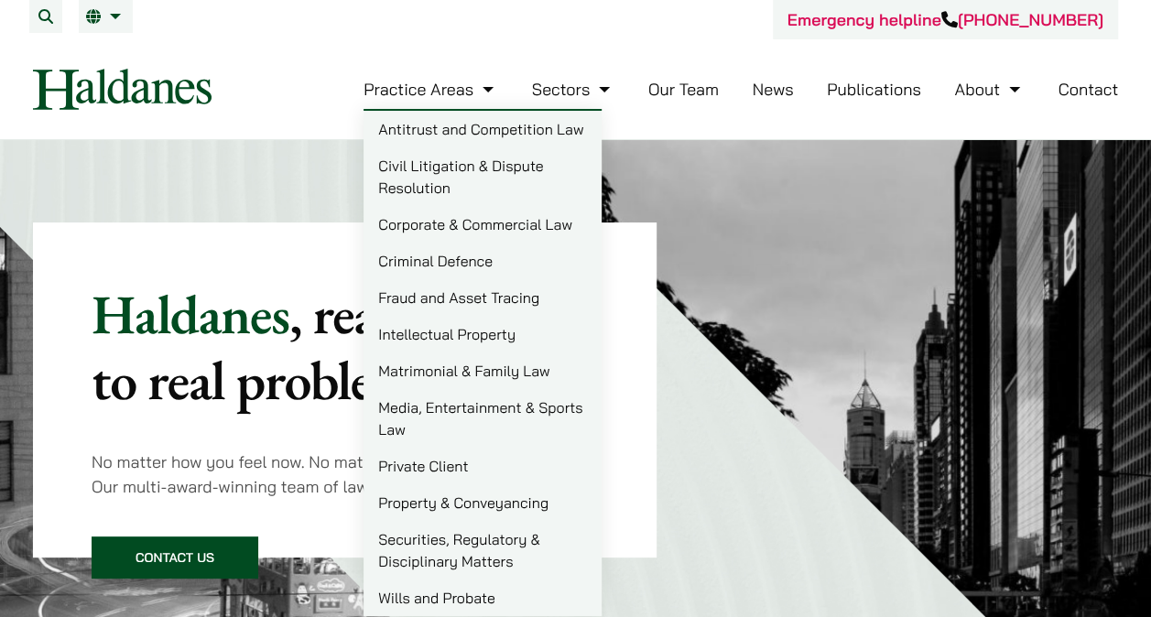
click at [533, 417] on link "Media, Entertainment & Sports Law" at bounding box center [482, 418] width 238 height 59
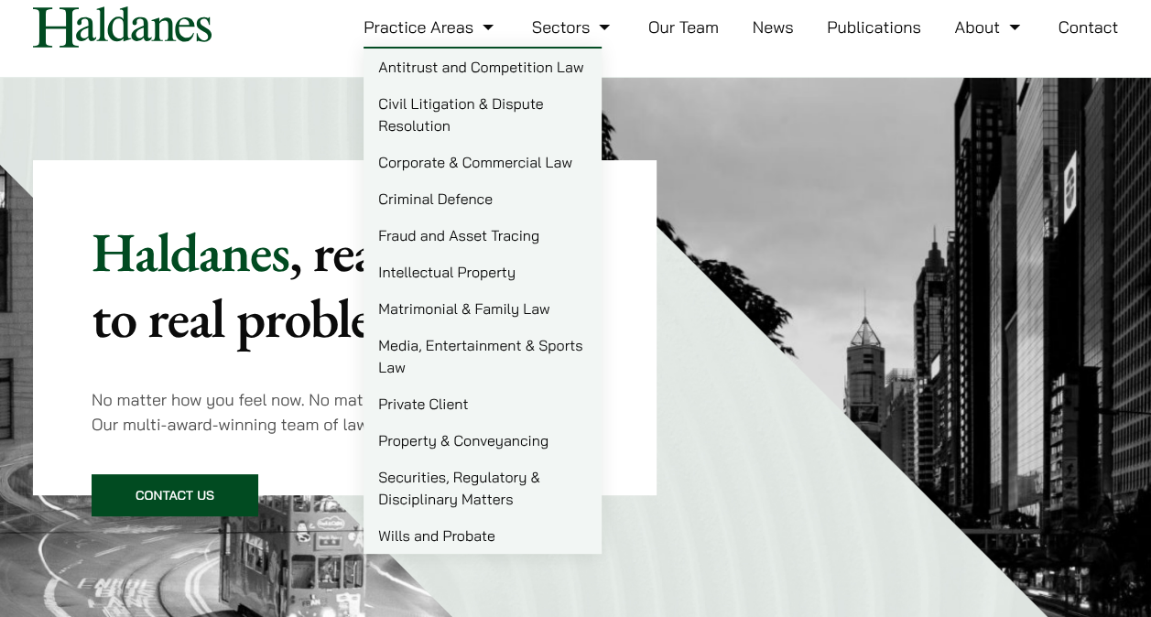
scroll to position [92, 0]
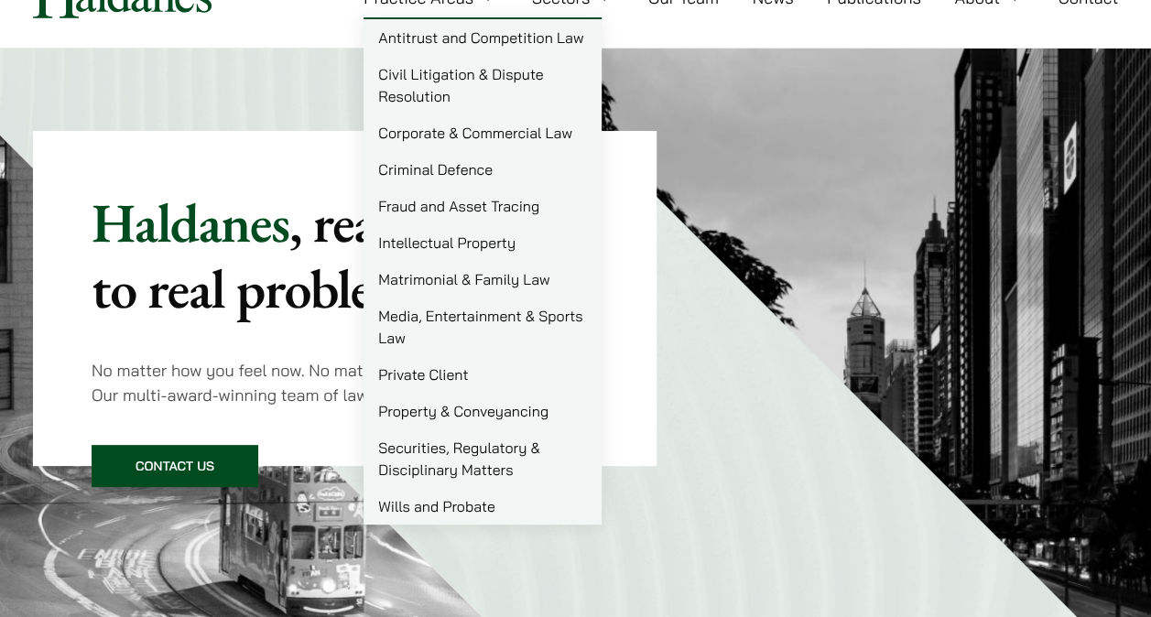
click at [496, 451] on link "Securities, Regulatory & Disciplinary Matters" at bounding box center [482, 458] width 238 height 59
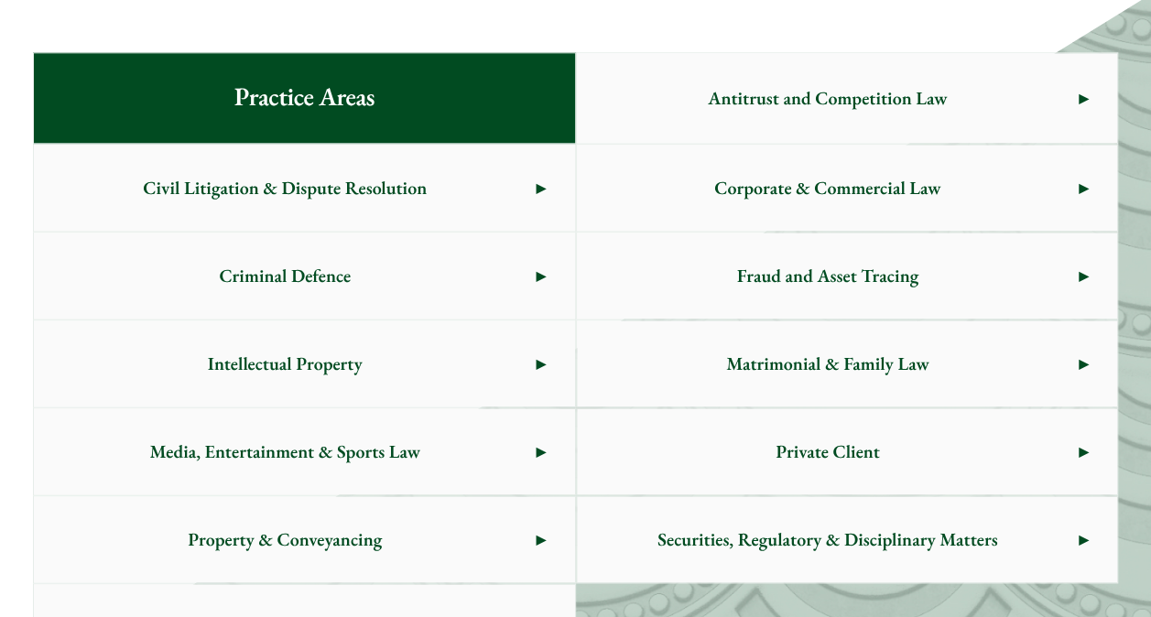
scroll to position [1007, 0]
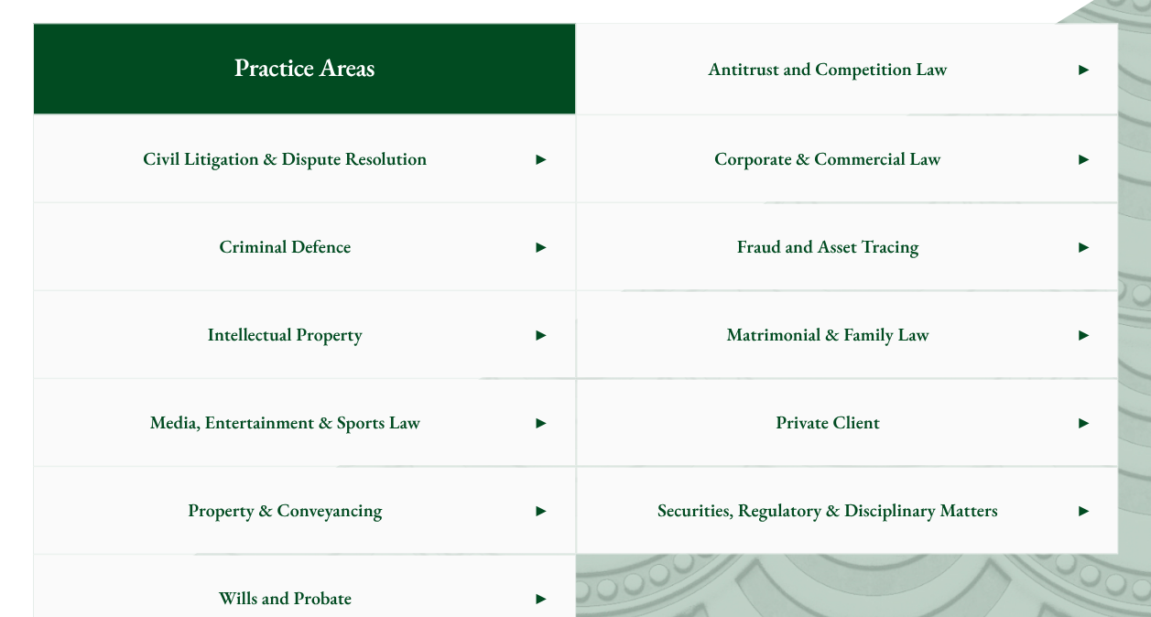
click at [796, 340] on span "Matrimonial & Family Law" at bounding box center [828, 334] width 502 height 86
click at [908, 406] on span "Private Client" at bounding box center [828, 422] width 502 height 86
click at [858, 432] on span "Private Client" at bounding box center [828, 422] width 502 height 86
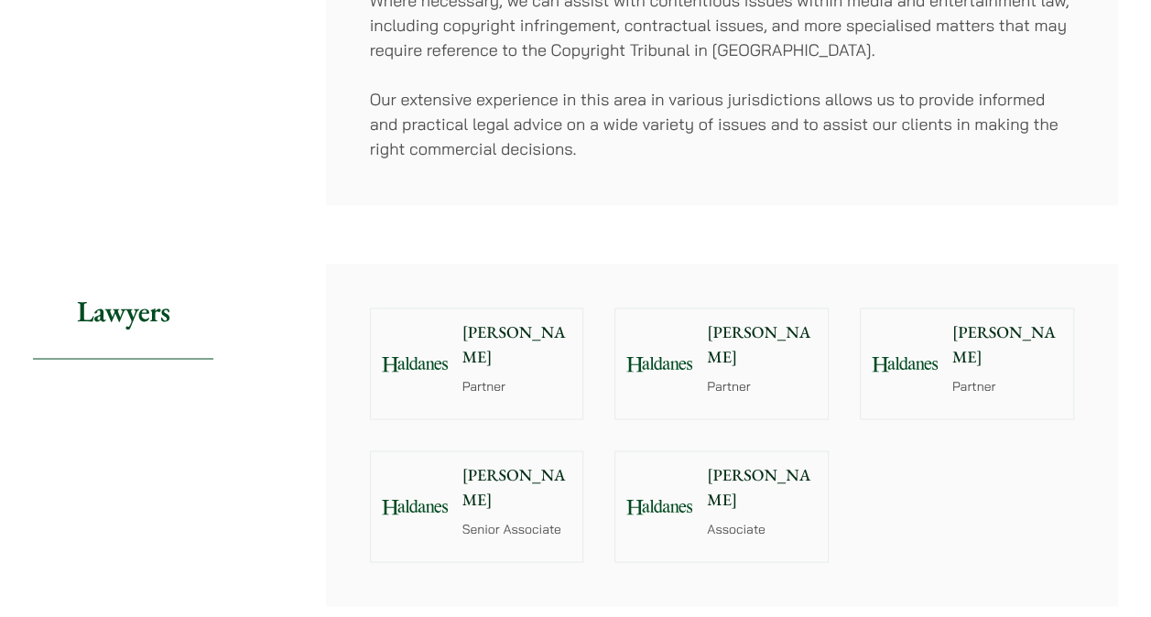
scroll to position [1556, 0]
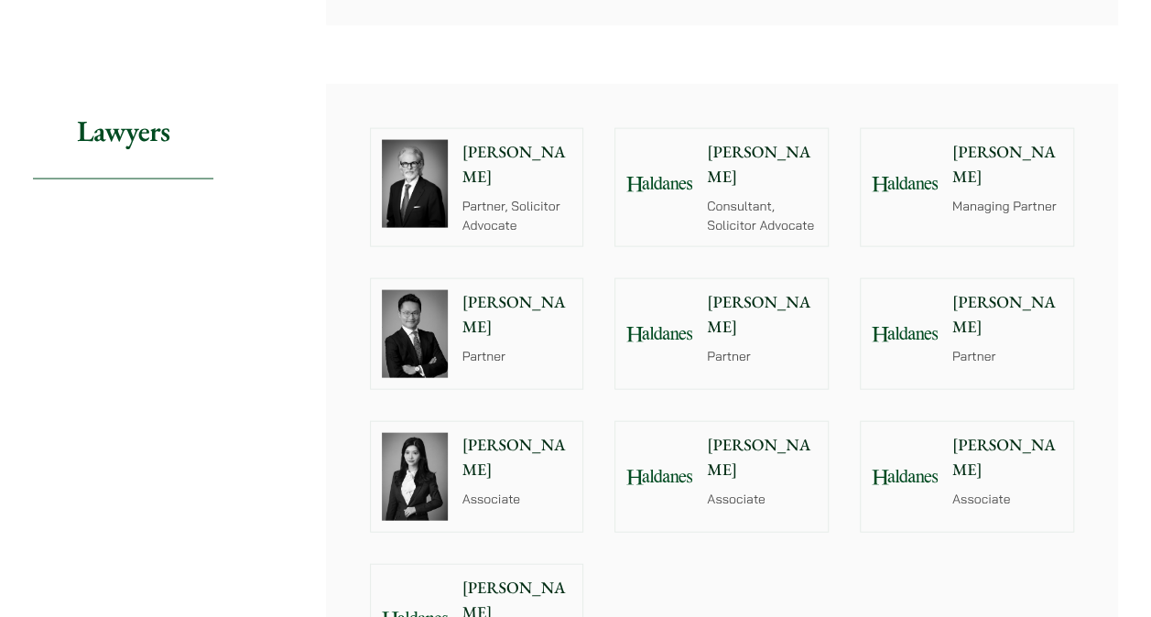
scroll to position [1831, 0]
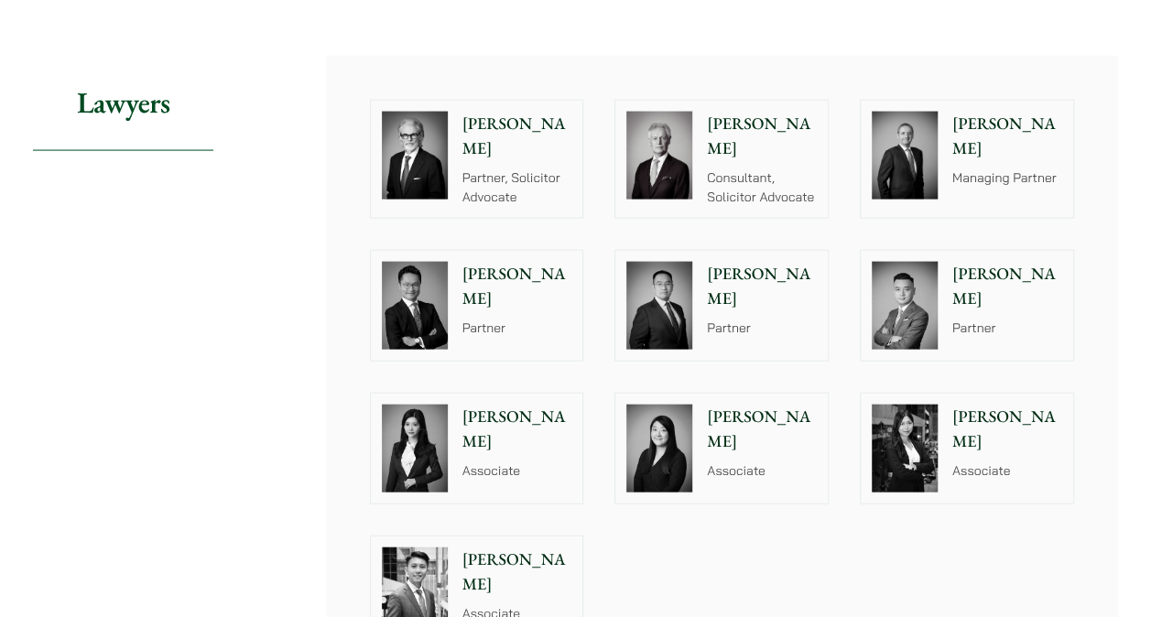
click at [503, 547] on p "[PERSON_NAME]" at bounding box center [517, 571] width 110 height 49
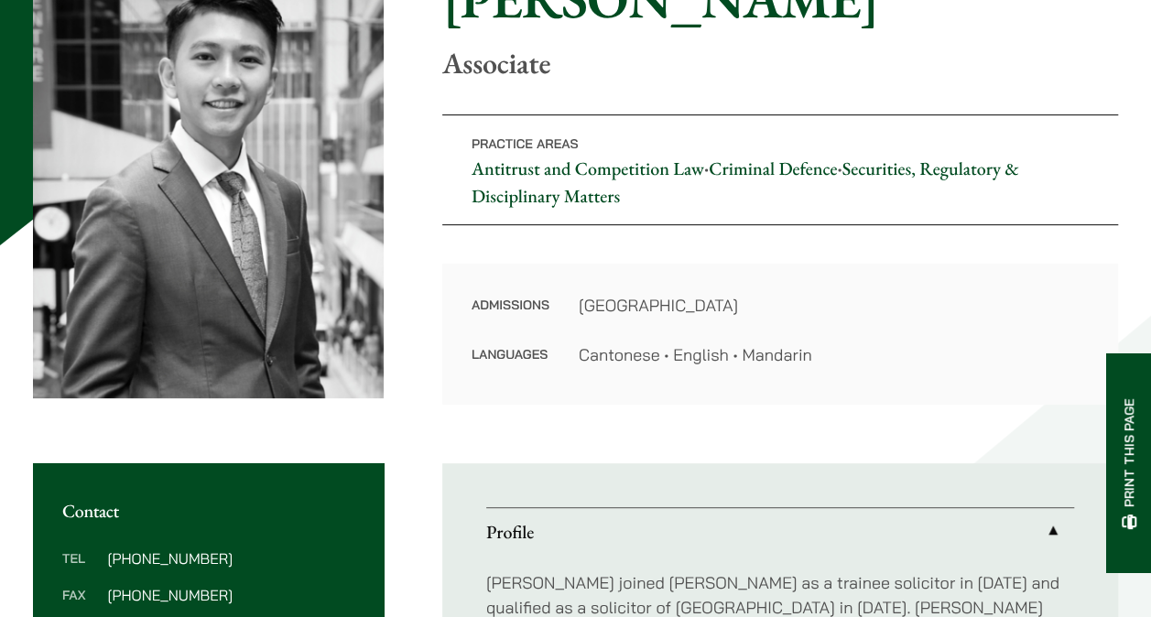
scroll to position [183, 0]
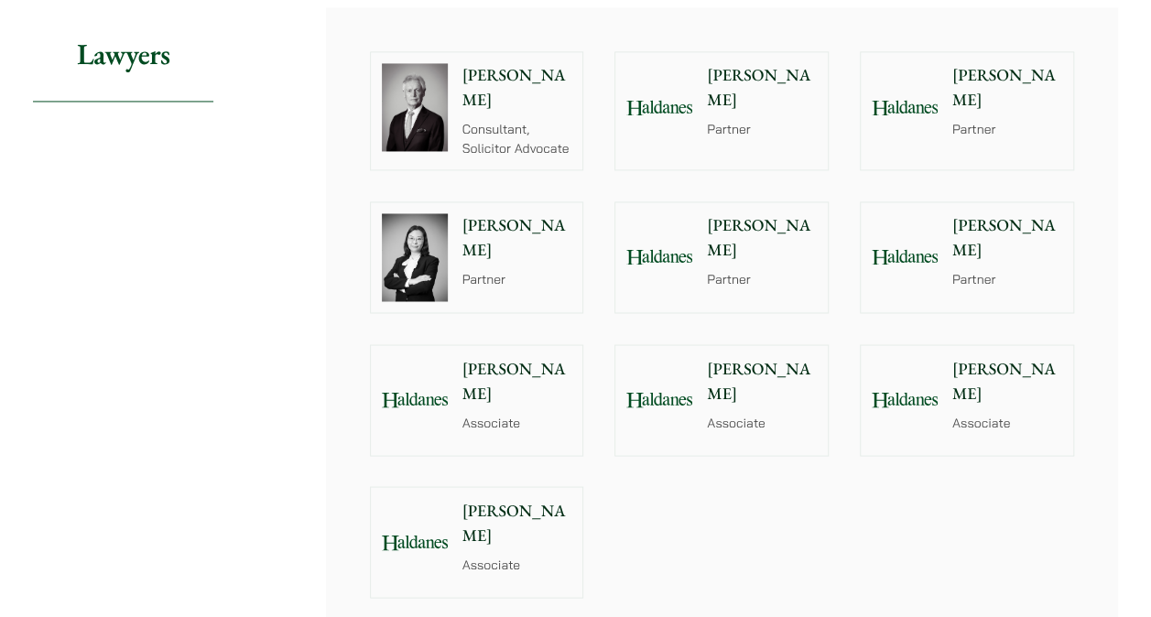
scroll to position [1373, 0]
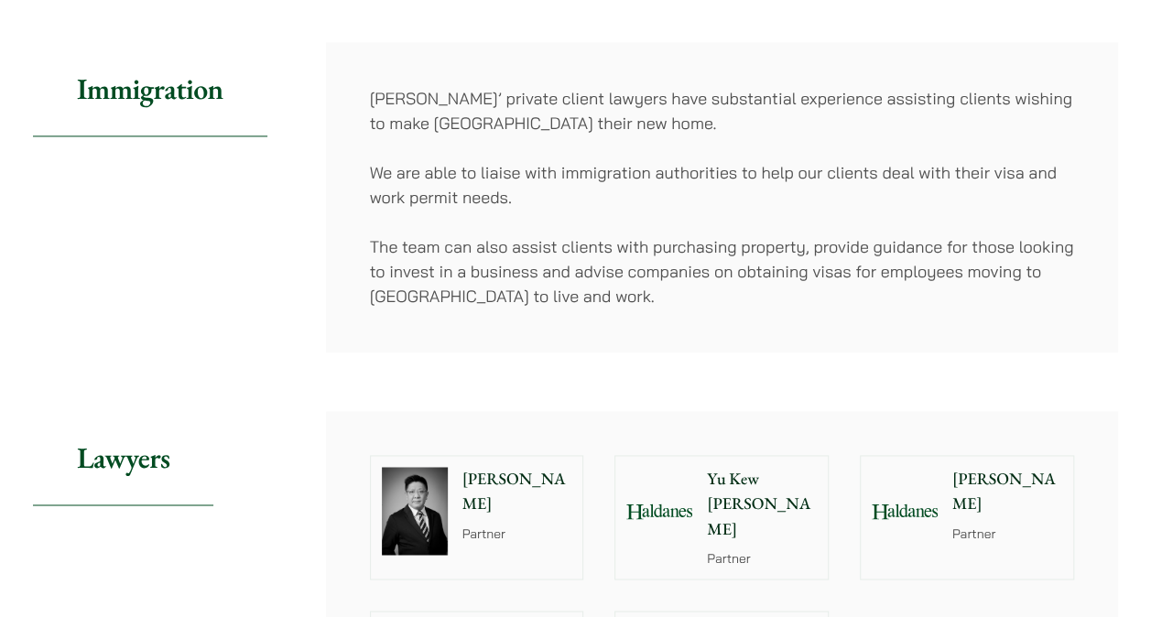
scroll to position [1373, 0]
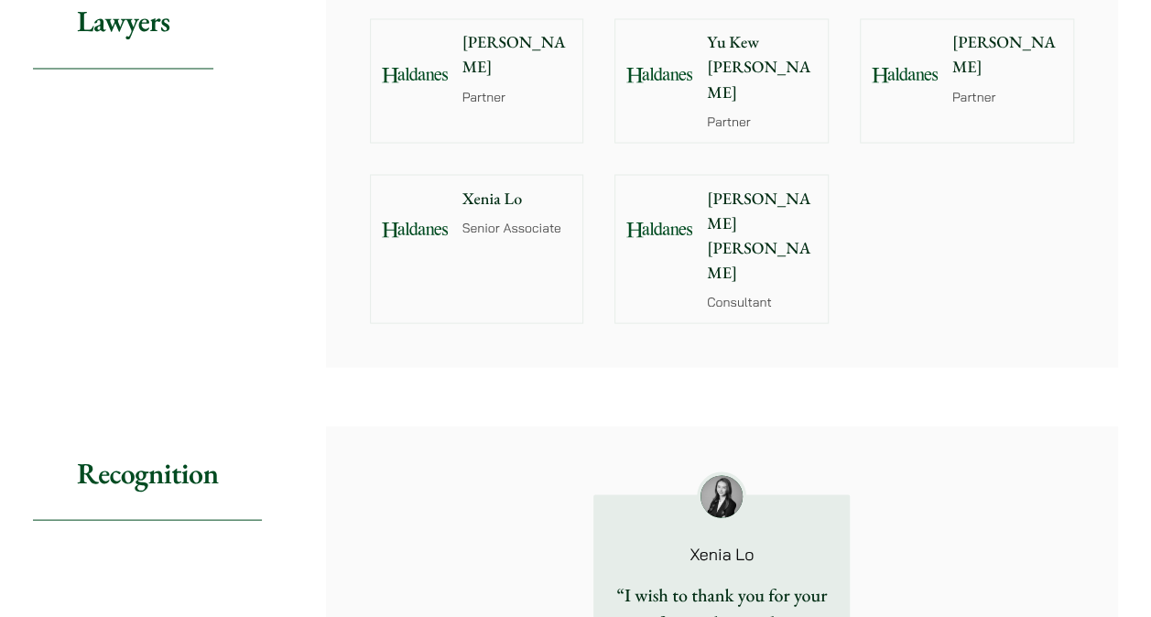
scroll to position [1648, 0]
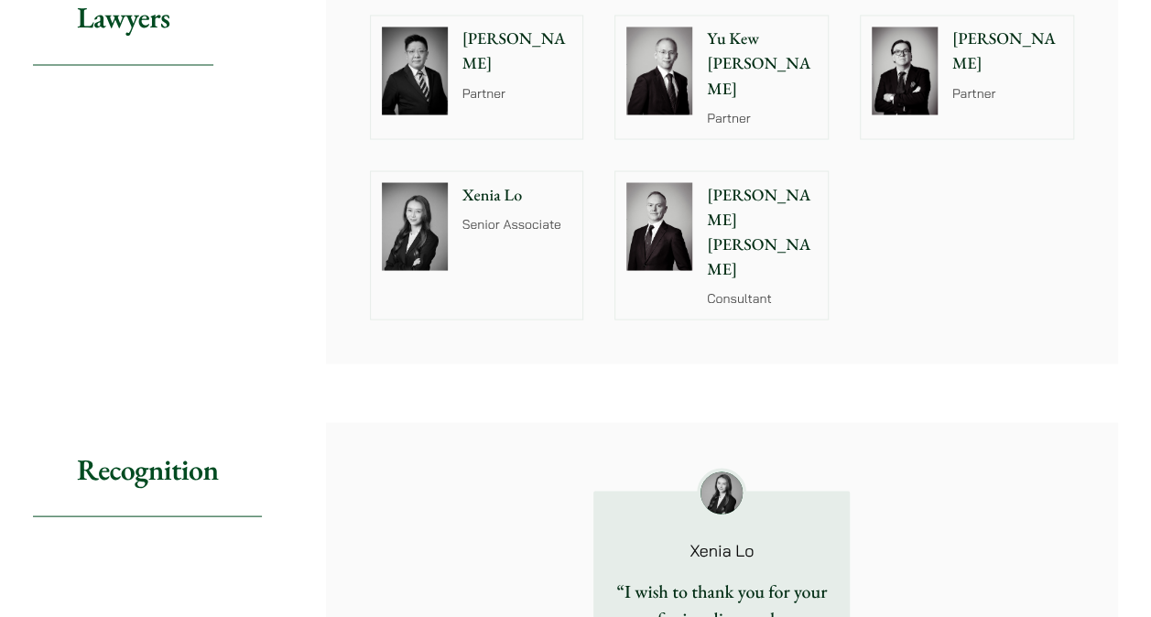
click at [478, 214] on p "Senior Associate" at bounding box center [517, 223] width 110 height 19
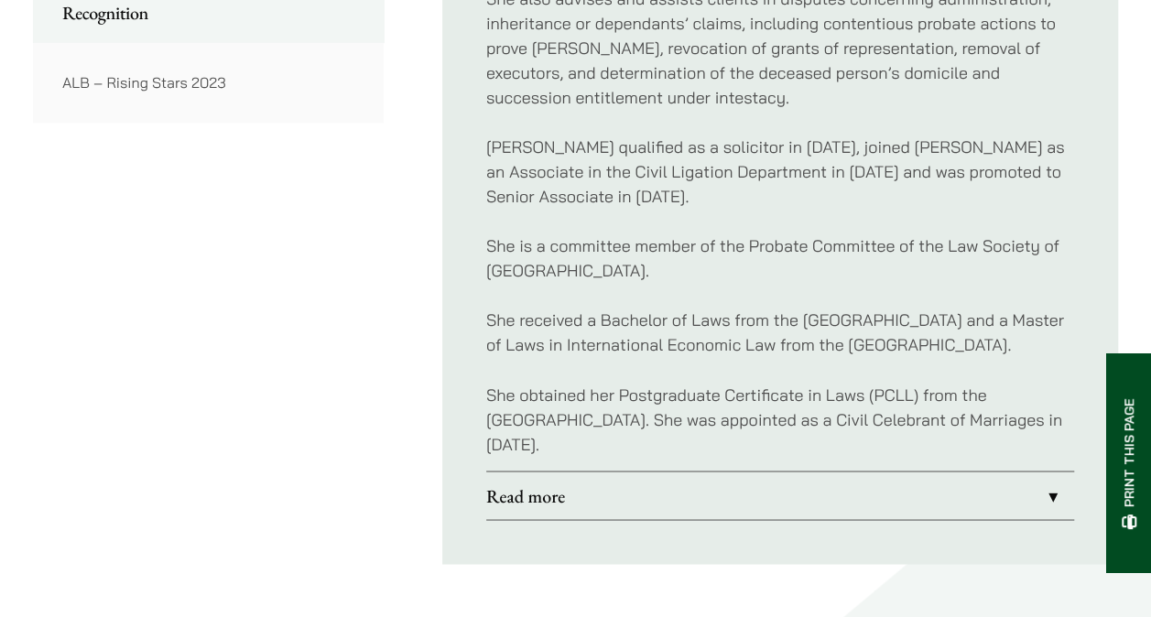
scroll to position [1373, 0]
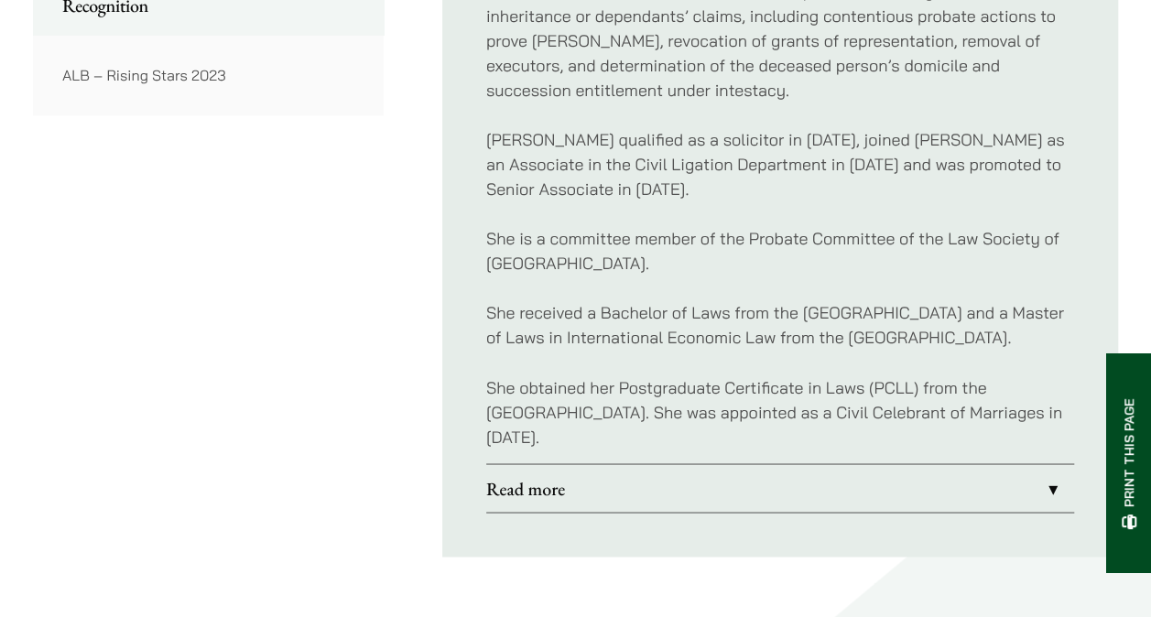
click at [527, 496] on link "Read more" at bounding box center [780, 488] width 588 height 48
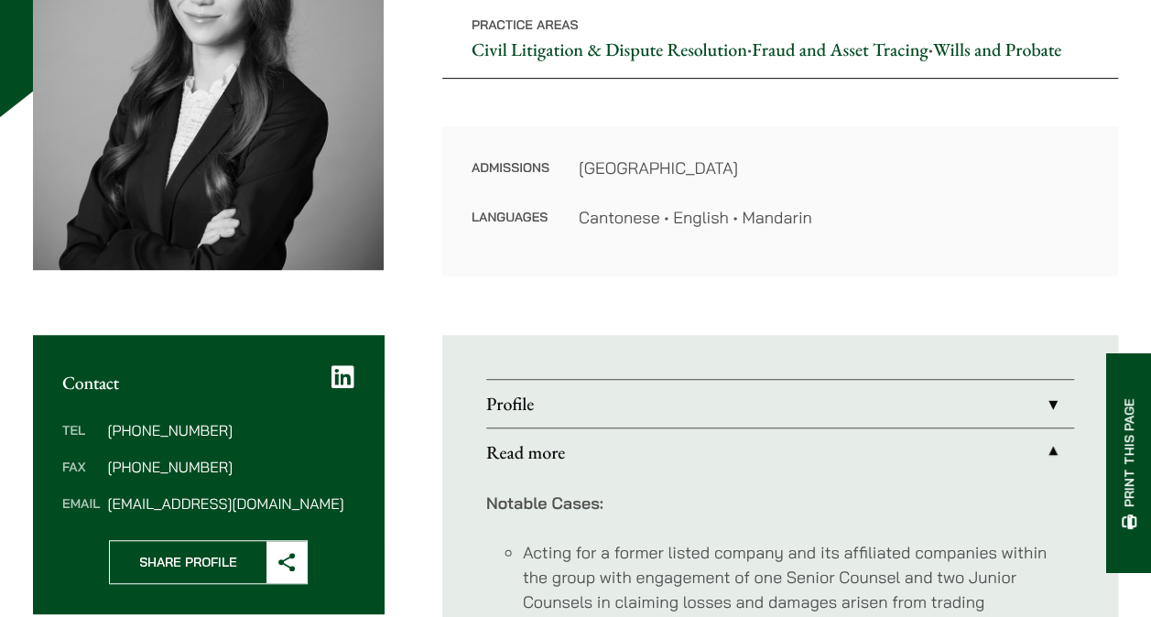
click at [575, 408] on link "Profile" at bounding box center [780, 404] width 588 height 48
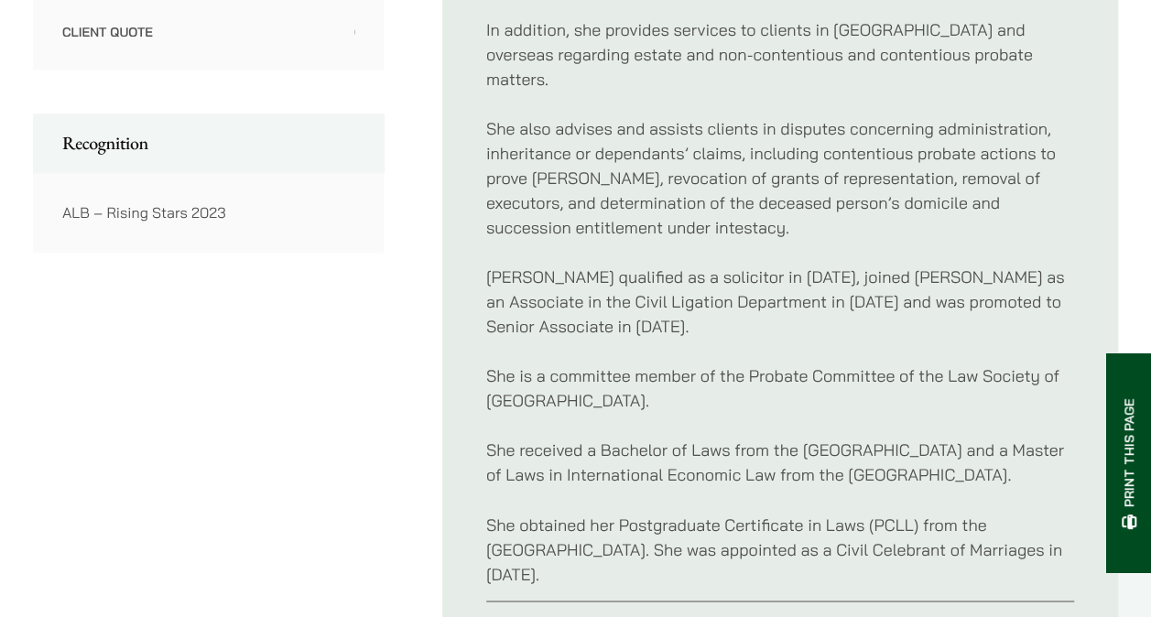
scroll to position [1282, 0]
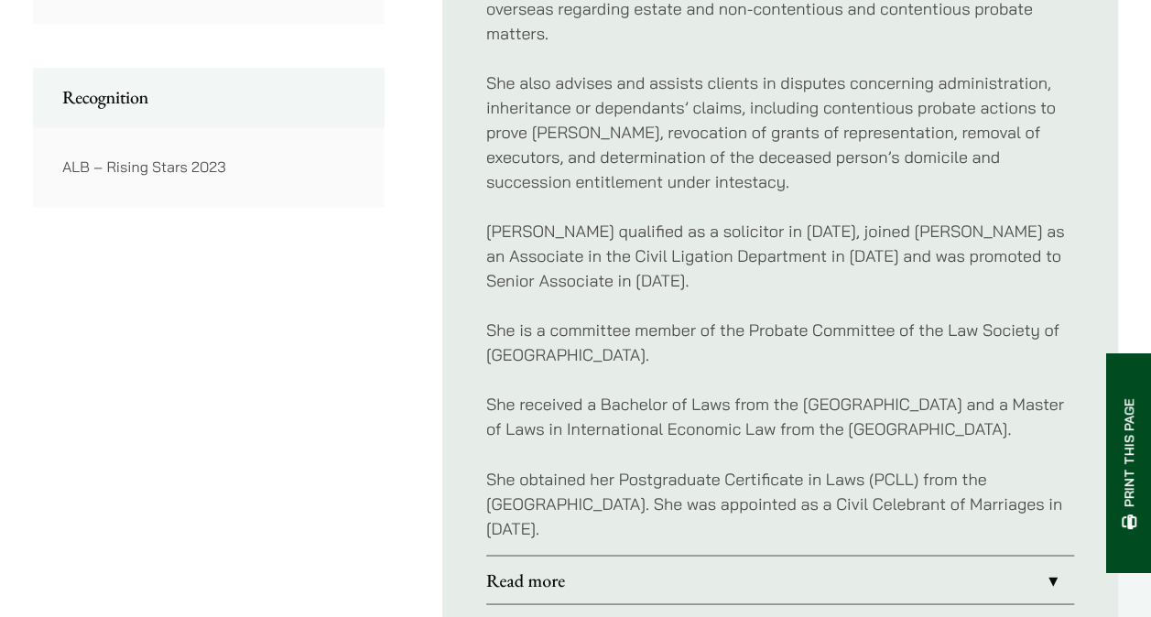
drag, startPoint x: 610, startPoint y: 478, endPoint x: 709, endPoint y: 523, distance: 108.6
click at [709, 523] on p "She obtained her Postgraduate Certificate in Laws (PCLL) from the Chinese Unive…" at bounding box center [780, 503] width 588 height 74
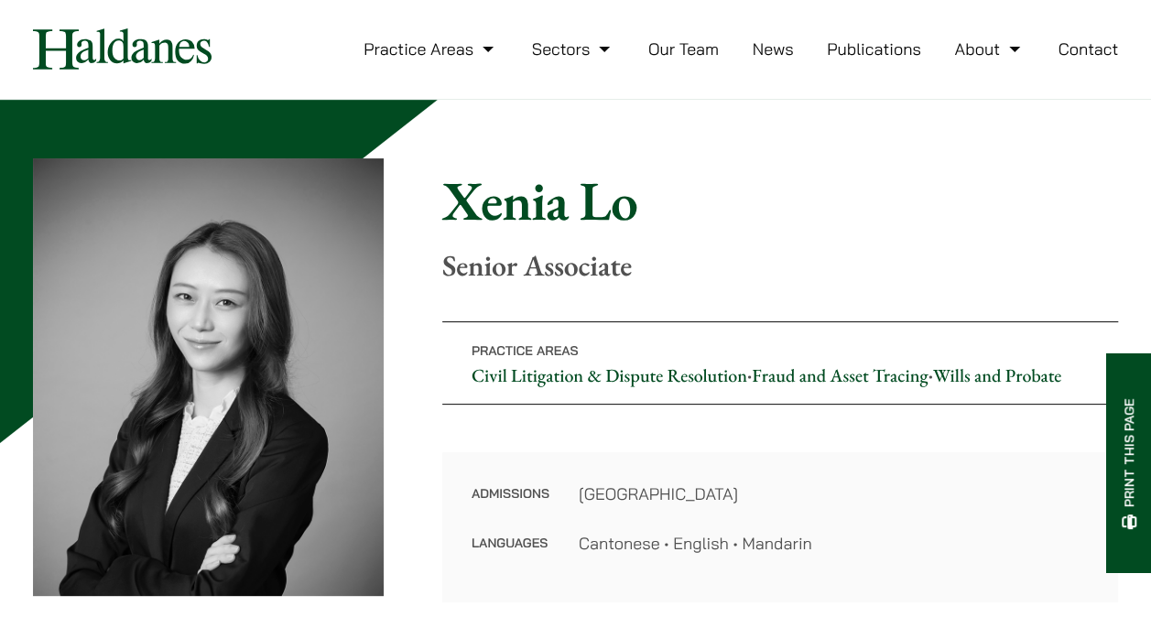
scroll to position [0, 0]
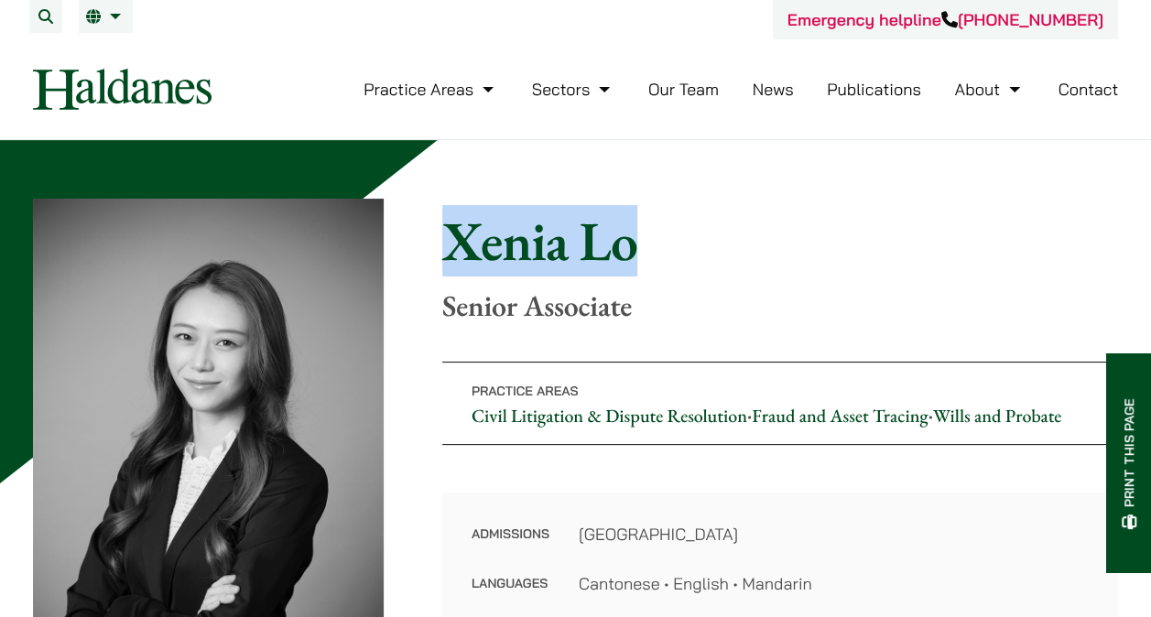
drag, startPoint x: 714, startPoint y: 232, endPoint x: 430, endPoint y: 255, distance: 284.7
click at [430, 255] on div "Home » Lawyers » Xenia Lo Xenia Lo Senior Associate Practice Areas Civil Litiga…" at bounding box center [575, 421] width 1085 height 444
drag, startPoint x: 430, startPoint y: 255, endPoint x: 461, endPoint y: 249, distance: 31.6
copy h1 "Xenia Lo"
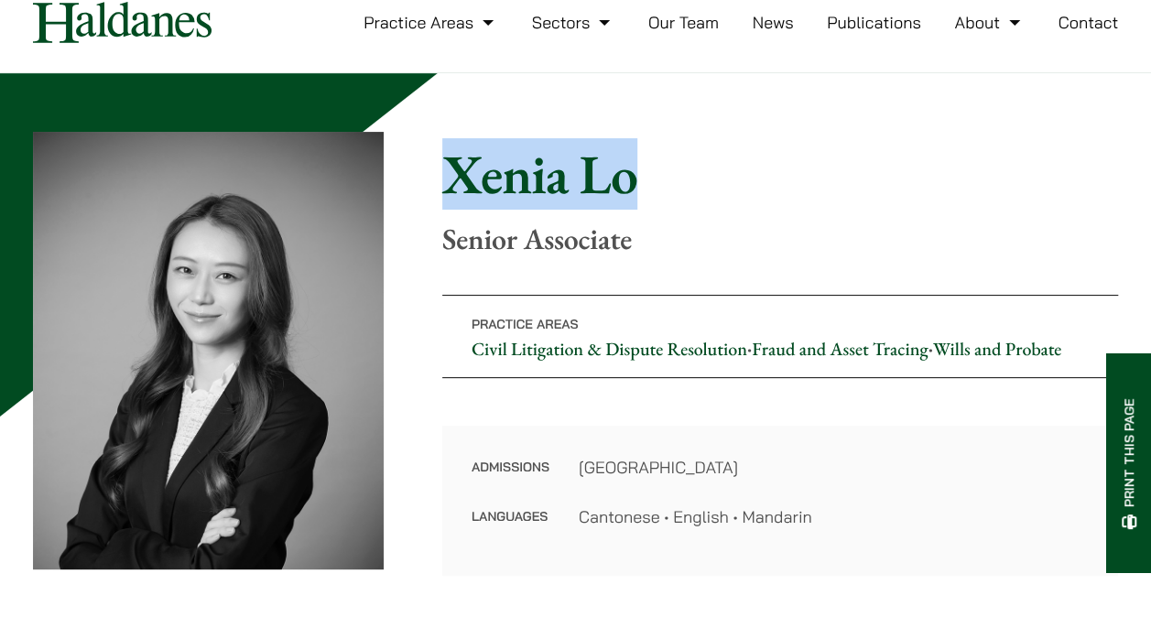
scroll to position [92, 0]
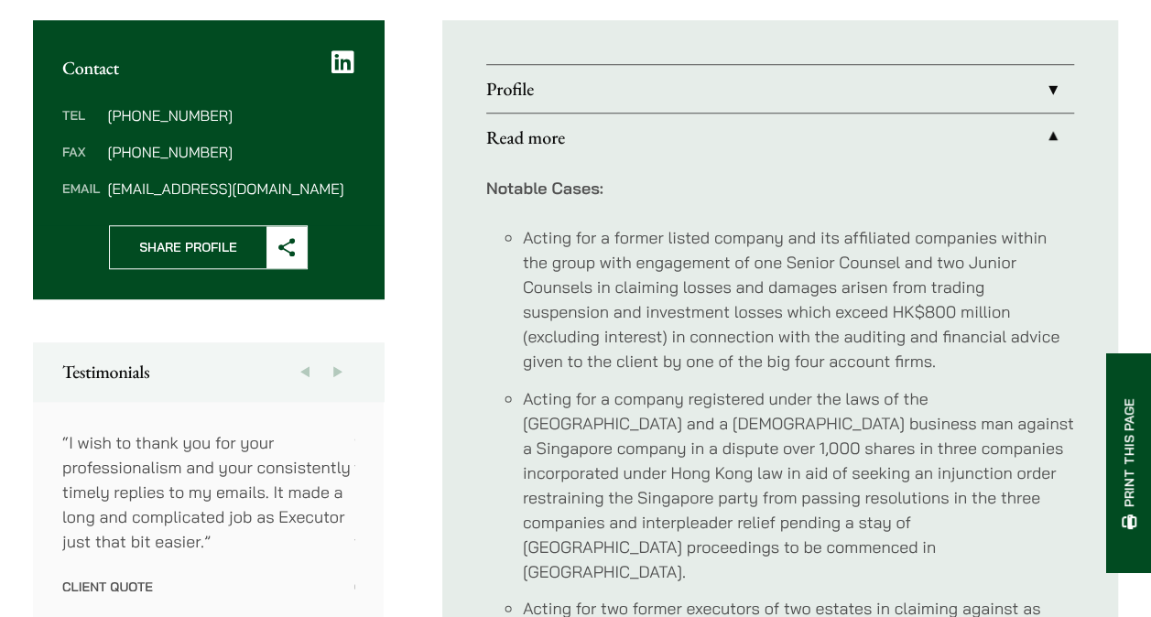
scroll to position [701, 0]
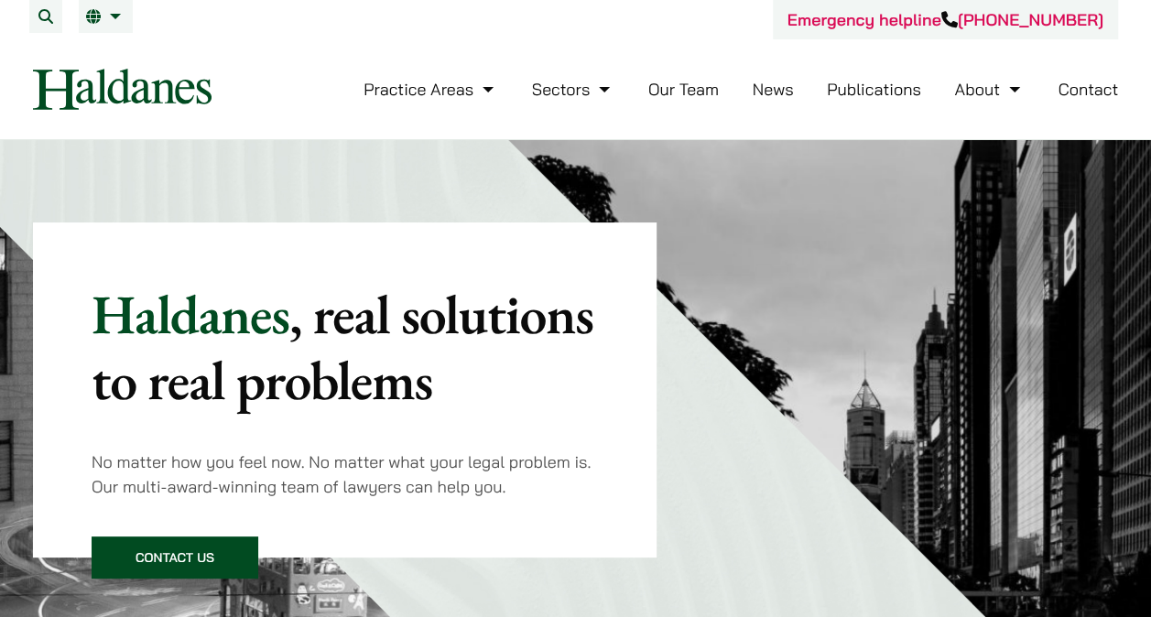
drag, startPoint x: 0, startPoint y: 0, endPoint x: 473, endPoint y: 81, distance: 480.3
click at [473, 81] on link "Practice Areas" at bounding box center [430, 89] width 135 height 21
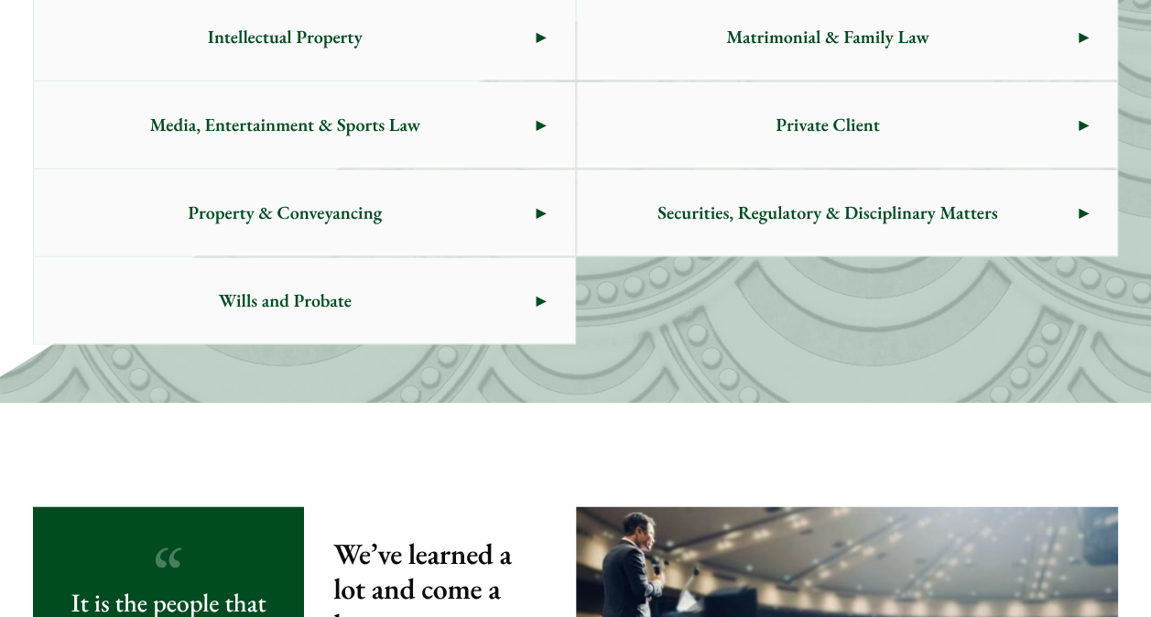
scroll to position [1213, 0]
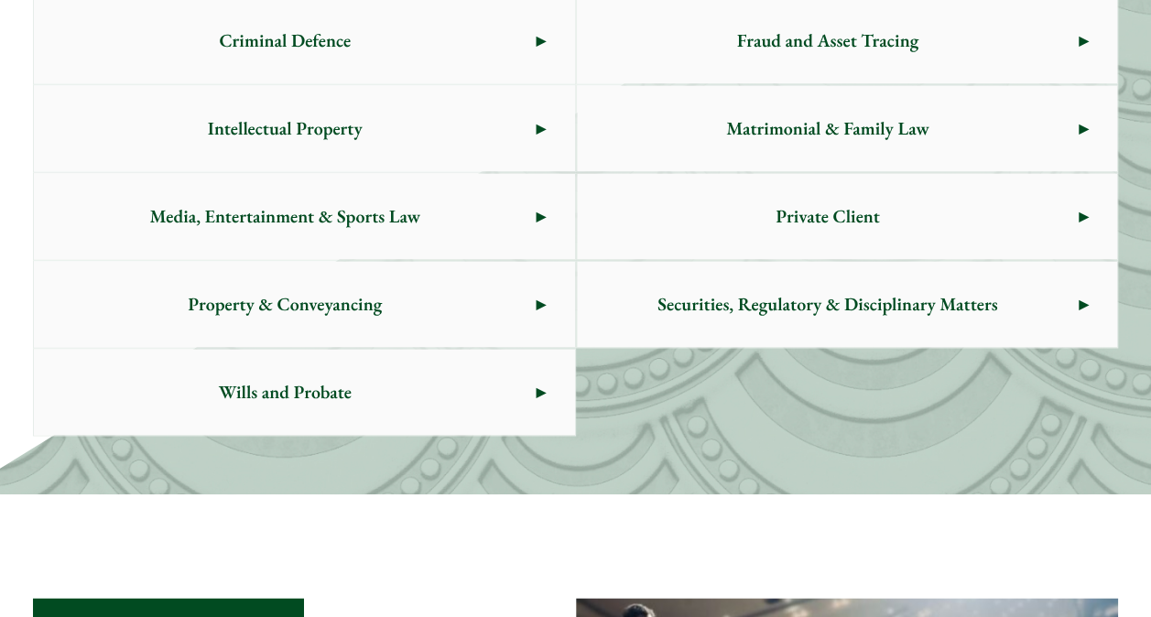
click at [765, 311] on span "Securities, Regulatory & Disciplinary Matters" at bounding box center [828, 304] width 502 height 86
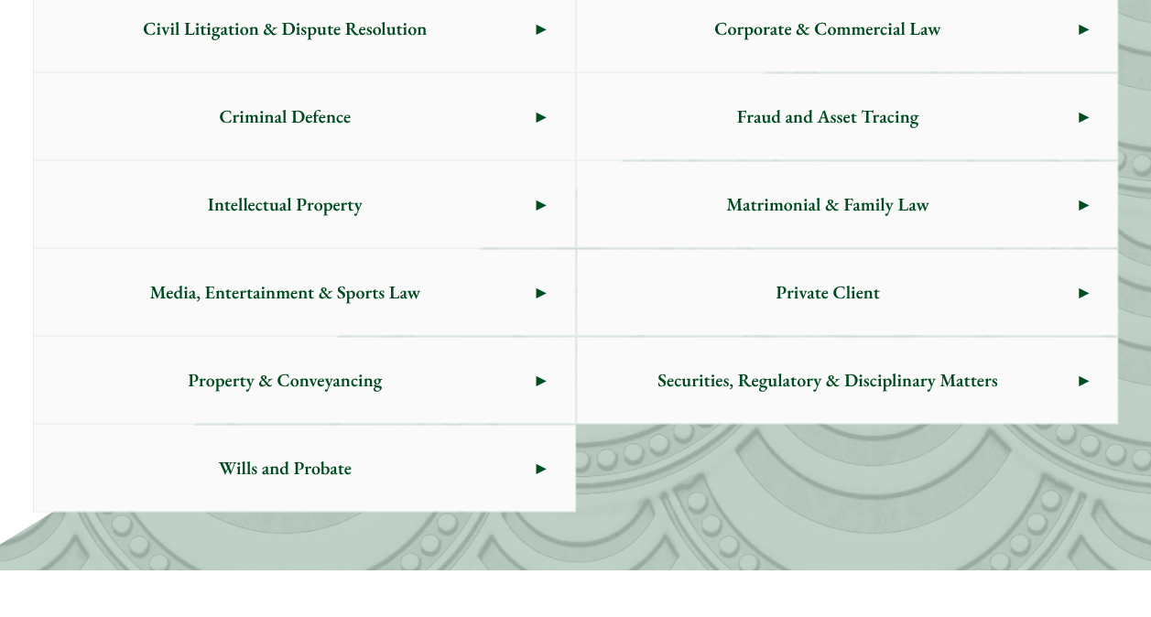
scroll to position [1030, 0]
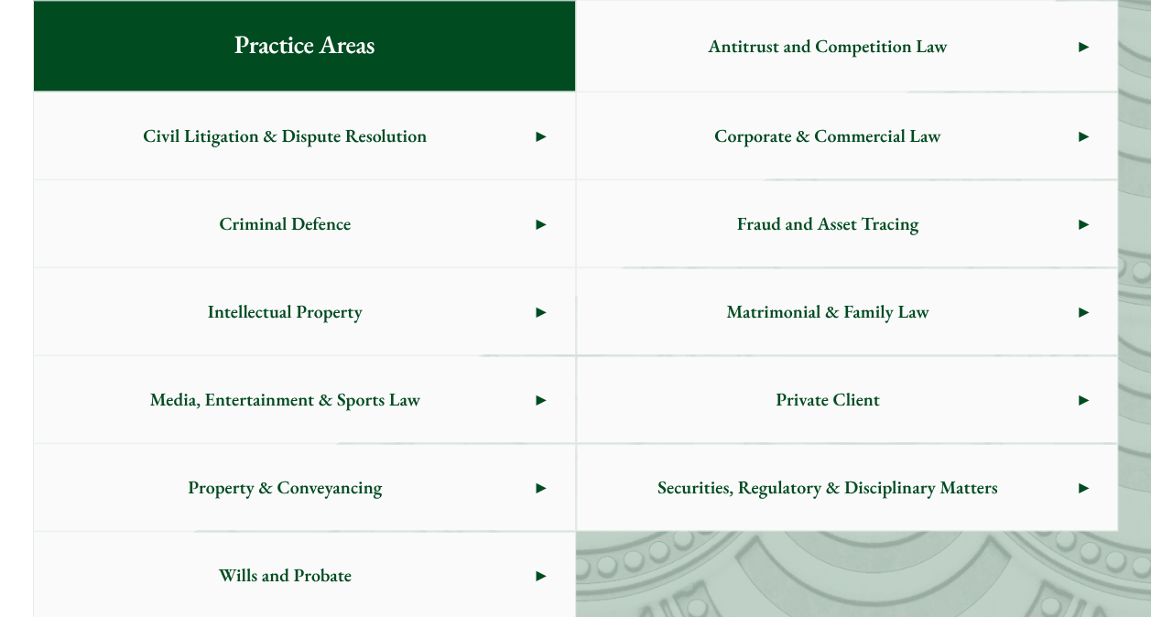
click at [896, 228] on span "Fraud and Asset Tracing" at bounding box center [828, 223] width 502 height 86
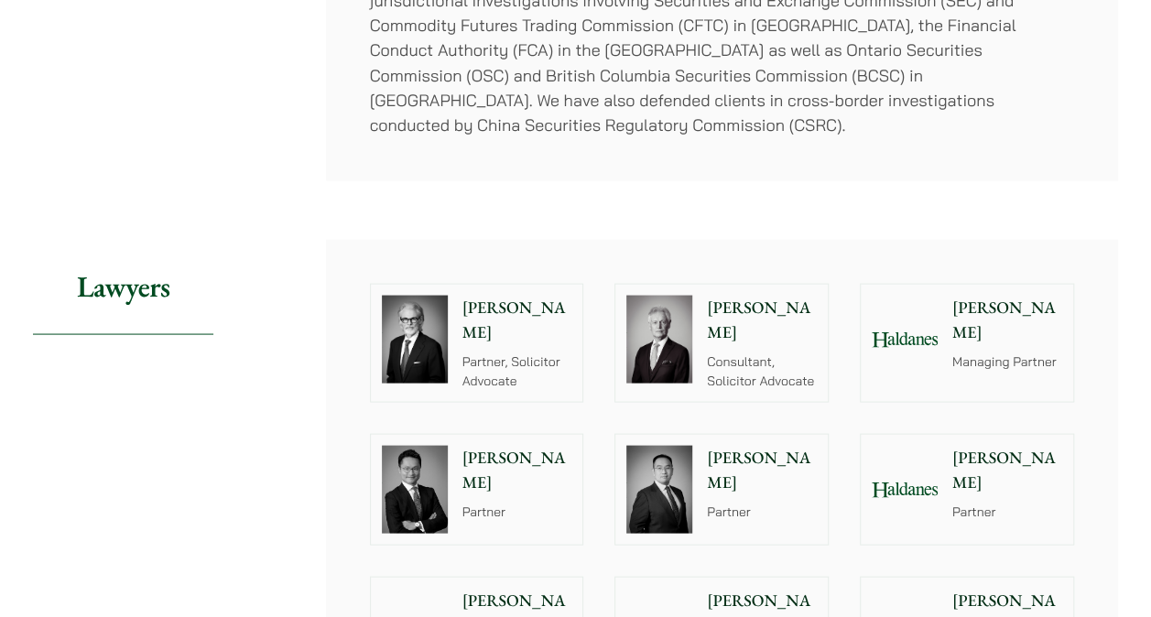
scroll to position [1831, 0]
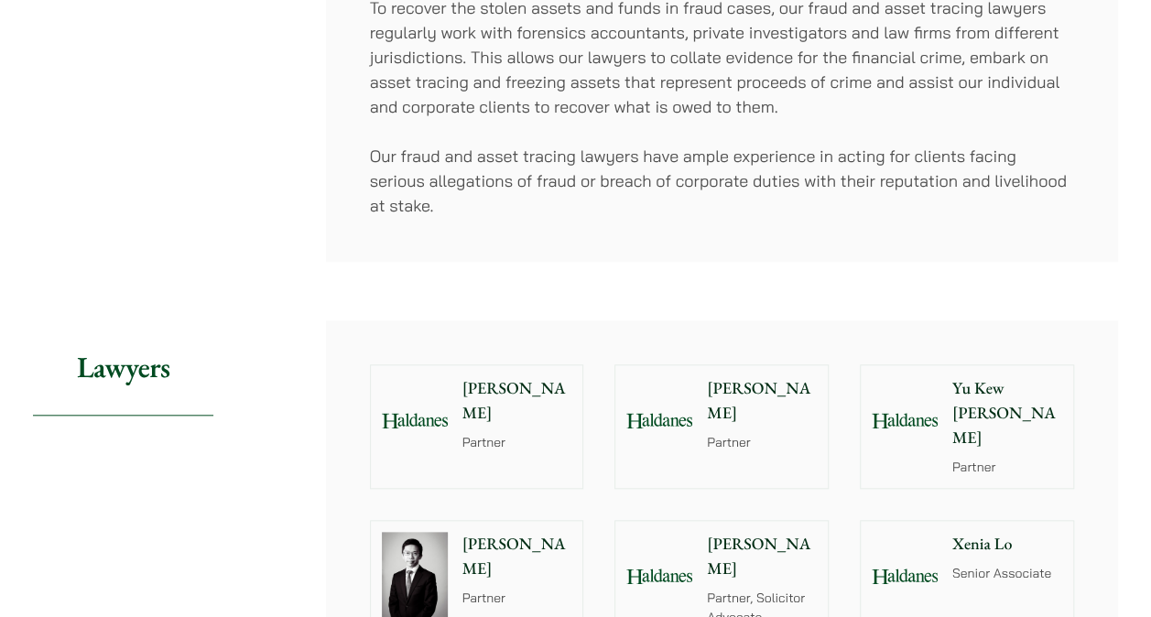
scroll to position [915, 0]
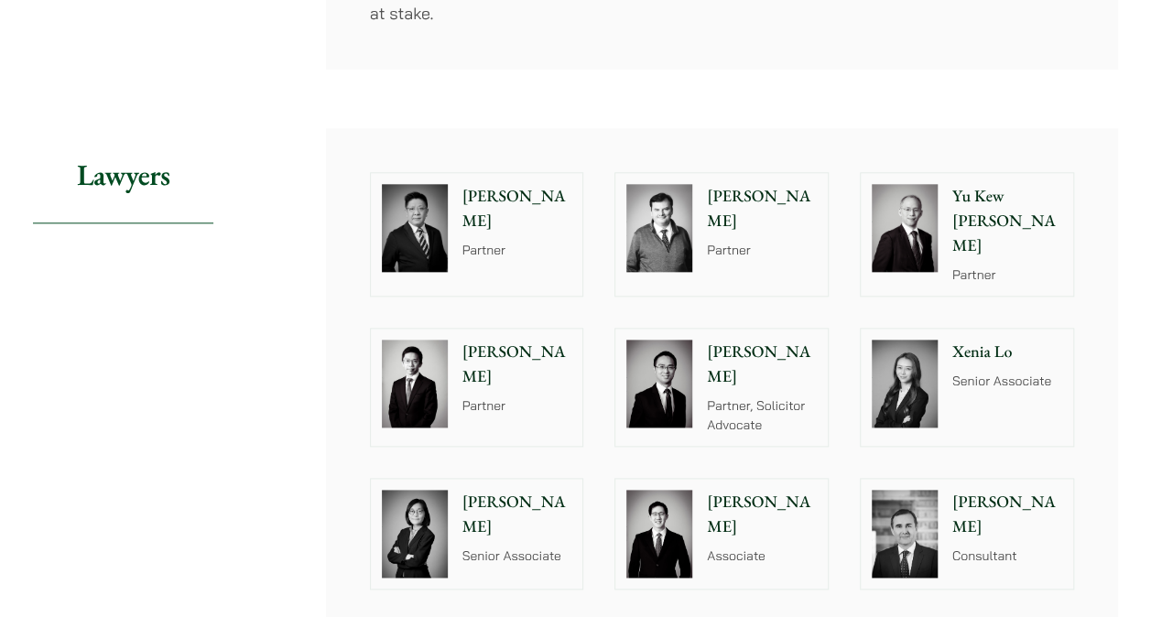
click at [996, 248] on div "[PERSON_NAME] [PERSON_NAME] Partner" at bounding box center [1010, 234] width 125 height 123
click at [477, 340] on p "Henry Ma" at bounding box center [517, 364] width 110 height 49
click at [972, 203] on p "Yu Kew [PERSON_NAME]" at bounding box center [1007, 221] width 110 height 74
click at [406, 200] on img at bounding box center [415, 228] width 66 height 88
click at [473, 190] on p "Paul Lui" at bounding box center [517, 208] width 110 height 49
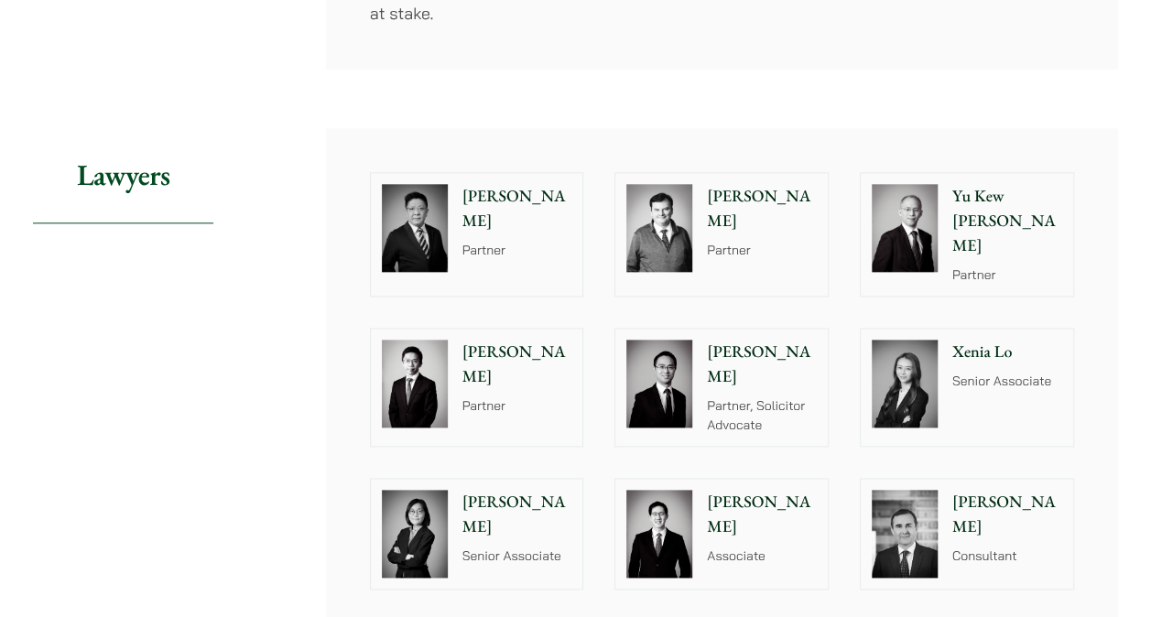
click at [434, 364] on img at bounding box center [415, 384] width 66 height 88
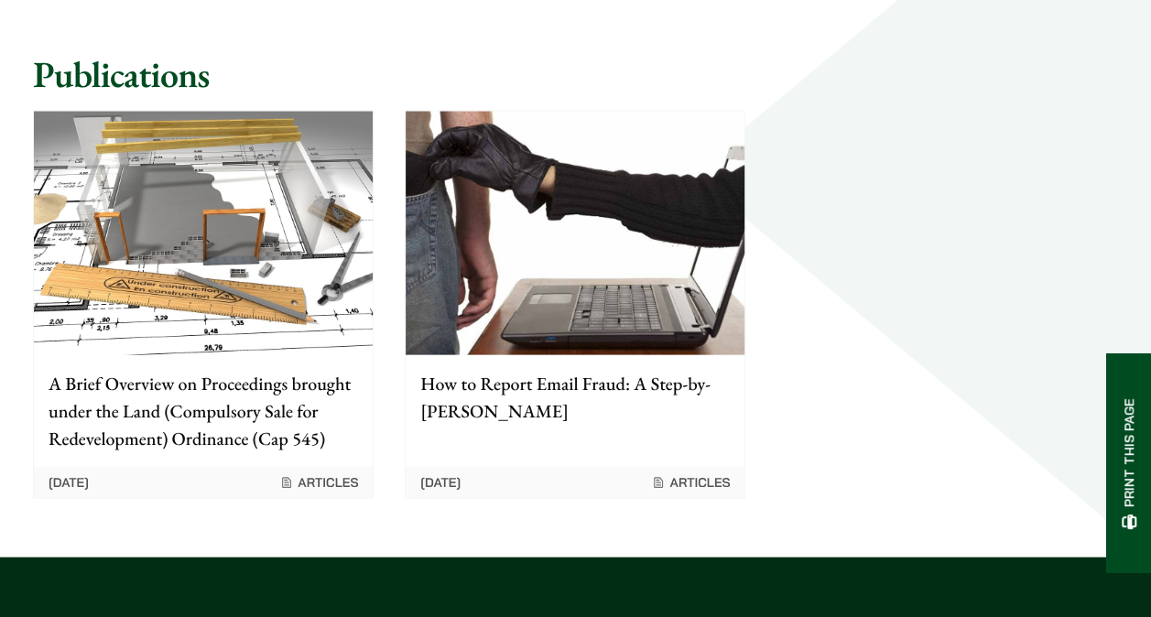
scroll to position [1465, 0]
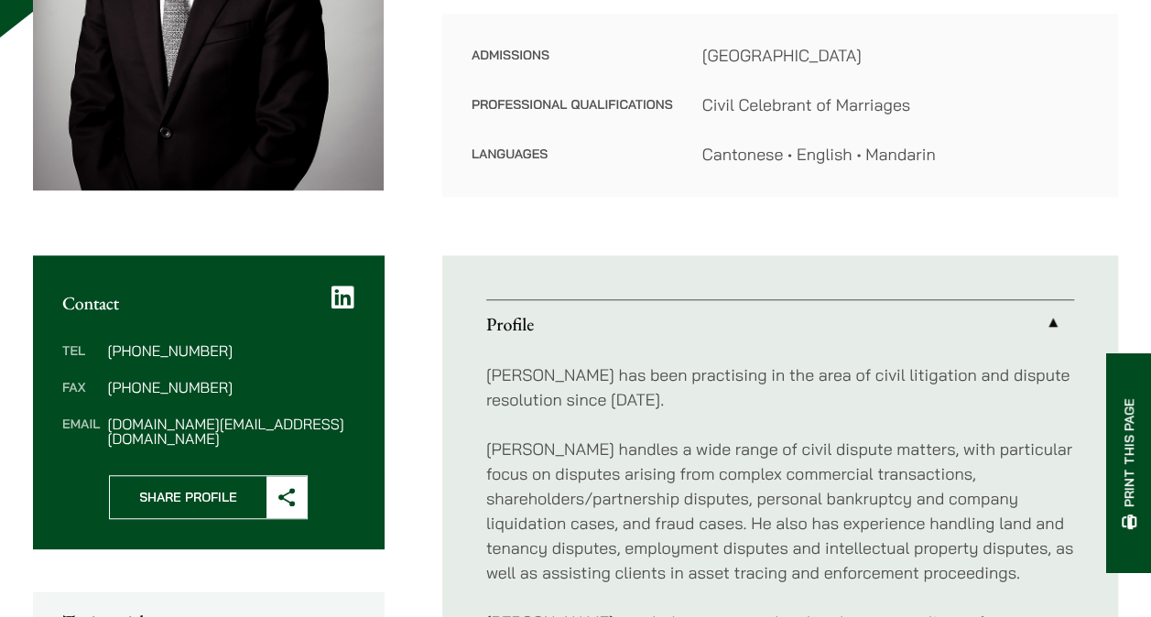
scroll to position [641, 0]
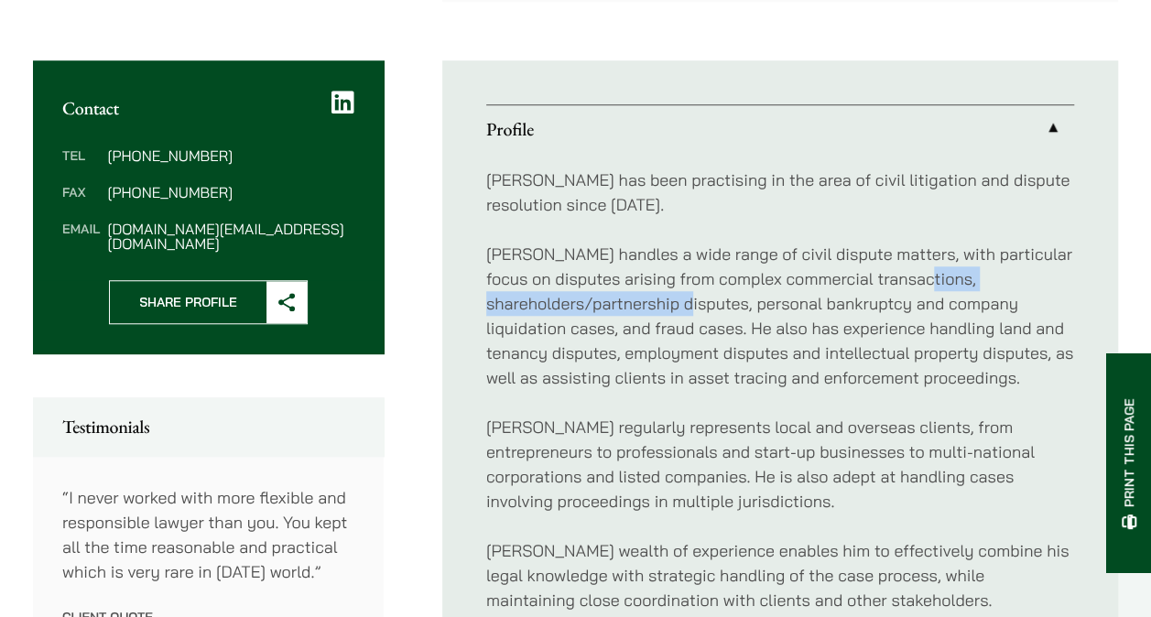
drag, startPoint x: 505, startPoint y: 302, endPoint x: 753, endPoint y: 291, distance: 248.3
click at [753, 291] on p "[PERSON_NAME] handles a wide range of civil dispute matters, with particular fo…" at bounding box center [780, 316] width 588 height 148
drag, startPoint x: 753, startPoint y: 291, endPoint x: 764, endPoint y: 295, distance: 11.6
click at [764, 295] on p "Henry handles a wide range of civil dispute matters, with particular focus on d…" at bounding box center [780, 316] width 588 height 148
drag, startPoint x: 753, startPoint y: 300, endPoint x: 456, endPoint y: 300, distance: 297.5
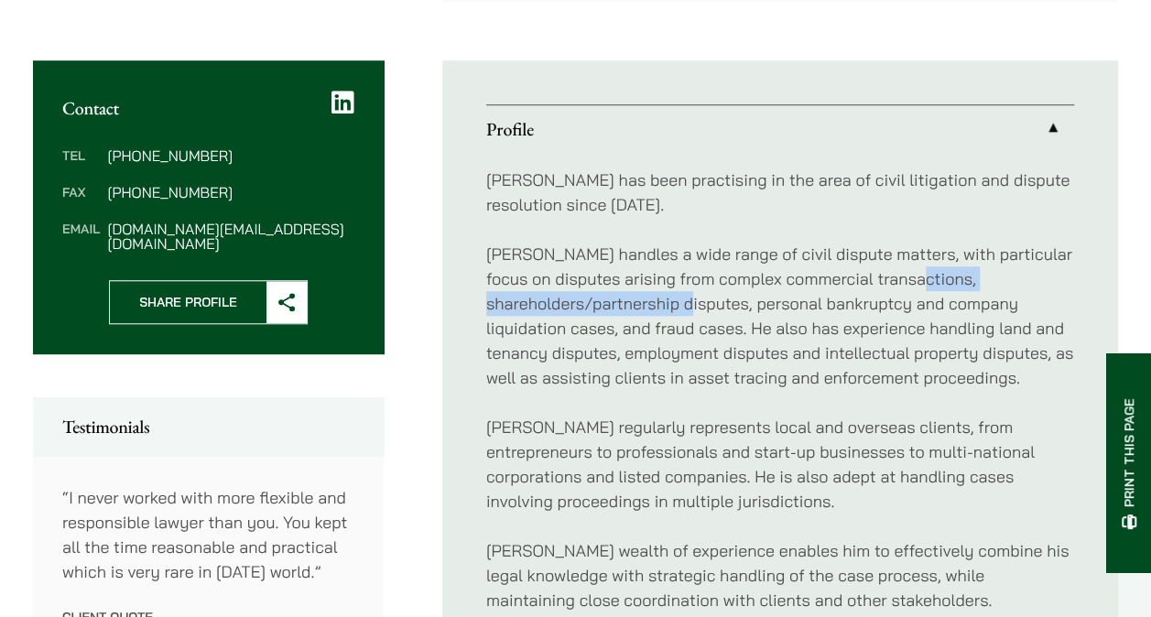
click at [456, 300] on ul "Profile Henry has been practising in the area of civil litigation and dispute r…" at bounding box center [780, 390] width 676 height 660
drag, startPoint x: 456, startPoint y: 300, endPoint x: 565, endPoint y: 298, distance: 109.0
copy p "shareholders/partnership disputes,"
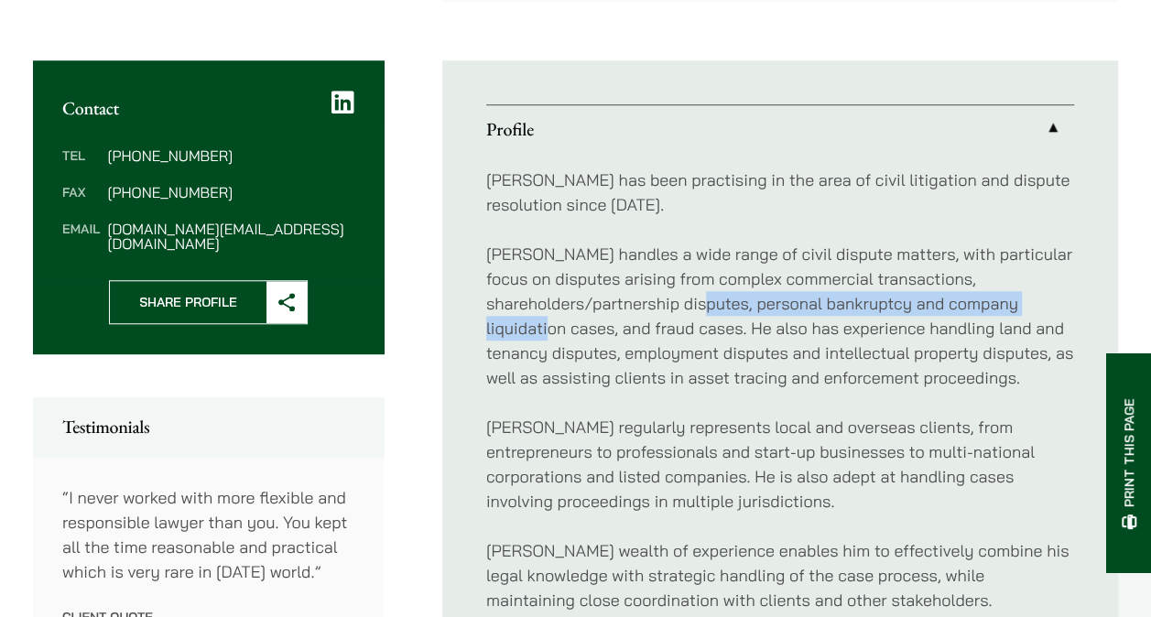
drag, startPoint x: 761, startPoint y: 295, endPoint x: 615, endPoint y: 322, distance: 148.1
click at [615, 322] on p "Henry handles a wide range of civil dispute matters, with particular focus on d…" at bounding box center [780, 316] width 588 height 148
drag, startPoint x: 615, startPoint y: 322, endPoint x: 595, endPoint y: 323, distance: 20.2
copy p "ersonal bankruptcy and company liquidation cases"
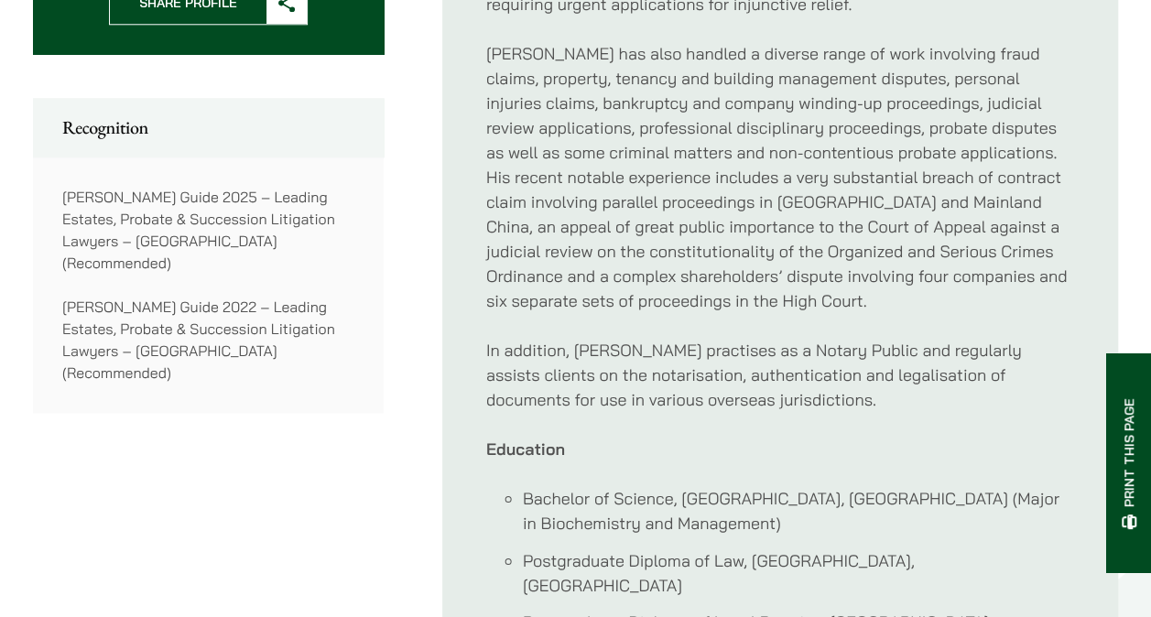
scroll to position [1190, 0]
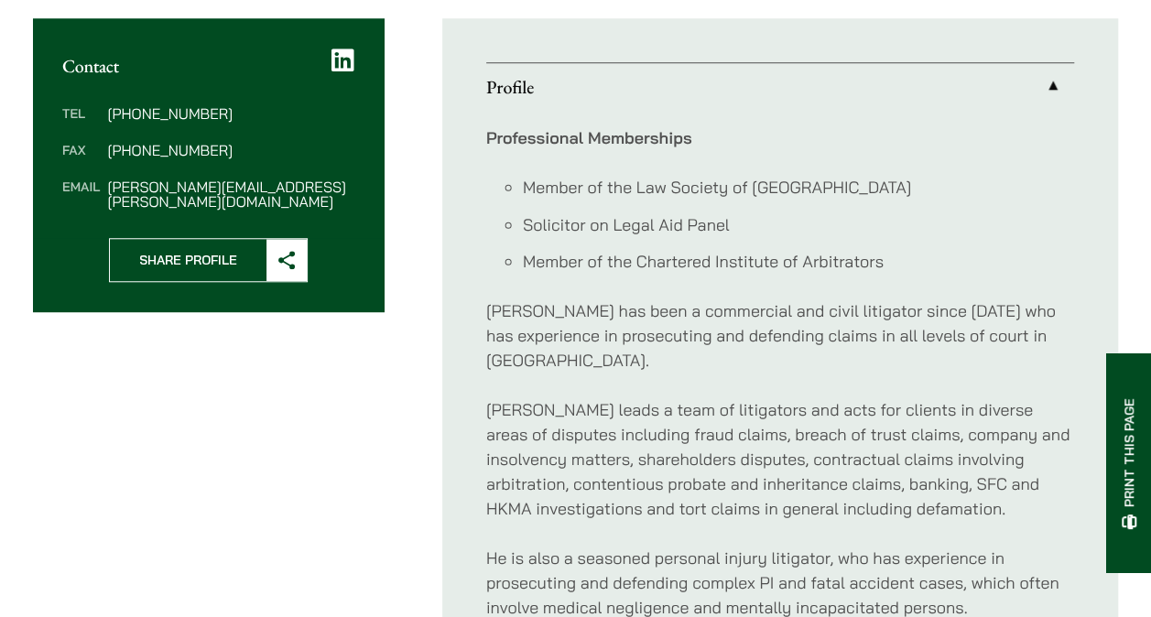
scroll to position [732, 0]
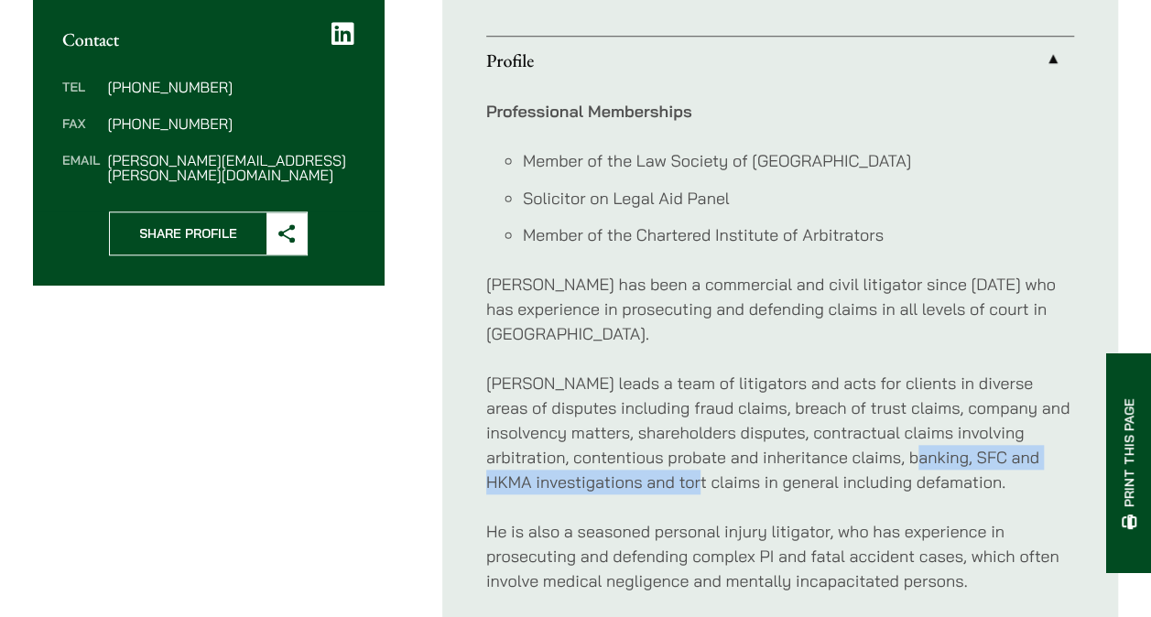
drag, startPoint x: 901, startPoint y: 428, endPoint x: 712, endPoint y: 467, distance: 192.5
click at [712, 467] on p "[PERSON_NAME] leads a team of litigators and acts for clients in diverse areas …" at bounding box center [780, 433] width 588 height 124
drag, startPoint x: 712, startPoint y: 467, endPoint x: 675, endPoint y: 458, distance: 38.6
copy p "FC and HKMA investigations and tort claims"
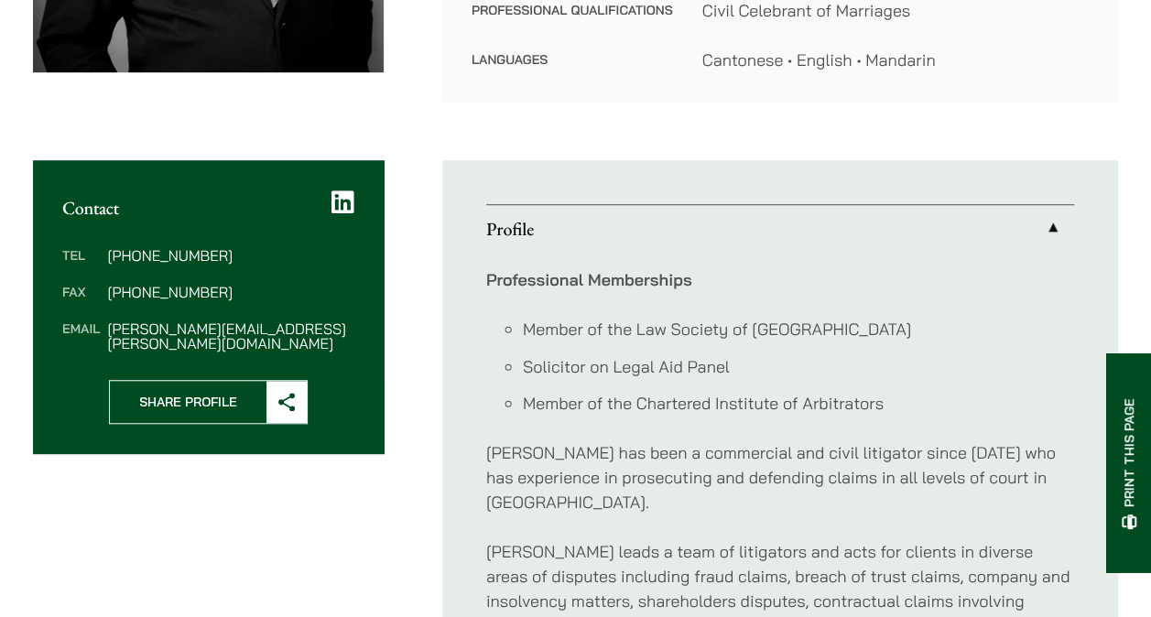
scroll to position [732, 0]
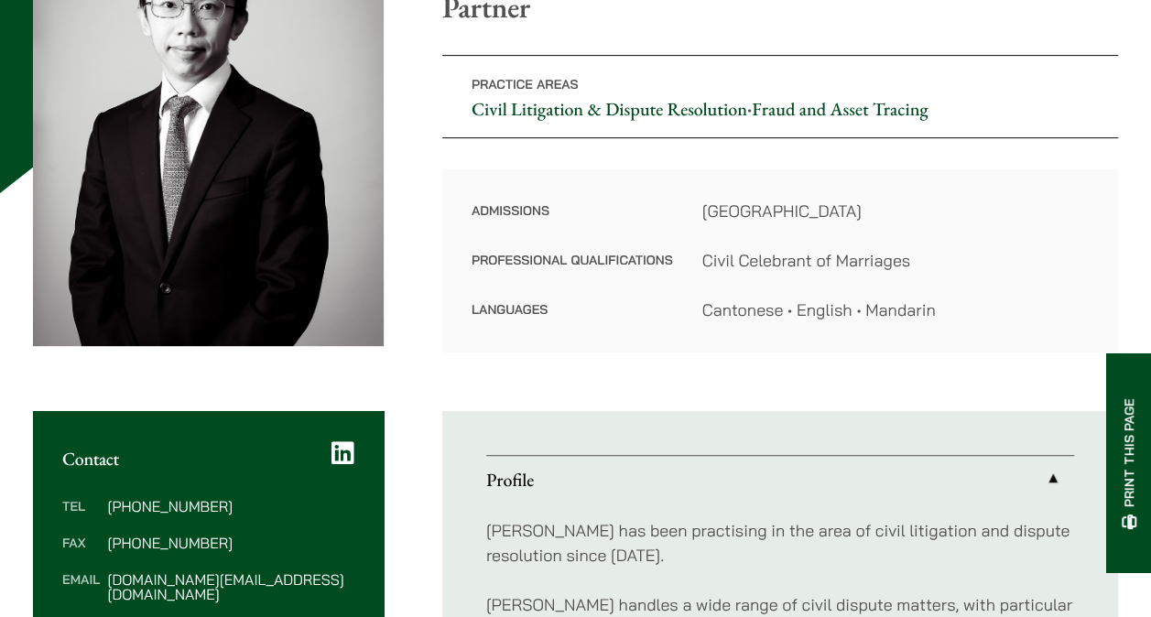
scroll to position [549, 0]
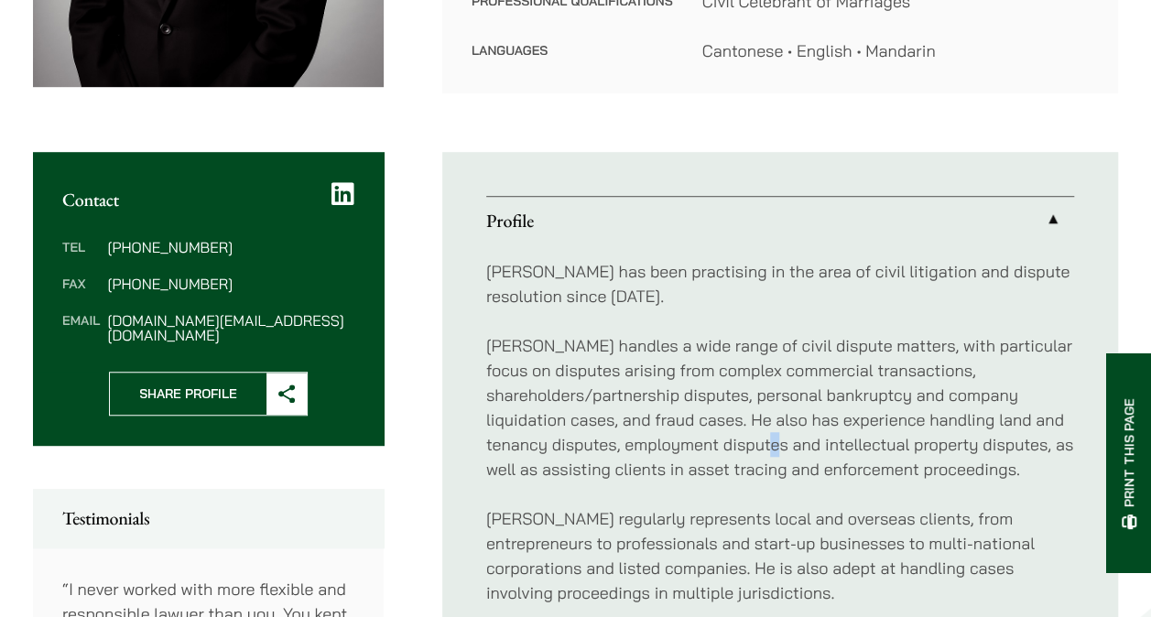
click at [839, 438] on p "[PERSON_NAME] handles a wide range of civil dispute matters, with particular fo…" at bounding box center [780, 407] width 588 height 148
